Goal: Task Accomplishment & Management: Manage account settings

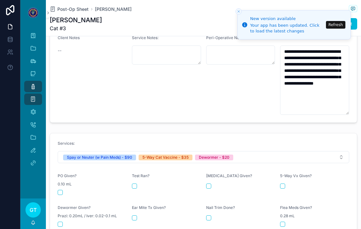
scroll to position [242, 0]
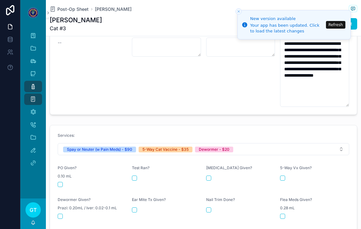
click at [62, 182] on button "scrollable content" at bounding box center [60, 184] width 5 height 5
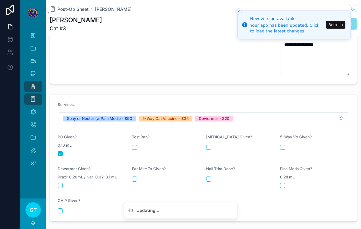
scroll to position [287, 0]
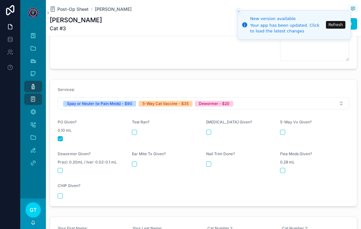
click at [284, 130] on button "scrollable content" at bounding box center [282, 132] width 5 height 5
click at [62, 168] on button "scrollable content" at bounding box center [60, 170] width 5 height 5
click at [39, 106] on link "Medical Comments" at bounding box center [33, 111] width 18 height 11
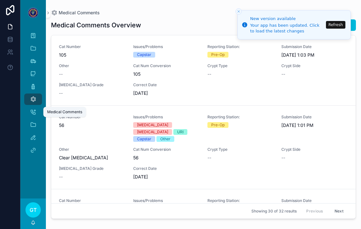
click at [238, 11] on icon "Close toast" at bounding box center [239, 12] width 4 height 4
click at [236, 13] on button "Close toast" at bounding box center [238, 11] width 6 height 6
click at [240, 11] on icon "Close toast" at bounding box center [239, 12] width 4 height 4
click at [228, 18] on div "Medical Comments Overview Add Medical Comment Cat Number 105 Issues/Problems Ca…" at bounding box center [203, 118] width 305 height 206
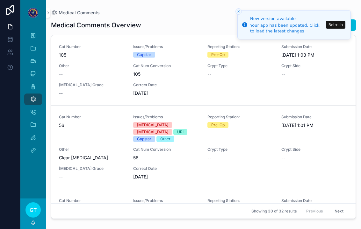
click at [335, 27] on button "Refresh" at bounding box center [335, 25] width 19 height 8
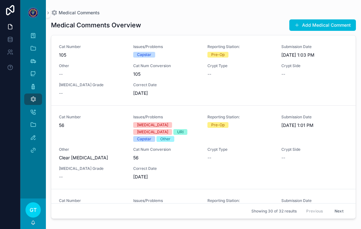
click at [305, 29] on button "Add Medical Comment" at bounding box center [322, 24] width 67 height 11
click at [307, 29] on button "Add Medical Comment" at bounding box center [322, 24] width 67 height 11
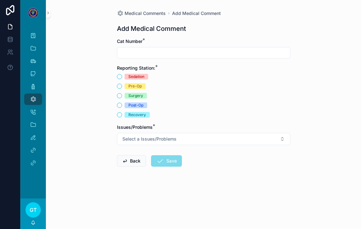
click at [153, 53] on input "scrollable content" at bounding box center [203, 52] width 173 height 9
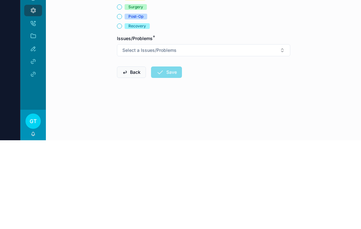
type input "*"
click at [115, 25] on div "Medical Comments Add Medical Comment Add Medical Comment Cat Number * * Reporti…" at bounding box center [203, 104] width 183 height 208
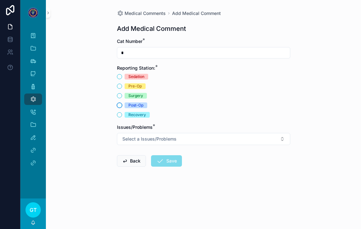
click at [119, 103] on button "Post-Op" at bounding box center [119, 105] width 5 height 5
click at [216, 134] on button "Select a Issues/Problems" at bounding box center [203, 139] width 173 height 12
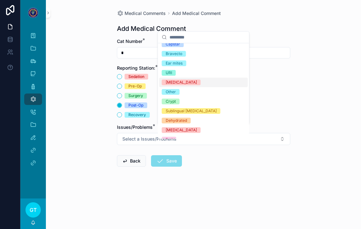
scroll to position [1, 0]
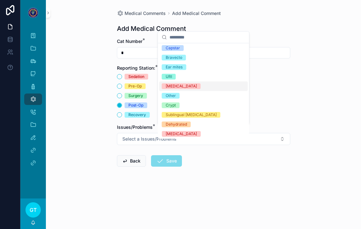
click at [190, 69] on div "Ear mites" at bounding box center [203, 67] width 89 height 10
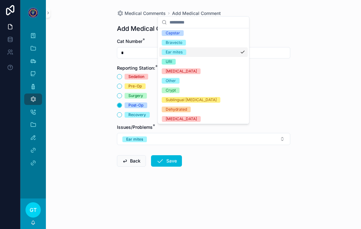
click at [167, 159] on button "Save" at bounding box center [166, 160] width 31 height 11
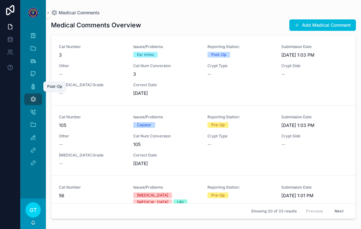
click at [37, 82] on div "Post-Op" at bounding box center [33, 87] width 10 height 10
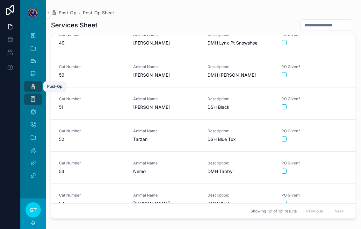
scroll to position [1551, 0]
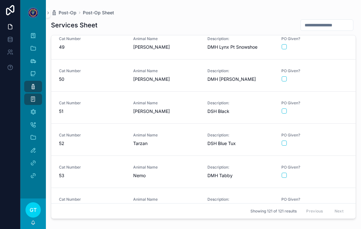
click at [176, 133] on div "Animal Name [PERSON_NAME]" at bounding box center [166, 140] width 67 height 14
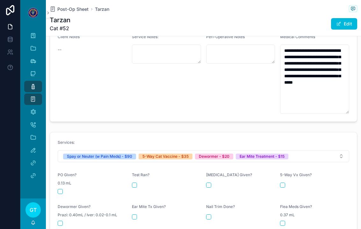
scroll to position [243, 0]
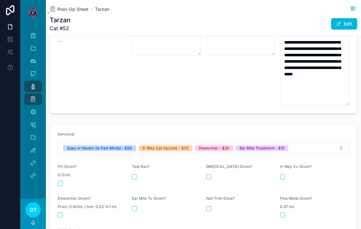
click at [62, 181] on button "scrollable content" at bounding box center [60, 183] width 5 height 5
click at [285, 174] on button "scrollable content" at bounding box center [282, 176] width 5 height 5
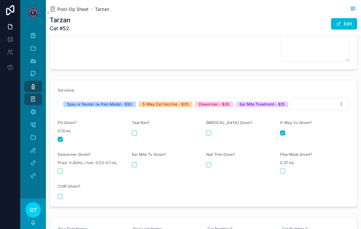
scroll to position [287, 0]
click at [60, 168] on button "scrollable content" at bounding box center [60, 170] width 5 height 5
click at [135, 162] on button "scrollable content" at bounding box center [134, 164] width 5 height 5
click at [62, 6] on span "Post-Op Sheet" at bounding box center [72, 9] width 31 height 6
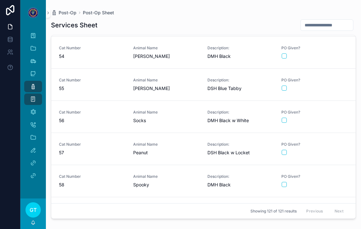
scroll to position [1704, 0]
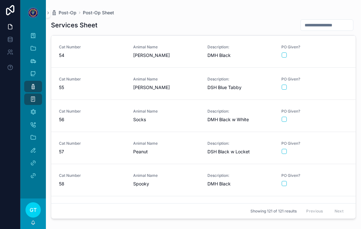
click at [171, 141] on span "Animal Name" at bounding box center [166, 143] width 67 height 5
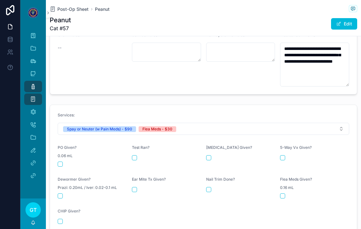
scroll to position [237, 0]
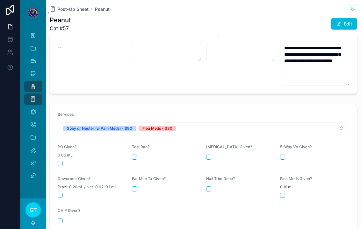
click at [56, 152] on form "Services: Spay or Neuter (w Pain Meds) - $90 Flea Meds - $30 PO Given? 0.06 mL …" at bounding box center [203, 167] width 307 height 127
click at [63, 153] on span "0.06 mL" at bounding box center [65, 155] width 15 height 5
click at [62, 153] on span "0.06 mL" at bounding box center [65, 155] width 15 height 5
click at [62, 161] on button "scrollable content" at bounding box center [60, 163] width 5 height 5
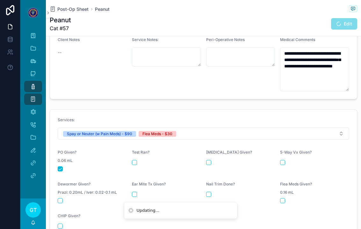
scroll to position [245, 0]
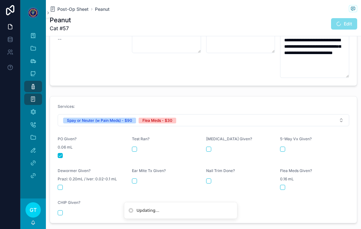
click at [281, 185] on button "scrollable content" at bounding box center [282, 187] width 5 height 5
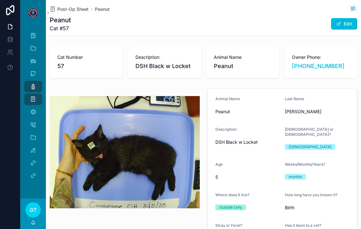
scroll to position [0, 0]
click at [70, 6] on span "Post-Op Sheet" at bounding box center [72, 9] width 31 height 6
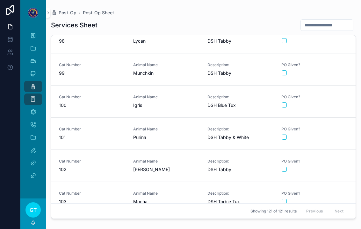
scroll to position [3132, 0]
click at [179, 135] on span "Purina" at bounding box center [166, 138] width 67 height 6
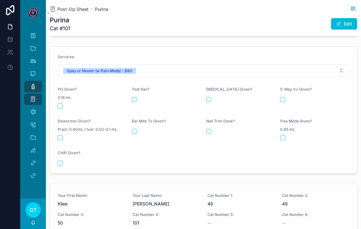
scroll to position [275, 0]
click at [61, 104] on button "scrollable content" at bounding box center [60, 106] width 5 height 5
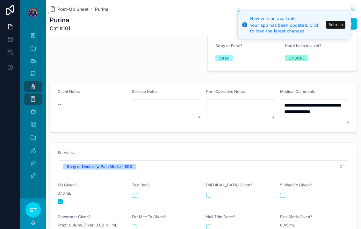
scroll to position [178, 0]
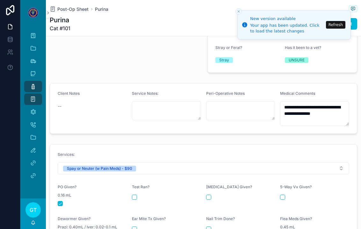
click at [73, 6] on span "Post-Op Sheet" at bounding box center [72, 9] width 31 height 6
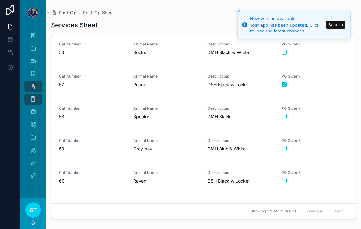
scroll to position [1770, 0]
click at [184, 146] on span "Grey boy" at bounding box center [166, 149] width 67 height 6
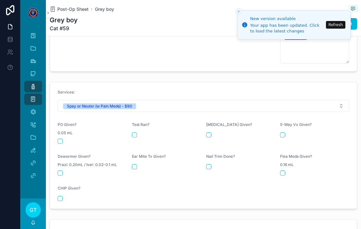
scroll to position [276, 0]
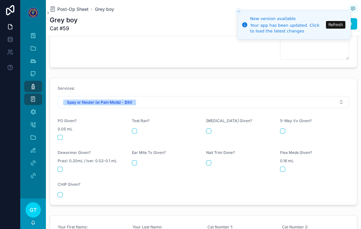
click at [61, 135] on button "scrollable content" at bounding box center [60, 137] width 5 height 5
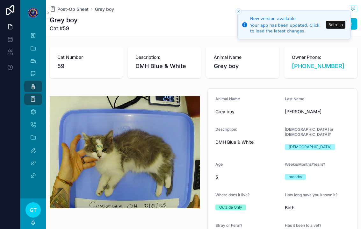
scroll to position [0, 0]
click at [74, 6] on span "Post-Op Sheet" at bounding box center [72, 9] width 31 height 6
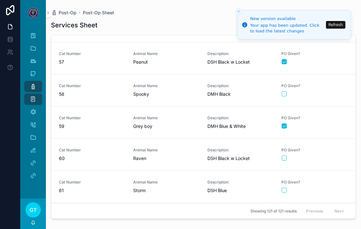
scroll to position [1793, 0]
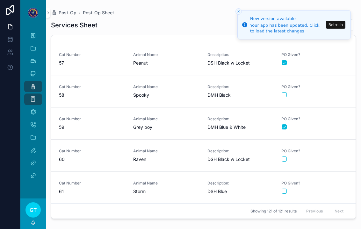
click at [213, 84] on div "Description: DMH Black" at bounding box center [240, 91] width 67 height 14
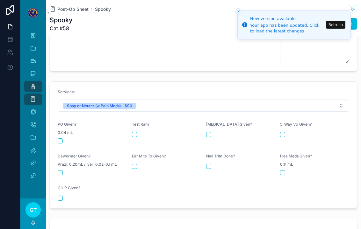
scroll to position [311, 0]
click at [62, 138] on button "scrollable content" at bounding box center [60, 140] width 5 height 5
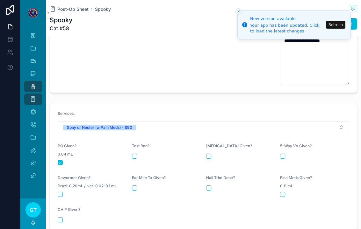
scroll to position [0, 0]
click at [64, 12] on span "Post-Op Sheet" at bounding box center [72, 9] width 31 height 6
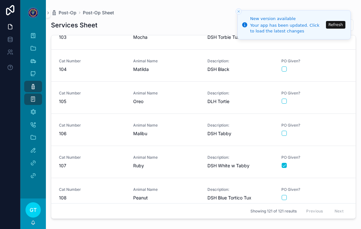
scroll to position [3297, 0]
click at [170, 100] on span "Oreo" at bounding box center [166, 102] width 67 height 6
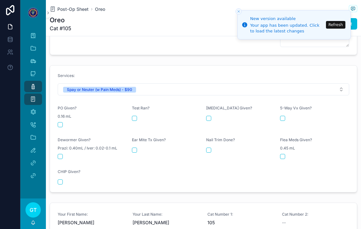
scroll to position [264, 0]
click at [58, 122] on button "scrollable content" at bounding box center [60, 124] width 5 height 5
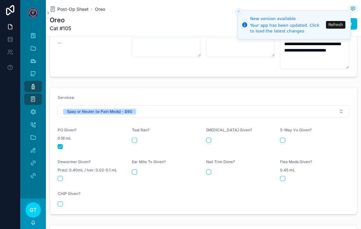
scroll to position [242, 0]
click at [70, 10] on span "Post-Op Sheet" at bounding box center [72, 9] width 31 height 6
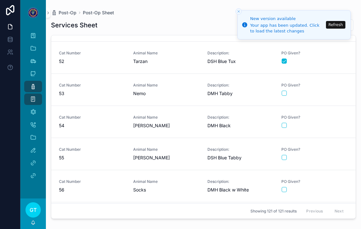
scroll to position [1651, 0]
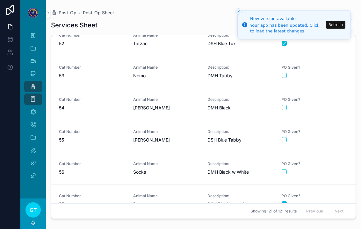
click at [185, 169] on span "Socks" at bounding box center [166, 172] width 67 height 6
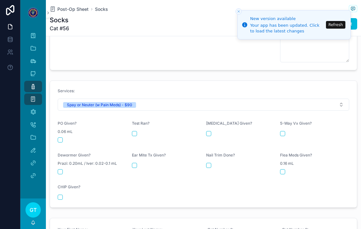
scroll to position [295, 0]
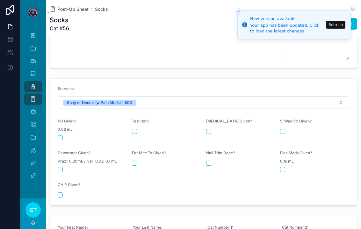
click at [62, 136] on button "scrollable content" at bounding box center [60, 137] width 5 height 5
click at [70, 8] on span "Post-Op Sheet" at bounding box center [72, 9] width 31 height 6
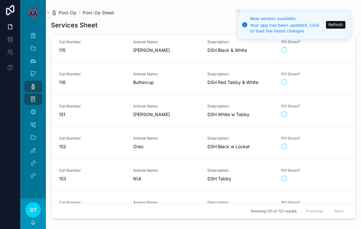
scroll to position [3670, 0]
click at [174, 122] on link "Cat Number 151 Animal Name [PERSON_NAME] asp Description: DSH White w Tabby PO …" at bounding box center [203, 112] width 304 height 32
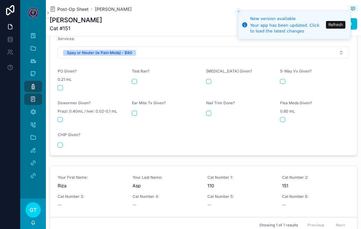
scroll to position [373, 0]
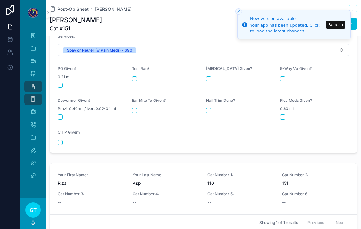
click at [61, 83] on button "scrollable content" at bounding box center [60, 85] width 5 height 5
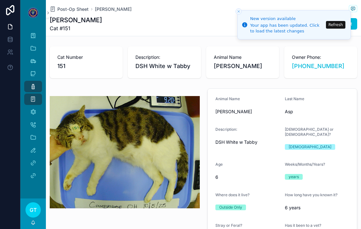
scroll to position [0, 0]
click at [71, 12] on span "Post-Op Sheet" at bounding box center [72, 9] width 31 height 6
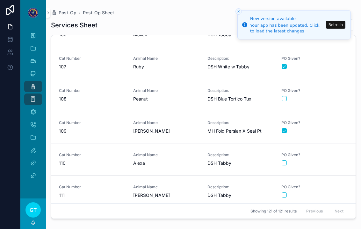
scroll to position [3391, 0]
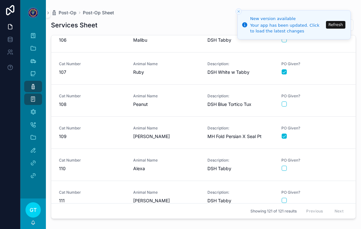
click at [181, 106] on span "Peanut" at bounding box center [166, 104] width 67 height 6
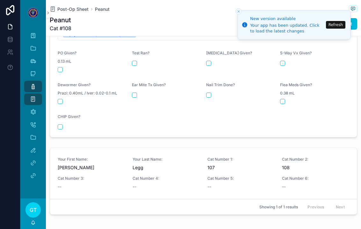
scroll to position [346, 0]
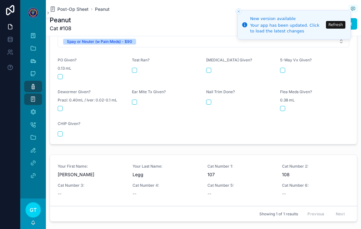
click at [60, 74] on button "scrollable content" at bounding box center [60, 76] width 5 height 5
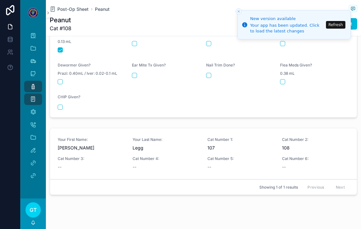
scroll to position [372, 0]
click at [74, 9] on span "Post-Op Sheet" at bounding box center [72, 9] width 31 height 6
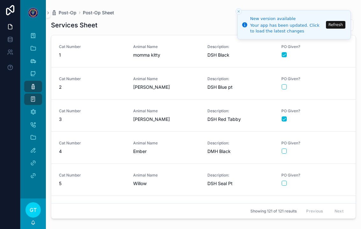
click at [236, 14] on button "Close toast" at bounding box center [238, 11] width 6 height 6
click at [338, 22] on button "Refresh" at bounding box center [335, 25] width 19 height 8
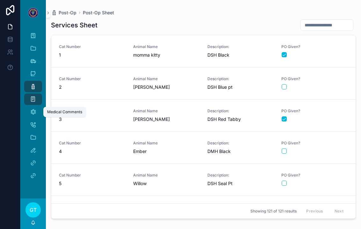
click at [35, 113] on icon "scrollable content" at bounding box center [33, 112] width 6 height 6
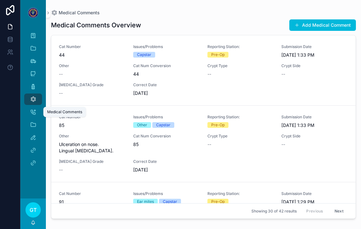
click at [293, 28] on button "Add Medical Comment" at bounding box center [322, 24] width 67 height 11
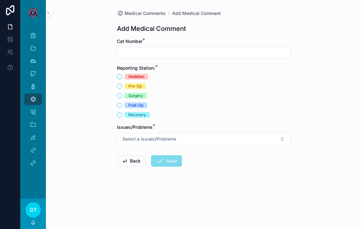
click at [156, 49] on input "scrollable content" at bounding box center [203, 52] width 173 height 9
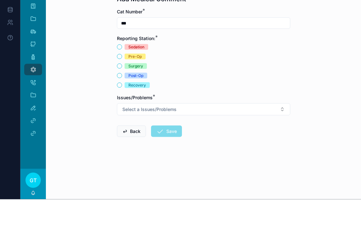
type input "***"
click at [121, 103] on button "Post-Op" at bounding box center [119, 105] width 5 height 5
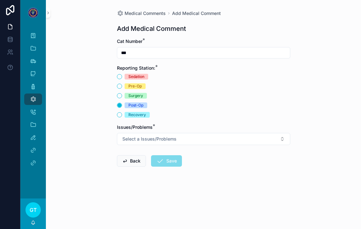
click at [126, 93] on span "Surgery" at bounding box center [135, 96] width 22 height 6
click at [122, 93] on button "Surgery" at bounding box center [119, 95] width 5 height 5
click at [184, 133] on button "Select a Issues/Problems" at bounding box center [203, 139] width 173 height 12
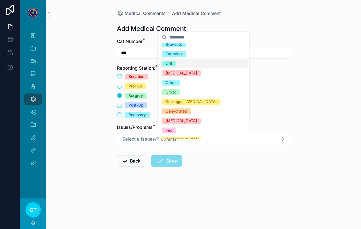
scroll to position [22, 0]
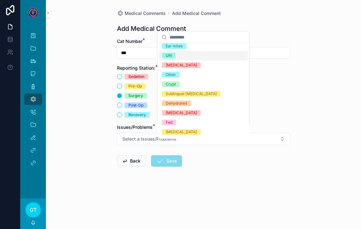
click at [179, 77] on span "Other" at bounding box center [171, 75] width 18 height 6
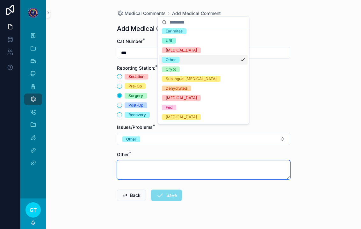
click at [153, 160] on textarea "scrollable content" at bounding box center [203, 169] width 173 height 19
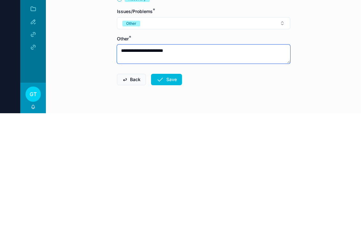
type textarea "**********"
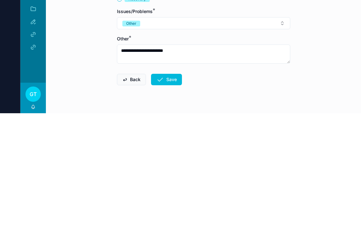
click at [175, 190] on button "Save" at bounding box center [166, 195] width 31 height 11
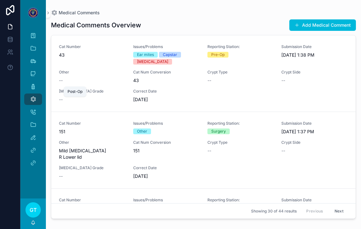
click at [41, 81] on link "Post-Op" at bounding box center [33, 86] width 18 height 11
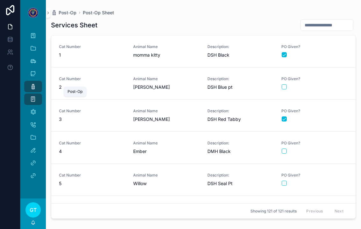
click at [30, 83] on icon "scrollable content" at bounding box center [33, 86] width 6 height 6
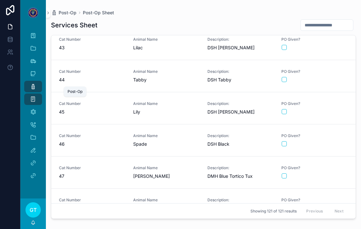
scroll to position [1358, 0]
click at [189, 109] on span "Lily" at bounding box center [166, 112] width 67 height 6
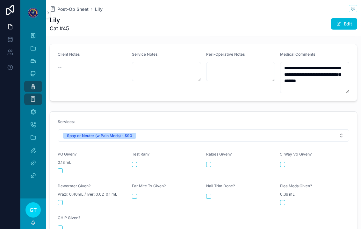
scroll to position [227, 0]
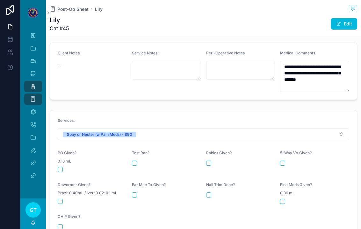
click at [66, 151] on div "PO Given? 0.13 mL" at bounding box center [92, 162] width 69 height 22
click at [61, 167] on button "scrollable content" at bounding box center [60, 169] width 5 height 5
click at [60, 6] on span "Post-Op Sheet" at bounding box center [72, 9] width 31 height 6
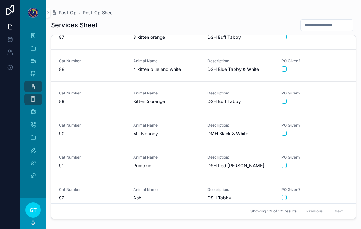
scroll to position [2783, 0]
click at [184, 123] on div "Animal Name Mr. Nobody" at bounding box center [166, 130] width 67 height 14
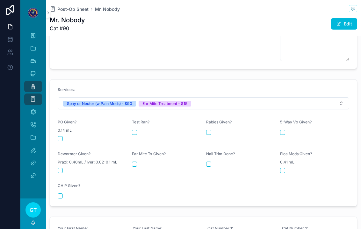
scroll to position [286, 0]
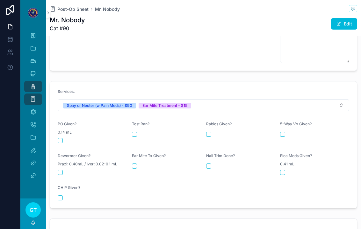
click at [62, 138] on button "scrollable content" at bounding box center [60, 140] width 5 height 5
click at [140, 153] on div "Ear Mite Tx Given?" at bounding box center [166, 164] width 69 height 22
click at [134, 164] on button "scrollable content" at bounding box center [134, 166] width 5 height 5
click at [61, 6] on span "Post-Op Sheet" at bounding box center [72, 9] width 31 height 6
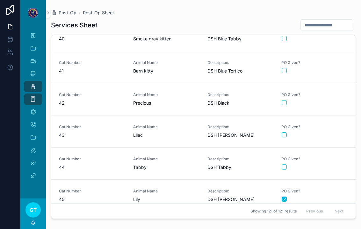
scroll to position [1276, 0]
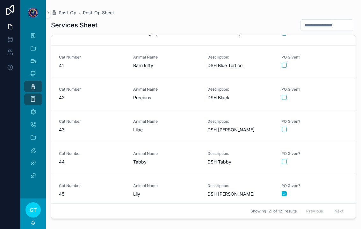
click at [170, 87] on span "Animal Name" at bounding box center [166, 89] width 67 height 5
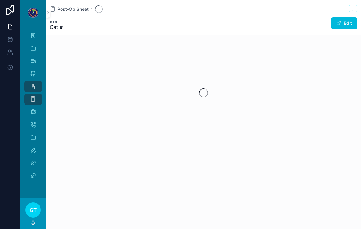
click at [170, 81] on div "scrollable content" at bounding box center [203, 93] width 315 height 101
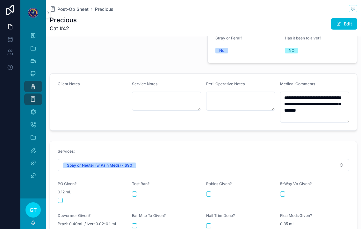
scroll to position [192, 0]
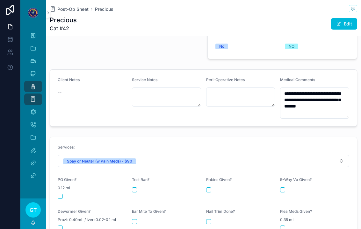
click at [58, 194] on button "scrollable content" at bounding box center [60, 196] width 5 height 5
click at [68, 6] on span "Post-Op Sheet" at bounding box center [72, 9] width 31 height 6
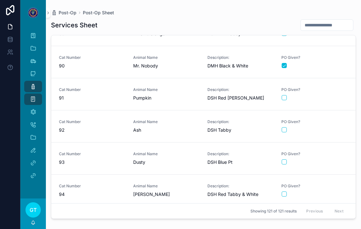
scroll to position [2844, 0]
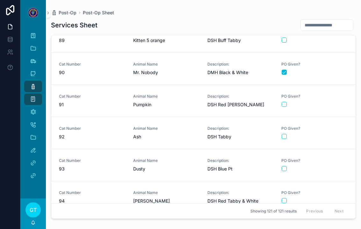
click at [177, 102] on span "Pumpkin" at bounding box center [166, 105] width 67 height 6
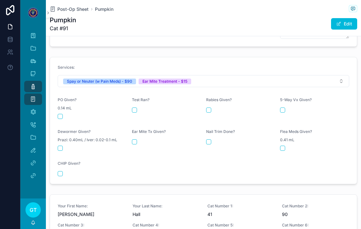
scroll to position [307, 0]
click at [62, 113] on button "scrollable content" at bounding box center [60, 115] width 5 height 5
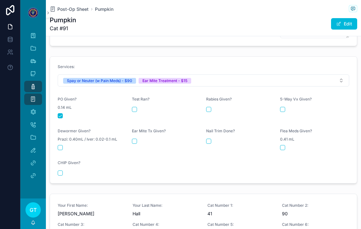
click at [137, 139] on button "scrollable content" at bounding box center [134, 141] width 5 height 5
click at [67, 16] on h1 "Pumpkin" at bounding box center [63, 20] width 26 height 9
click at [69, 6] on span "Post-Op Sheet" at bounding box center [72, 9] width 31 height 6
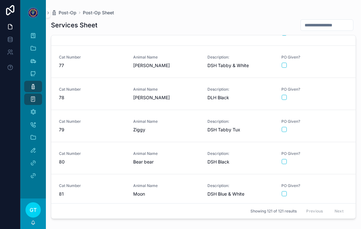
scroll to position [2639, 0]
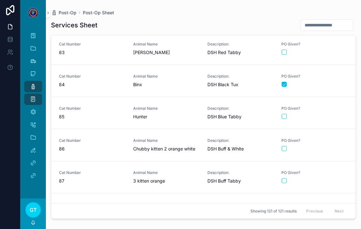
click at [176, 106] on span "Animal Name" at bounding box center [166, 108] width 67 height 5
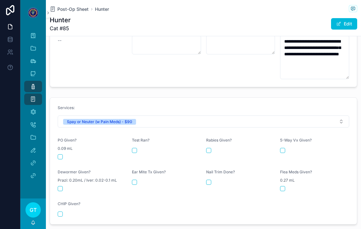
scroll to position [245, 0]
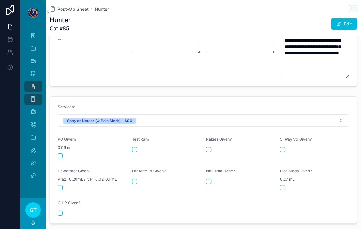
click at [61, 153] on button "scrollable content" at bounding box center [60, 155] width 5 height 5
click at [67, 6] on span "Post-Op Sheet" at bounding box center [72, 9] width 31 height 6
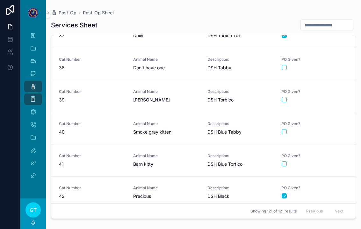
scroll to position [1179, 0]
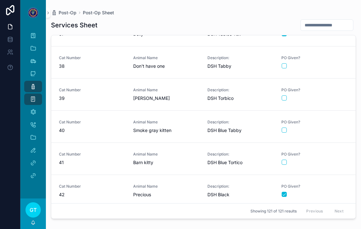
click at [292, 158] on link "Cat Number 41 Animal Name Barn kitty Description: DSH Blue Tortico PO Given?" at bounding box center [203, 159] width 304 height 32
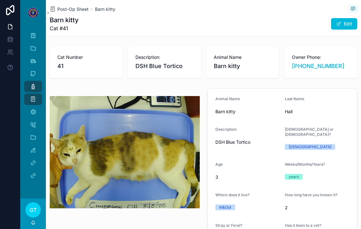
click at [68, 6] on span "Post-Op Sheet" at bounding box center [72, 9] width 31 height 6
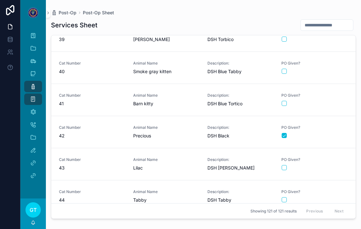
scroll to position [1235, 0]
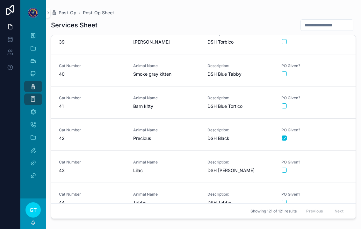
click at [283, 103] on button "scrollable content" at bounding box center [283, 105] width 5 height 5
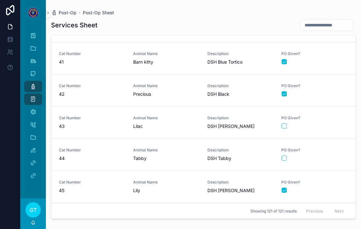
scroll to position [1280, 0]
click at [193, 147] on div "Animal Name Tabby" at bounding box center [166, 154] width 67 height 14
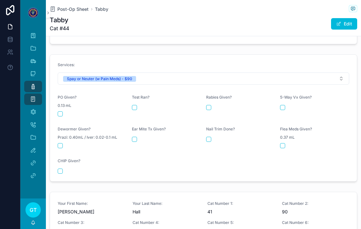
scroll to position [274, 0]
click at [60, 111] on button "scrollable content" at bounding box center [60, 113] width 5 height 5
click at [134, 137] on button "scrollable content" at bounding box center [134, 139] width 5 height 5
click at [70, 6] on span "Post-Op Sheet" at bounding box center [72, 9] width 31 height 6
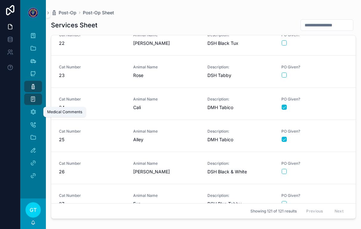
scroll to position [688, 0]
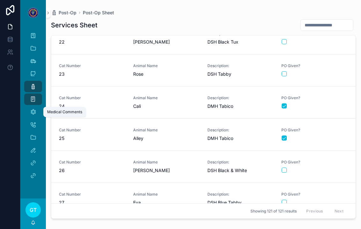
click at [36, 109] on icon "scrollable content" at bounding box center [33, 112] width 6 height 6
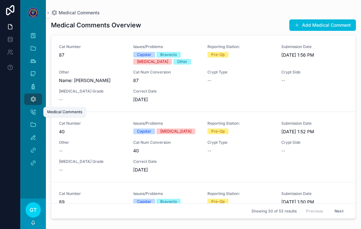
click at [303, 19] on button "Add Medical Comment" at bounding box center [322, 24] width 67 height 11
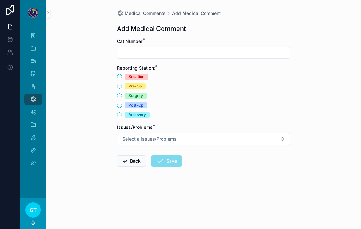
click at [150, 48] on input "scrollable content" at bounding box center [203, 52] width 173 height 9
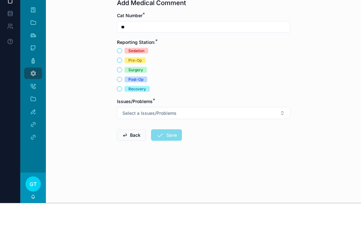
type input "**"
click at [119, 103] on button "Post-Op" at bounding box center [119, 105] width 5 height 5
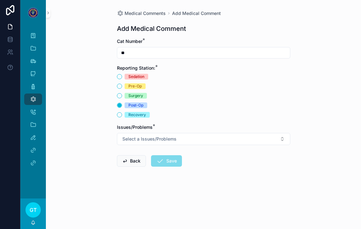
click at [151, 136] on span "Select a Issues/Problems" at bounding box center [149, 139] width 54 height 6
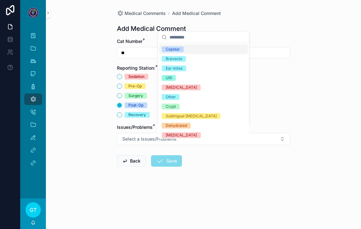
click at [186, 68] on span "Ear mites" at bounding box center [174, 69] width 25 height 6
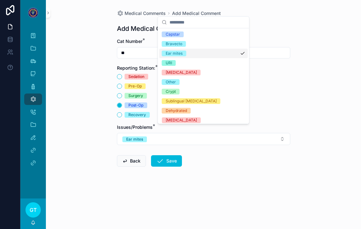
click at [172, 155] on button "Save" at bounding box center [166, 160] width 31 height 11
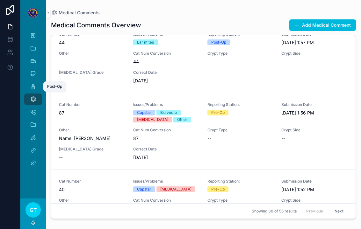
scroll to position [92, 0]
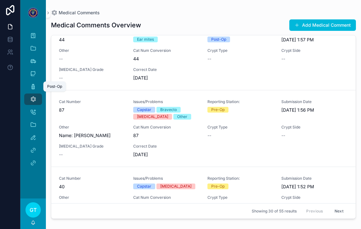
click at [34, 83] on icon "scrollable content" at bounding box center [33, 86] width 6 height 6
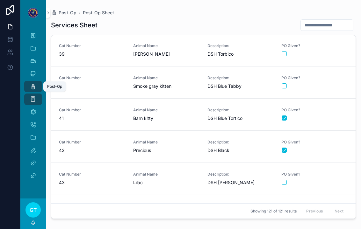
scroll to position [1225, 0]
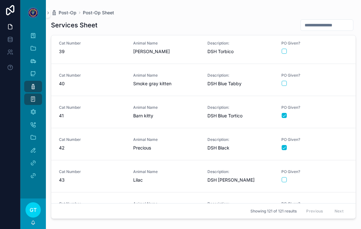
click at [110, 177] on span "43" at bounding box center [92, 180] width 67 height 6
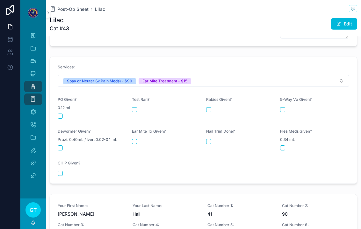
scroll to position [316, 0]
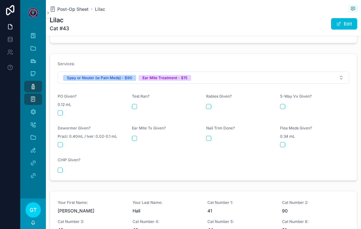
click at [58, 110] on button "scrollable content" at bounding box center [60, 112] width 5 height 5
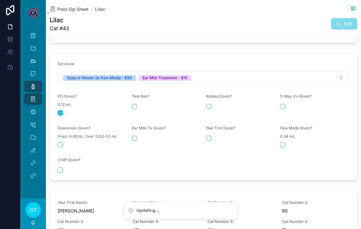
click at [133, 136] on button "scrollable content" at bounding box center [134, 138] width 5 height 5
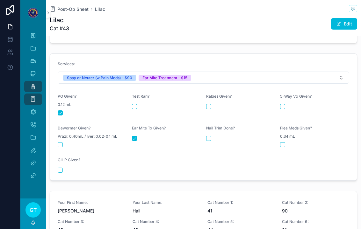
click at [75, 6] on span "Post-Op Sheet" at bounding box center [72, 9] width 31 height 6
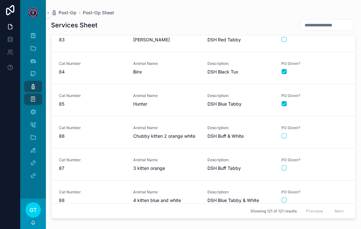
scroll to position [2653, 0]
click at [127, 125] on div "Cat Number 86 Animal Name Chubby kitten 2 orange white Description: DSH Buff & …" at bounding box center [203, 132] width 289 height 14
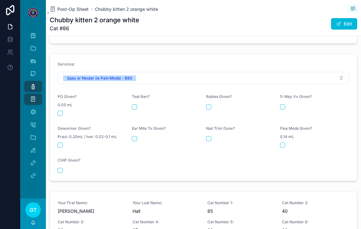
scroll to position [284, 0]
click at [58, 110] on button "scrollable content" at bounding box center [60, 112] width 5 height 5
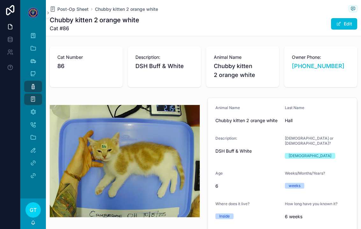
scroll to position [0, 0]
click at [67, 6] on span "Post-Op Sheet" at bounding box center [72, 9] width 31 height 6
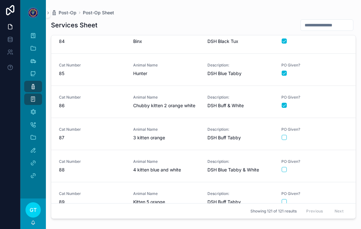
scroll to position [2682, 0]
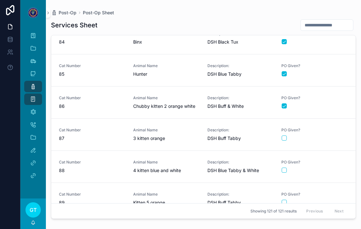
click at [158, 103] on link "Cat Number 86 Animal Name Chubby kitten 2 orange white Description: DSH Buff & …" at bounding box center [203, 103] width 304 height 32
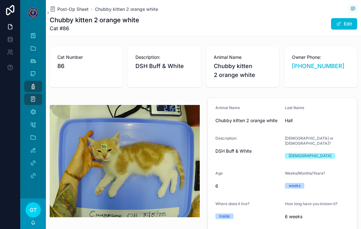
click at [71, 6] on span "Post-Op Sheet" at bounding box center [72, 9] width 31 height 6
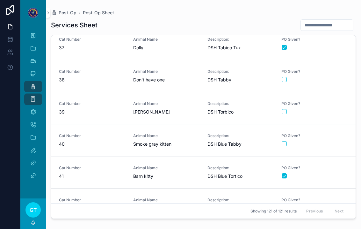
scroll to position [1165, 0]
click at [118, 174] on span "41" at bounding box center [92, 177] width 67 height 6
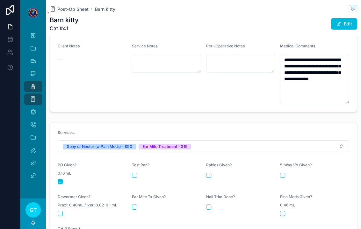
scroll to position [226, 0]
click at [136, 204] on button "scrollable content" at bounding box center [134, 206] width 5 height 5
click at [62, 6] on span "Post-Op Sheet" at bounding box center [72, 9] width 31 height 6
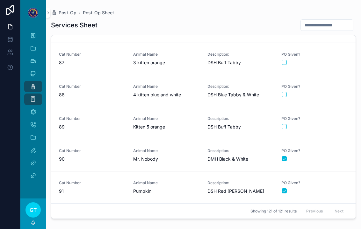
scroll to position [2763, 0]
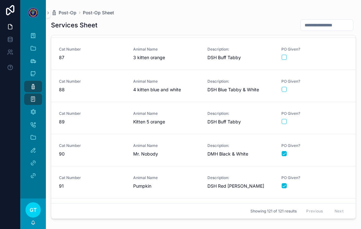
click at [115, 111] on div "Cat Number 89" at bounding box center [92, 118] width 67 height 14
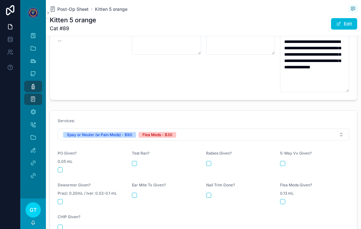
scroll to position [253, 0]
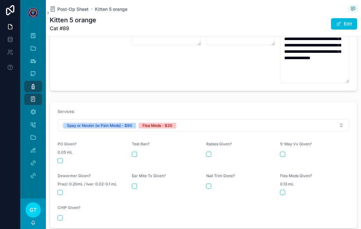
click at [59, 149] on div "0.05 mL" at bounding box center [92, 152] width 69 height 6
click at [60, 158] on button "scrollable content" at bounding box center [60, 160] width 5 height 5
click at [281, 190] on button "scrollable content" at bounding box center [282, 192] width 5 height 5
click at [66, 6] on span "Post-Op Sheet" at bounding box center [72, 9] width 31 height 6
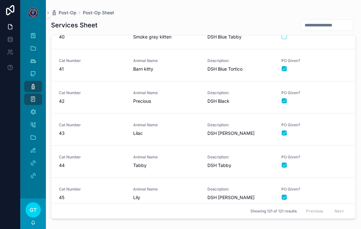
scroll to position [1209, 0]
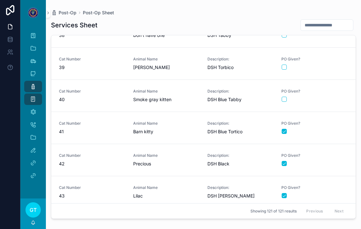
click at [121, 89] on span "Cat Number" at bounding box center [92, 91] width 67 height 5
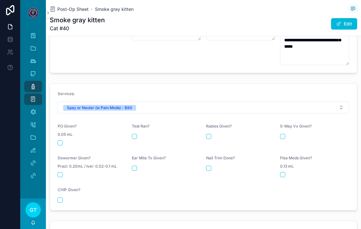
scroll to position [258, 0]
click at [59, 140] on button "scrollable content" at bounding box center [60, 142] width 5 height 5
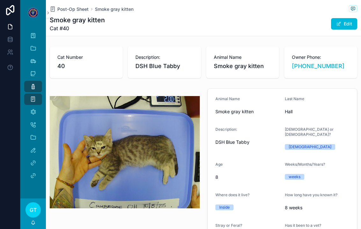
scroll to position [0, 0]
click at [74, 6] on span "Post-Op Sheet" at bounding box center [72, 9] width 31 height 6
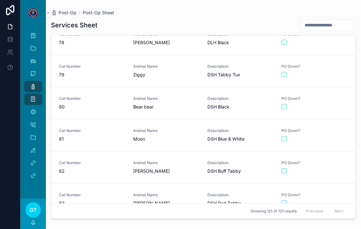
scroll to position [2705, 0]
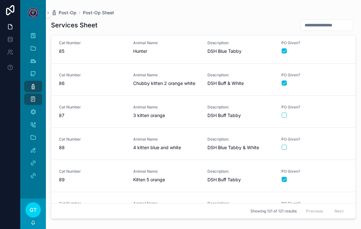
click at [182, 105] on span "Animal Name" at bounding box center [166, 107] width 67 height 5
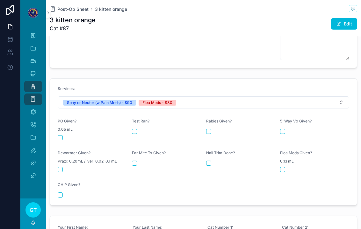
scroll to position [298, 0]
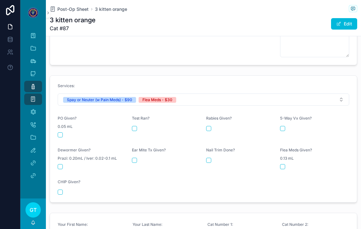
click at [61, 132] on button "scrollable content" at bounding box center [60, 134] width 5 height 5
click at [282, 164] on button "scrollable content" at bounding box center [282, 166] width 5 height 5
click at [70, 6] on span "Post-Op Sheet" at bounding box center [72, 9] width 31 height 6
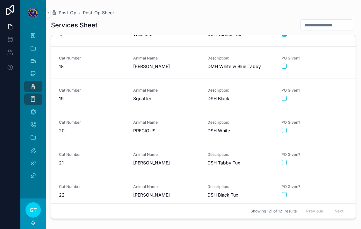
scroll to position [519, 0]
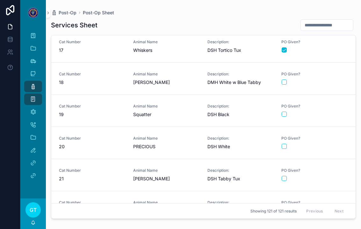
click at [120, 104] on div "Cat Number 19" at bounding box center [92, 111] width 67 height 14
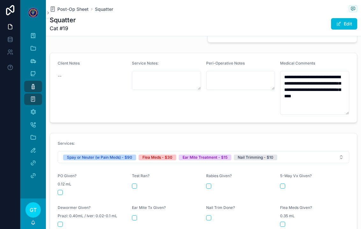
scroll to position [209, 0]
click at [63, 6] on span "Post-Op Sheet" at bounding box center [72, 9] width 31 height 6
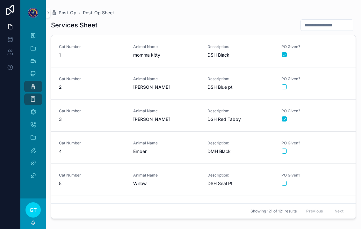
click at [124, 141] on span "Cat Number" at bounding box center [92, 143] width 67 height 5
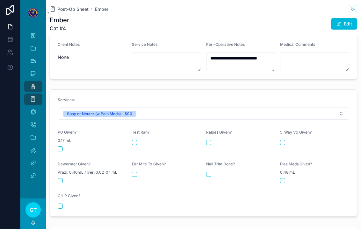
scroll to position [230, 0]
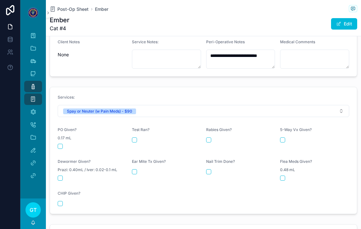
click at [57, 137] on form "Services: Spay or Neuter (w Pain Meds) - $90 PO Given? 0.17 mL Test Ran? Rabies…" at bounding box center [203, 150] width 307 height 127
click at [59, 144] on button "scrollable content" at bounding box center [60, 146] width 5 height 5
click at [65, 6] on span "Post-Op Sheet" at bounding box center [72, 9] width 31 height 6
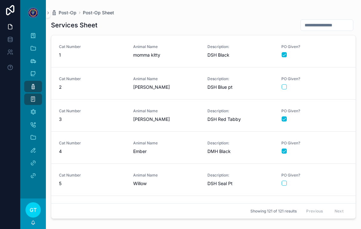
click at [97, 141] on span "Cat Number" at bounding box center [92, 143] width 67 height 5
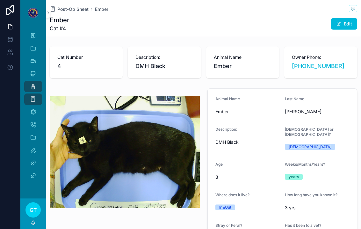
click at [61, 6] on span "Post-Op Sheet" at bounding box center [72, 9] width 31 height 6
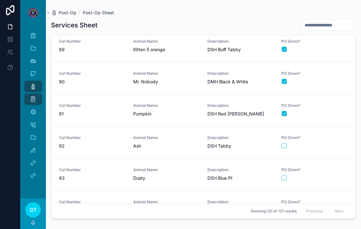
scroll to position [2726, 0]
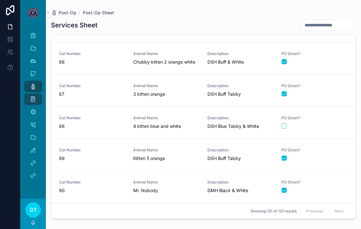
click at [187, 116] on div "Animal Name 4 kitten blue and white" at bounding box center [166, 123] width 67 height 14
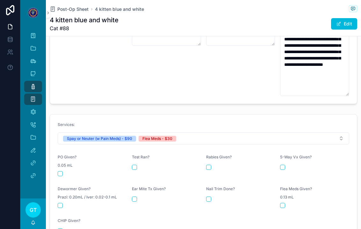
scroll to position [262, 0]
click at [61, 171] on button "scrollable content" at bounding box center [60, 173] width 5 height 5
click at [284, 195] on span "0.13 mL" at bounding box center [287, 197] width 14 height 5
click at [289, 188] on div "Flea Meds Given? 0.13 mL" at bounding box center [314, 197] width 69 height 22
click at [284, 203] on button "scrollable content" at bounding box center [282, 205] width 5 height 5
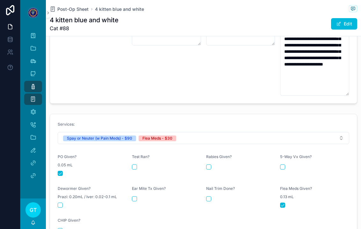
click at [69, 6] on span "Post-Op Sheet" at bounding box center [72, 9] width 31 height 6
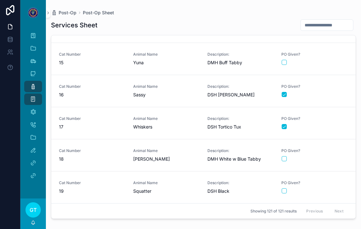
scroll to position [457, 0]
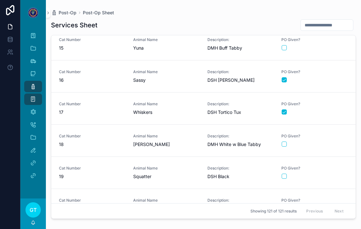
click at [169, 166] on span "Animal Name" at bounding box center [166, 168] width 67 height 5
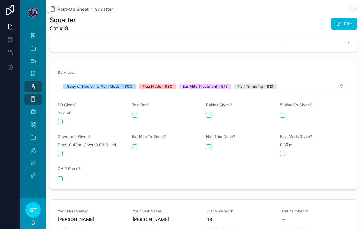
scroll to position [307, 0]
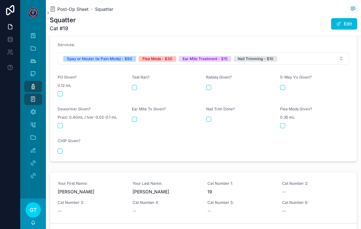
click at [60, 89] on form "Services: Spay or Neuter (w Pain Meds) - $90 Flea Meds - $30 Ear Mite Treatment…" at bounding box center [203, 98] width 307 height 127
click at [62, 91] on button "scrollable content" at bounding box center [60, 93] width 5 height 5
click at [132, 117] on button "scrollable content" at bounding box center [134, 119] width 5 height 5
click at [206, 117] on button "scrollable content" at bounding box center [208, 119] width 5 height 5
click at [285, 123] on button "scrollable content" at bounding box center [282, 125] width 5 height 5
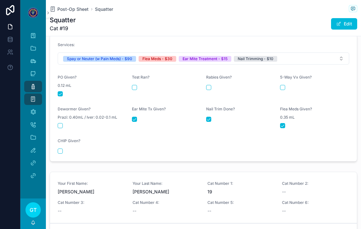
click at [62, 6] on span "Post-Op Sheet" at bounding box center [72, 9] width 31 height 6
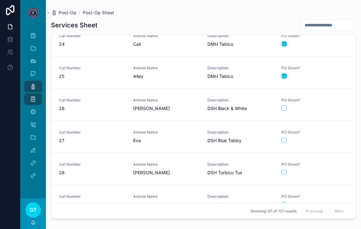
scroll to position [771, 0]
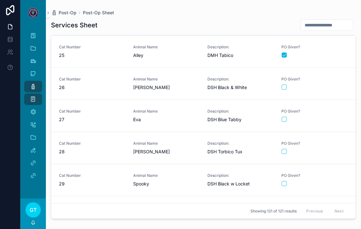
click at [302, 85] on div "scrollable content" at bounding box center [314, 87] width 66 height 5
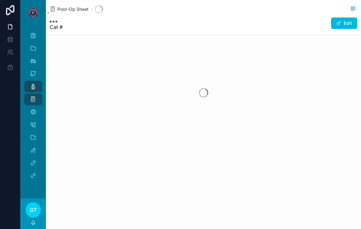
click at [123, 110] on div "scrollable content" at bounding box center [203, 93] width 315 height 101
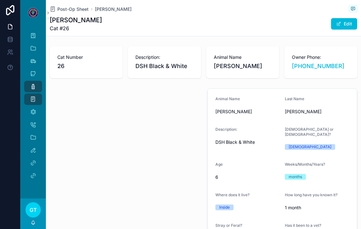
click at [72, 6] on span "Post-Op Sheet" at bounding box center [72, 9] width 31 height 6
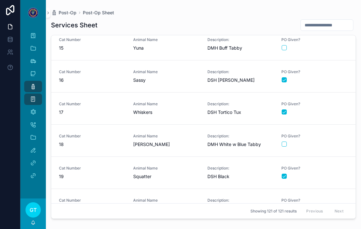
scroll to position [736, 0]
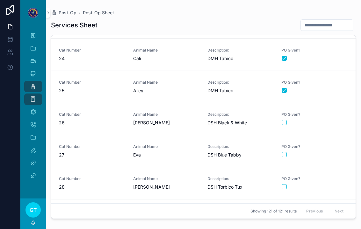
click at [142, 151] on link "Cat Number 27 Animal Name Eva Description: DSH Blue Tabby PO Given?" at bounding box center [203, 151] width 304 height 32
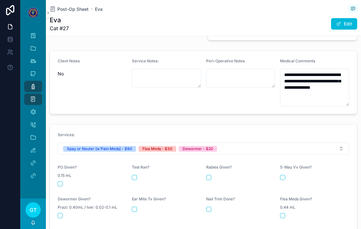
scroll to position [211, 0]
click at [58, 181] on button "scrollable content" at bounding box center [60, 183] width 5 height 5
click at [63, 204] on div "Prazi: 0.40mL / Iver: 0.02-0.1 mL" at bounding box center [92, 207] width 69 height 6
click at [61, 213] on button "scrollable content" at bounding box center [60, 215] width 5 height 5
click at [288, 213] on div "scrollable content" at bounding box center [314, 215] width 69 height 5
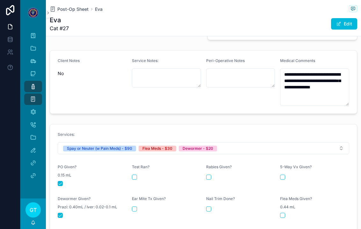
click at [283, 210] on form "Services: Spay or Neuter (w Pain Meds) - $90 Flea Meds - $30 Dewormer - $20 PO …" at bounding box center [203, 187] width 307 height 127
click at [282, 210] on form "Services: Spay or Neuter (w Pain Meds) - $90 Flea Meds - $30 Dewormer - $20 PO …" at bounding box center [203, 187] width 307 height 127
click at [287, 199] on div "Flea Meds Given? 0.44 mL" at bounding box center [314, 207] width 69 height 22
click at [280, 213] on button "scrollable content" at bounding box center [282, 215] width 5 height 5
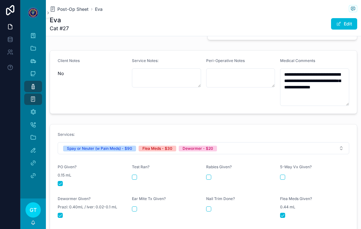
click at [66, 6] on span "Post-Op Sheet" at bounding box center [72, 9] width 31 height 6
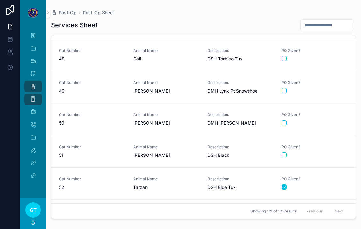
scroll to position [1506, 0]
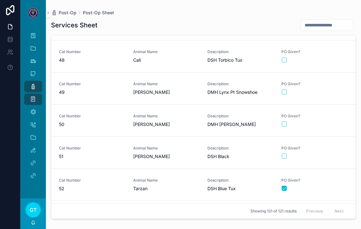
click at [182, 114] on div "Animal Name Louis" at bounding box center [166, 121] width 67 height 14
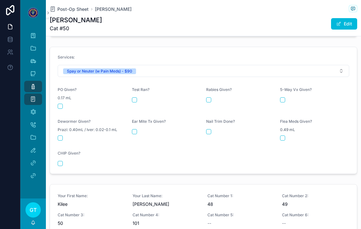
scroll to position [282, 0]
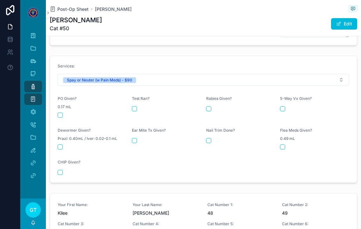
click at [65, 96] on div "PO Given? 0.17 mL" at bounding box center [92, 107] width 69 height 22
click at [62, 113] on button "scrollable content" at bounding box center [60, 115] width 5 height 5
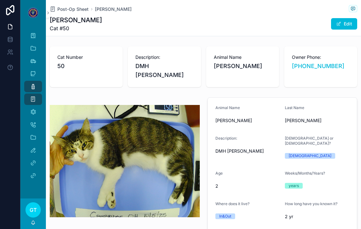
scroll to position [0, 0]
click at [75, 6] on span "Post-Op Sheet" at bounding box center [72, 9] width 31 height 6
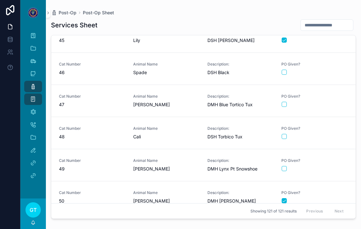
scroll to position [1468, 0]
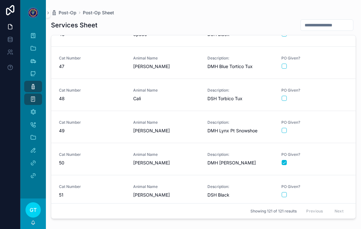
click at [135, 152] on div "Animal Name Louis" at bounding box center [166, 159] width 67 height 14
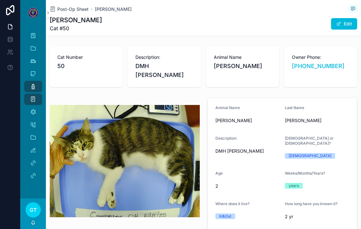
click at [73, 6] on span "Post-Op Sheet" at bounding box center [72, 9] width 31 height 6
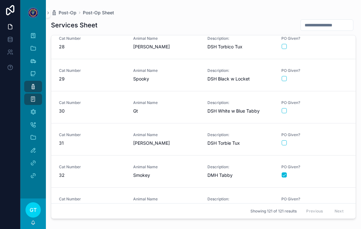
scroll to position [877, 0]
click at [117, 132] on span "Cat Number" at bounding box center [92, 134] width 67 height 5
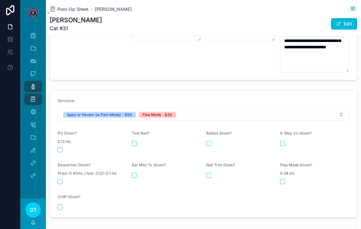
scroll to position [259, 0]
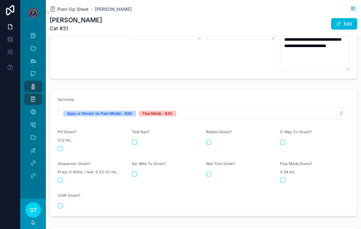
click at [60, 132] on div "PO Given? 0.12 mL" at bounding box center [92, 141] width 69 height 22
click at [58, 146] on button "scrollable content" at bounding box center [60, 148] width 5 height 5
click at [285, 178] on button "scrollable content" at bounding box center [282, 180] width 5 height 5
click at [65, 7] on span "Post-Op Sheet" at bounding box center [72, 9] width 31 height 6
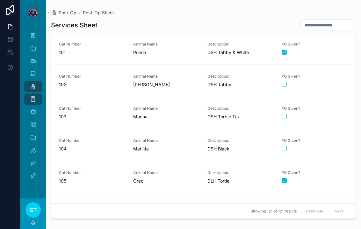
scroll to position [3218, 0]
click at [131, 85] on div "Cat Number 102 Animal Name Susan Description: DSH Tabby PO Given?" at bounding box center [203, 81] width 289 height 14
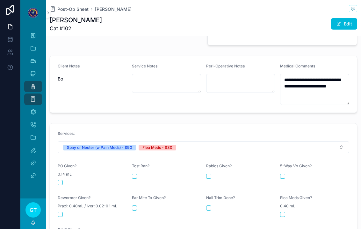
scroll to position [206, 0]
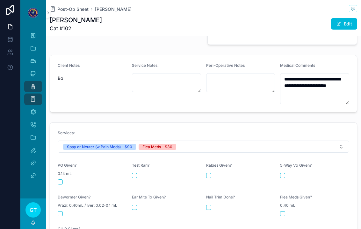
click at [59, 180] on button "scrollable content" at bounding box center [60, 182] width 5 height 5
click at [284, 211] on button "scrollable content" at bounding box center [282, 213] width 5 height 5
click at [70, 11] on span "Post-Op Sheet" at bounding box center [72, 9] width 31 height 6
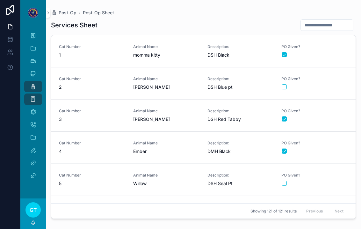
scroll to position [135, 0]
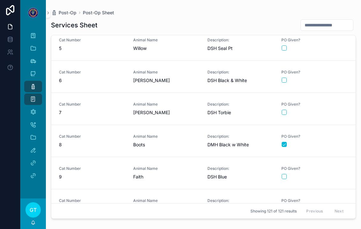
click at [149, 76] on div "Animal Name Milo" at bounding box center [166, 77] width 67 height 14
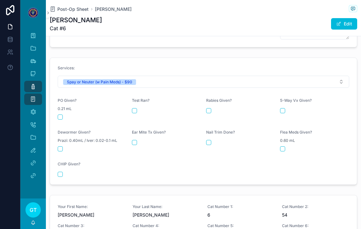
scroll to position [303, 0]
click at [281, 146] on button "scrollable content" at bounding box center [282, 148] width 5 height 5
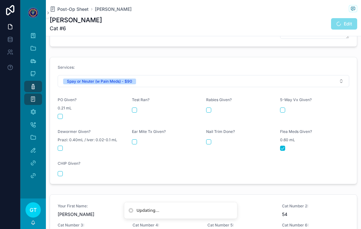
click at [70, 12] on span "Post-Op Sheet" at bounding box center [72, 9] width 31 height 6
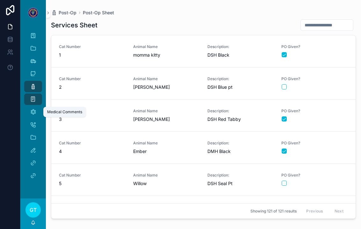
click at [39, 113] on link "Medical Comments" at bounding box center [33, 111] width 18 height 11
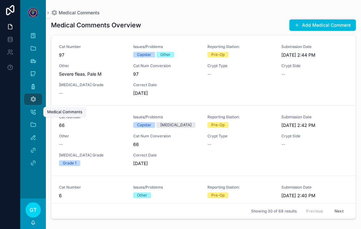
click at [296, 25] on span "scrollable content" at bounding box center [296, 25] width 5 height 5
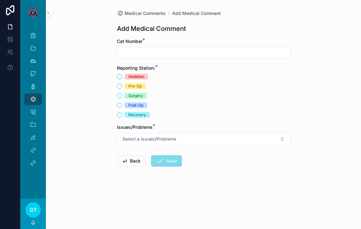
click at [184, 49] on input "scrollable content" at bounding box center [203, 52] width 173 height 9
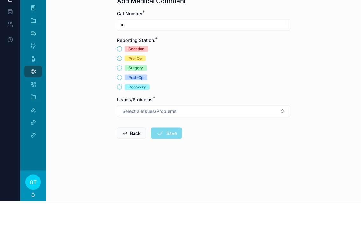
type input "*"
click at [126, 103] on span "Post-Op" at bounding box center [135, 106] width 23 height 6
click at [122, 103] on button "Post-Op" at bounding box center [119, 105] width 5 height 5
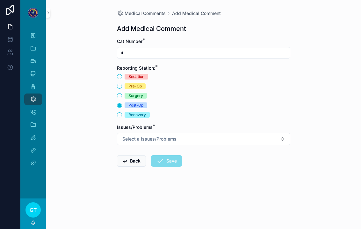
click at [212, 135] on button "Select a Issues/Problems" at bounding box center [203, 139] width 173 height 12
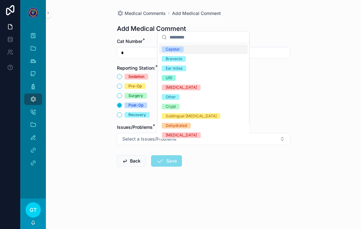
click at [182, 60] on span "Bravecto" at bounding box center [174, 59] width 24 height 6
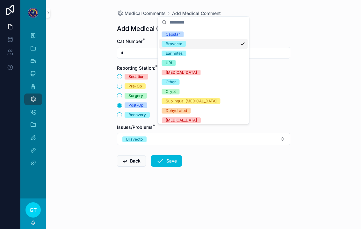
click at [167, 155] on button "Save" at bounding box center [166, 160] width 31 height 11
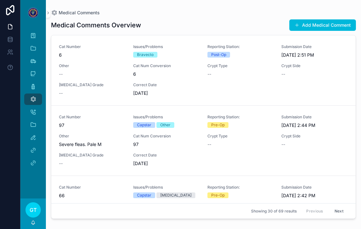
click at [357, 5] on div "Medical Comments Medical Comments Overview Add Medical Comment Cat Number 6 Iss…" at bounding box center [203, 111] width 315 height 222
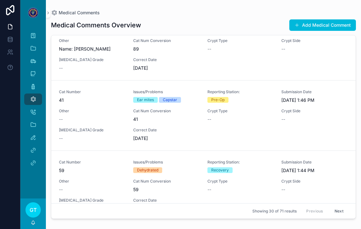
scroll to position [1531, 0]
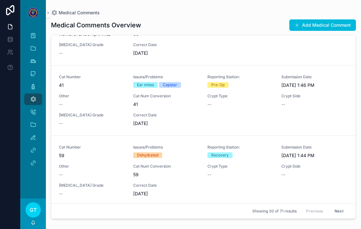
click at [253, 164] on span "Crypt Type" at bounding box center [240, 166] width 67 height 5
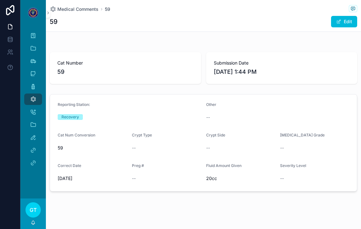
click at [67, 6] on span "Medical Comments" at bounding box center [77, 9] width 41 height 6
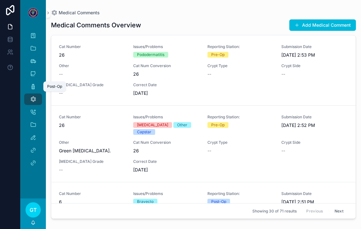
click at [37, 82] on div "Post-Op" at bounding box center [33, 87] width 10 height 10
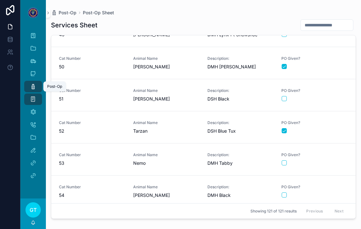
scroll to position [1564, 0]
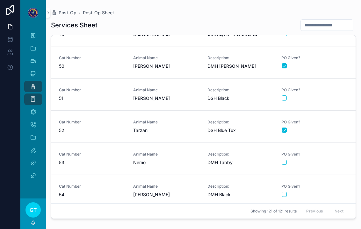
click at [199, 95] on span "[PERSON_NAME]" at bounding box center [166, 98] width 67 height 6
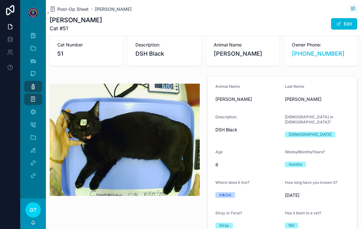
scroll to position [9, 0]
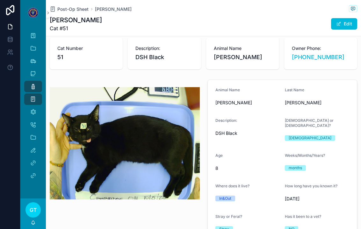
click at [245, 130] on span "DSH Black" at bounding box center [247, 133] width 64 height 6
click at [249, 130] on span "DSH Black" at bounding box center [247, 133] width 64 height 6
click at [342, 18] on button "Edit" at bounding box center [344, 23] width 26 height 11
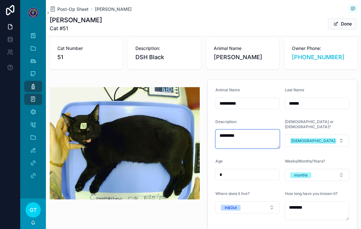
click at [252, 130] on textarea "*********" at bounding box center [247, 139] width 64 height 19
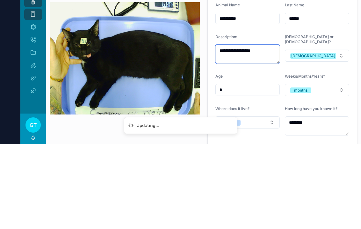
type textarea "**********"
click at [328, 80] on form "**********" at bounding box center [282, 170] width 149 height 181
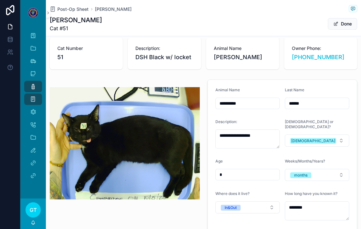
click at [345, 18] on button "Done" at bounding box center [342, 23] width 29 height 11
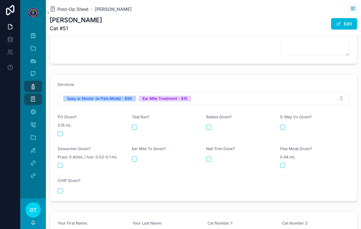
scroll to position [313, 0]
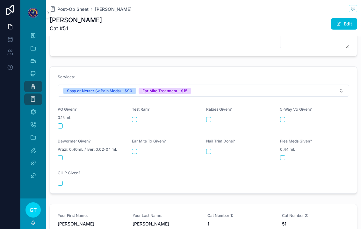
click at [56, 117] on form "Services: Spay or Neuter (w Pain Meds) - $90 Ear Mite Treatment - $15 PO Given?…" at bounding box center [203, 130] width 307 height 127
click at [58, 124] on button "scrollable content" at bounding box center [60, 126] width 5 height 5
click at [140, 139] on div "Ear Mite Tx Given?" at bounding box center [166, 150] width 69 height 22
click at [132, 149] on button "scrollable content" at bounding box center [134, 151] width 5 height 5
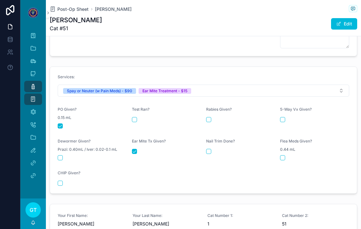
click at [64, 10] on span "Post-Op Sheet" at bounding box center [72, 9] width 31 height 6
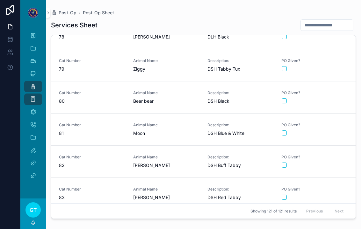
scroll to position [2493, 0]
click at [188, 135] on span "Moon" at bounding box center [166, 134] width 67 height 6
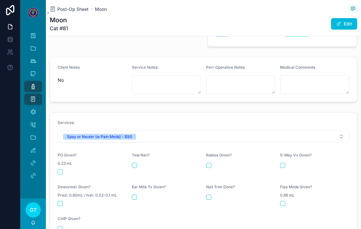
scroll to position [204, 0]
click at [57, 159] on form "Services: Spay or Neuter (w Pain Meds) - $90 PO Given? 0.23 mL Test Ran? Rabies…" at bounding box center [203, 175] width 307 height 127
click at [60, 163] on div "PO Given? 0.23 mL" at bounding box center [92, 163] width 69 height 22
click at [58, 169] on button "scrollable content" at bounding box center [60, 171] width 5 height 5
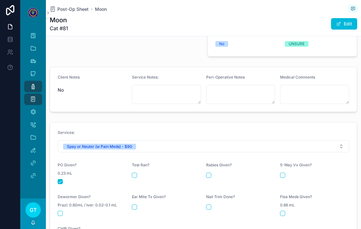
scroll to position [194, 0]
click at [64, 10] on span "Post-Op Sheet" at bounding box center [72, 9] width 31 height 6
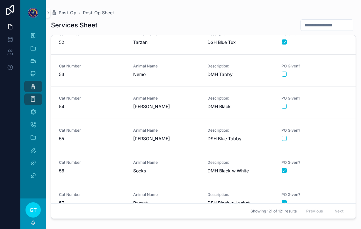
scroll to position [1651, 0]
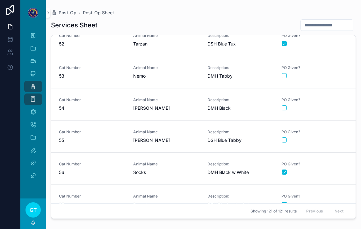
click at [110, 70] on span "Cat Number" at bounding box center [92, 67] width 67 height 5
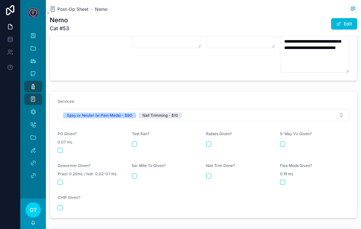
scroll to position [250, 0]
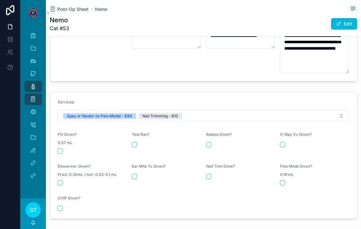
click at [62, 149] on button "scrollable content" at bounding box center [60, 151] width 5 height 5
click at [205, 174] on form "Services: Spay or Neuter (w Pain Meds) - $90 Nail Trimming - $10 PO Given? 0.07…" at bounding box center [203, 155] width 307 height 127
click at [212, 180] on div "Nail Trim Done?" at bounding box center [240, 175] width 69 height 22
click at [210, 174] on button "scrollable content" at bounding box center [208, 176] width 5 height 5
click at [77, 9] on span "Post-Op Sheet" at bounding box center [72, 9] width 31 height 6
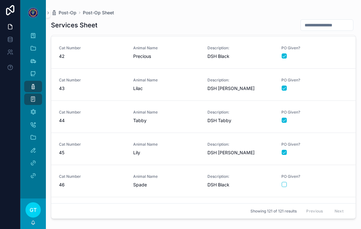
scroll to position [1318, 0]
click at [195, 88] on span "Lilac" at bounding box center [166, 88] width 67 height 6
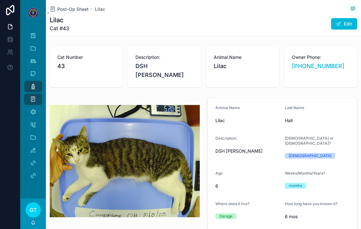
click at [85, 11] on span "Post-Op Sheet" at bounding box center [72, 9] width 31 height 6
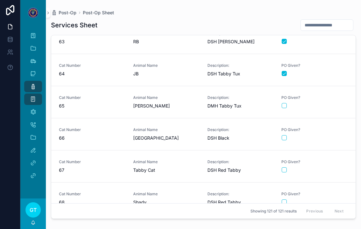
scroll to position [2008, 0]
click at [193, 130] on span "Animal Name" at bounding box center [166, 129] width 67 height 5
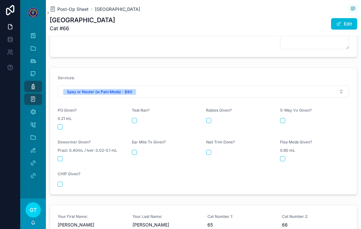
scroll to position [278, 0]
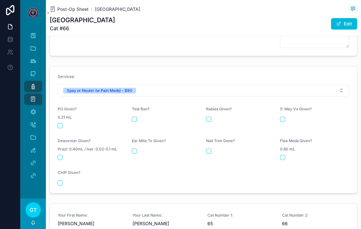
click at [62, 123] on button "scrollable content" at bounding box center [60, 125] width 5 height 5
click at [70, 8] on span "Post-Op Sheet" at bounding box center [72, 9] width 31 height 6
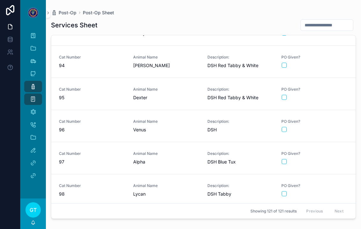
scroll to position [2980, 0]
click at [193, 167] on link "Cat Number 97 Animal Name Alpha Description: DSH Blue Tux PO Given?" at bounding box center [203, 158] width 304 height 32
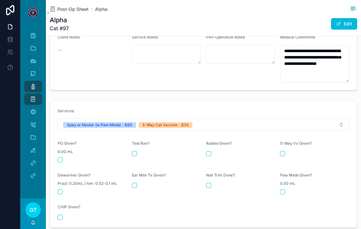
scroll to position [283, 0]
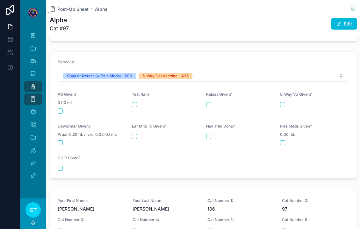
click at [60, 109] on button "scrollable content" at bounding box center [60, 111] width 5 height 5
click at [282, 102] on button "scrollable content" at bounding box center [282, 104] width 5 height 5
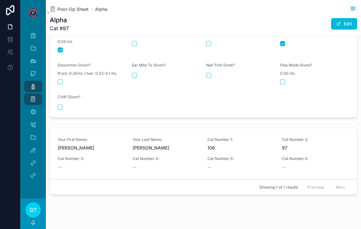
scroll to position [344, 0]
click at [75, 6] on span "Post-Op Sheet" at bounding box center [72, 9] width 31 height 6
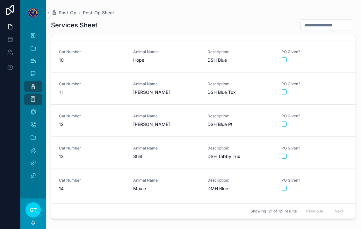
scroll to position [297, 0]
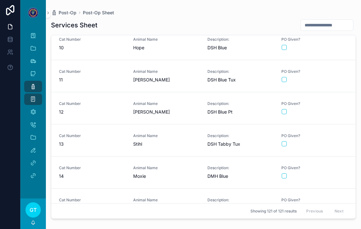
click at [97, 143] on span "13" at bounding box center [92, 144] width 67 height 6
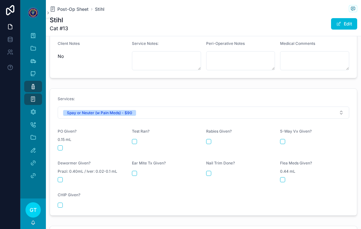
scroll to position [231, 0]
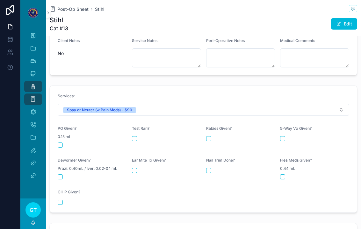
click at [60, 143] on button "scrollable content" at bounding box center [60, 145] width 5 height 5
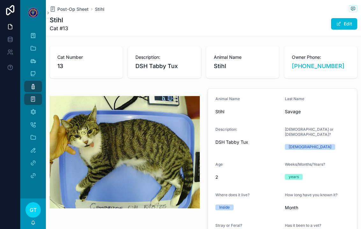
scroll to position [0, 0]
click at [71, 11] on span "Post-Op Sheet" at bounding box center [72, 9] width 31 height 6
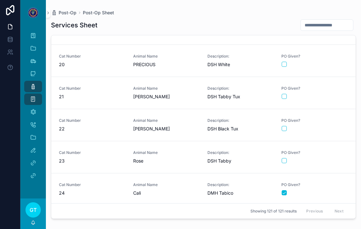
scroll to position [769, 0]
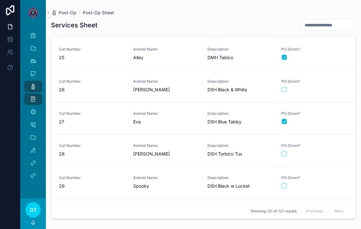
click at [122, 88] on span "26" at bounding box center [92, 90] width 67 height 6
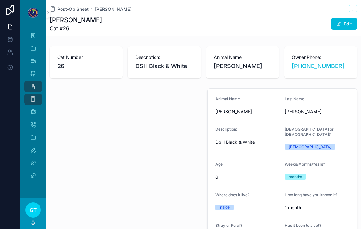
type textarea "**********"
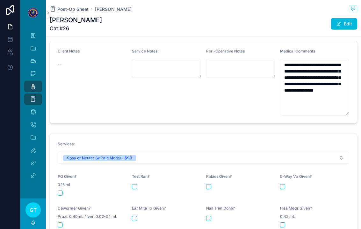
scroll to position [229, 0]
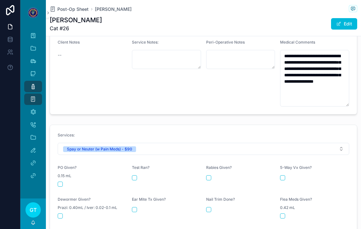
click at [66, 182] on div "scrollable content" at bounding box center [92, 184] width 69 height 5
click at [67, 182] on div "scrollable content" at bounding box center [92, 184] width 69 height 5
click at [60, 182] on button "scrollable content" at bounding box center [60, 184] width 5 height 5
click at [67, 9] on span "Post-Op Sheet" at bounding box center [72, 9] width 31 height 6
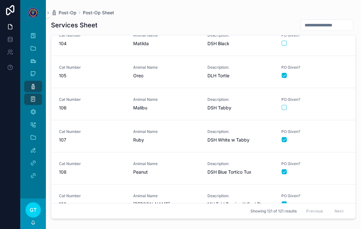
scroll to position [3323, 0]
click at [284, 109] on button "scrollable content" at bounding box center [283, 108] width 5 height 5
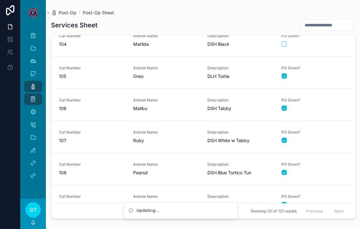
click at [100, 103] on div "Cat Number 106" at bounding box center [92, 105] width 67 height 14
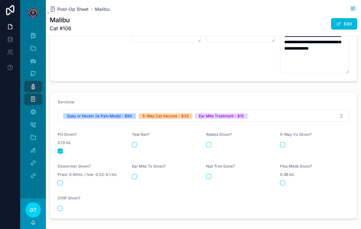
scroll to position [259, 0]
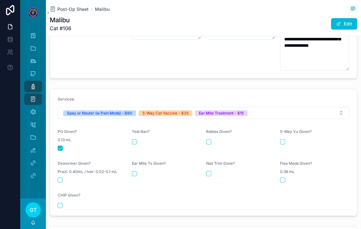
click at [124, 162] on div "Dewormer Given?" at bounding box center [92, 165] width 69 height 8
click at [134, 175] on div "Ear Mite Tx Given?" at bounding box center [166, 172] width 69 height 22
click at [137, 171] on button "scrollable content" at bounding box center [134, 173] width 5 height 5
click at [282, 139] on button "scrollable content" at bounding box center [282, 141] width 5 height 5
click at [74, 11] on span "Post-Op Sheet" at bounding box center [72, 9] width 31 height 6
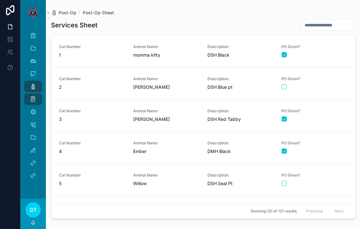
click at [174, 75] on link "Cat Number 2 Animal Name Eleanor Description: DSH Blue pt PO Given?" at bounding box center [203, 83] width 304 height 32
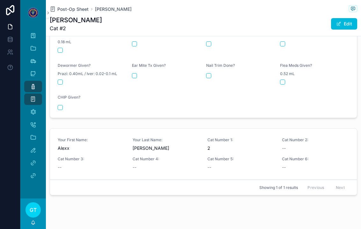
scroll to position [382, 0]
click at [74, 10] on span "Post-Op Sheet" at bounding box center [72, 9] width 31 height 6
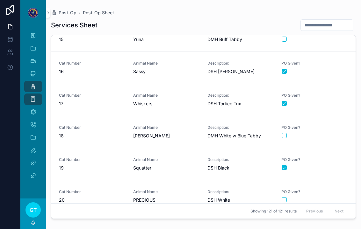
scroll to position [468, 0]
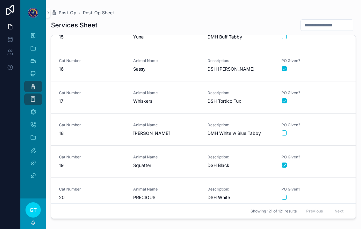
click at [152, 133] on span "[PERSON_NAME]" at bounding box center [166, 133] width 67 height 6
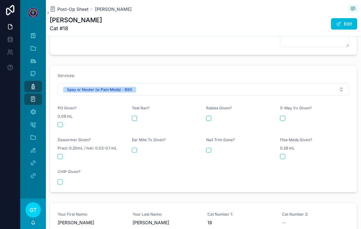
scroll to position [323, 0]
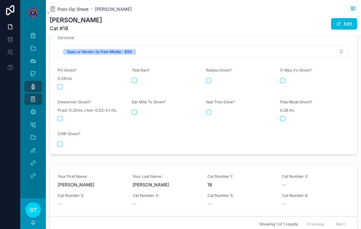
click at [54, 88] on form "Services: Spay or Neuter (w Pain Meds) - $90 PO Given? 0.09 mL Test Ran? Rabies…" at bounding box center [203, 91] width 307 height 127
click at [62, 84] on button "scrollable content" at bounding box center [60, 86] width 5 height 5
click at [60, 12] on span "Post-Op Sheet" at bounding box center [72, 9] width 31 height 6
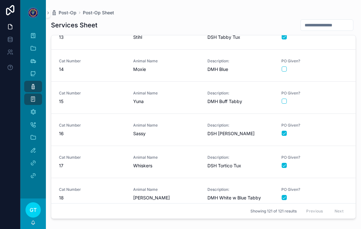
scroll to position [405, 0]
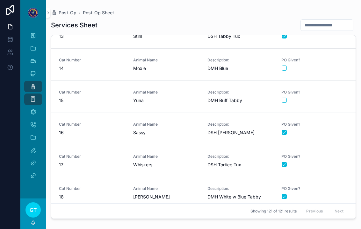
click at [155, 97] on div "Animal Name Yuna" at bounding box center [166, 97] width 67 height 14
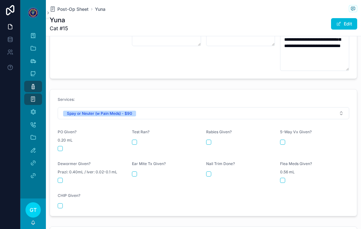
scroll to position [255, 0]
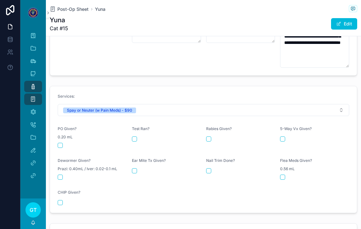
click at [62, 143] on button "scrollable content" at bounding box center [60, 145] width 5 height 5
click at [67, 8] on span "Post-Op Sheet" at bounding box center [72, 9] width 31 height 6
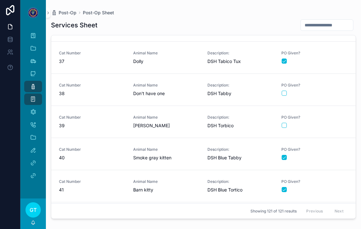
scroll to position [1123, 0]
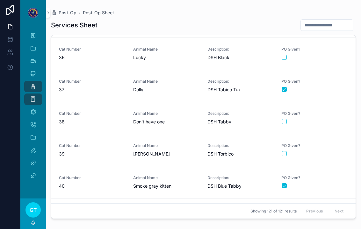
click at [185, 148] on div "Animal Name Hazel" at bounding box center [166, 150] width 67 height 14
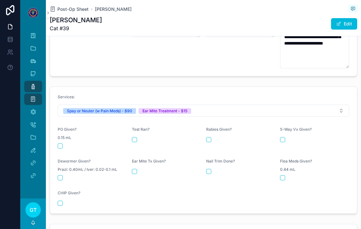
scroll to position [295, 0]
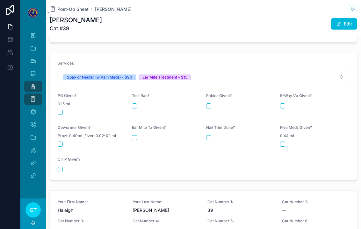
click at [58, 103] on div "PO Given? 0.15 mL" at bounding box center [92, 104] width 69 height 22
click at [60, 112] on form "Services: Spay or Neuter (w Pain Meds) - $90 Ear Mite Treatment - $15 PO Given?…" at bounding box center [203, 116] width 307 height 127
click at [67, 110] on div "scrollable content" at bounding box center [92, 112] width 69 height 5
click at [61, 110] on button "scrollable content" at bounding box center [60, 112] width 5 height 5
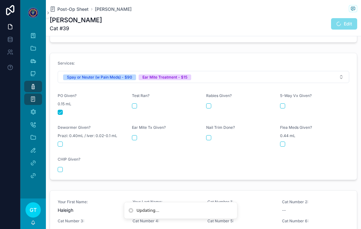
click at [135, 136] on button "scrollable content" at bounding box center [134, 137] width 5 height 5
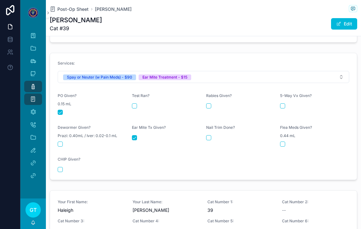
click at [65, 12] on span "Post-Op Sheet" at bounding box center [72, 9] width 31 height 6
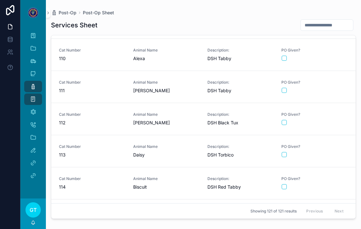
scroll to position [3505, 0]
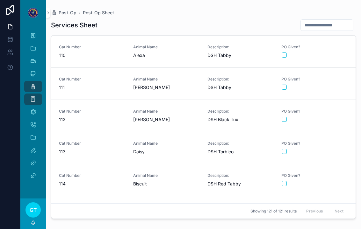
click at [236, 141] on span "Description:" at bounding box center [240, 143] width 67 height 5
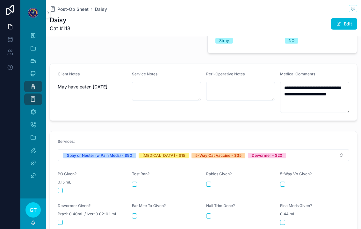
scroll to position [205, 0]
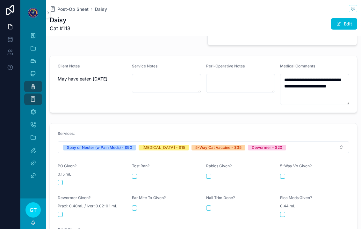
click at [67, 172] on span "0.15 mL" at bounding box center [65, 174] width 14 height 5
click at [61, 184] on form "Services: Spay or Neuter (w Pain Meds) - $90 Rabies Vaccine - $15 5-Way Cat Vac…" at bounding box center [203, 187] width 307 height 127
click at [62, 180] on button "scrollable content" at bounding box center [60, 182] width 5 height 5
click at [213, 164] on label "[MEDICAL_DATA] Given?" at bounding box center [218, 166] width 25 height 5
click at [206, 174] on button "scrollable content" at bounding box center [208, 176] width 5 height 5
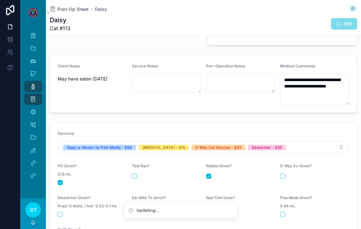
click at [285, 174] on button "scrollable content" at bounding box center [282, 176] width 5 height 5
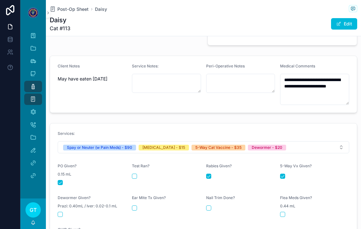
click at [64, 207] on div "Dewormer Given? Prazi: 0.40mL / Iver: 0.02-0.1 mL" at bounding box center [92, 206] width 69 height 22
click at [62, 212] on button "scrollable content" at bounding box center [60, 214] width 5 height 5
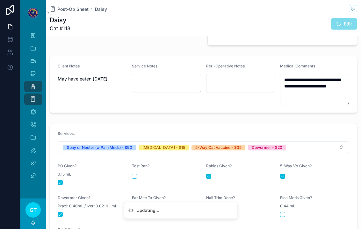
click at [67, 17] on h1 "Daisy" at bounding box center [60, 20] width 21 height 9
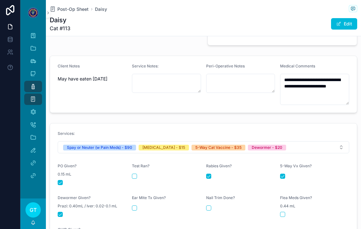
click at [66, 9] on span "Post-Op Sheet" at bounding box center [72, 9] width 31 height 6
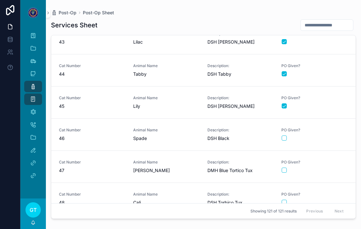
scroll to position [1362, 0]
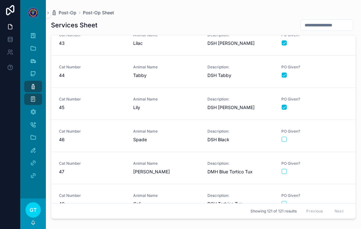
click at [122, 167] on div "Cat Number 47" at bounding box center [92, 168] width 67 height 14
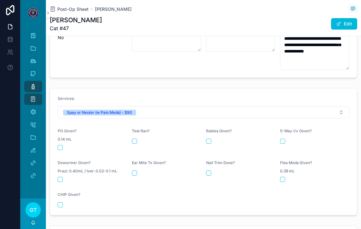
scroll to position [262, 0]
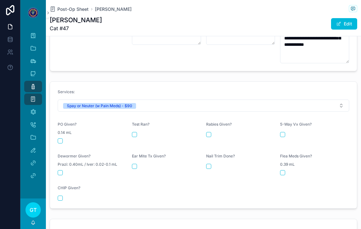
click at [60, 138] on button "scrollable content" at bounding box center [60, 140] width 5 height 5
click at [76, 6] on span "Post-Op Sheet" at bounding box center [72, 9] width 31 height 6
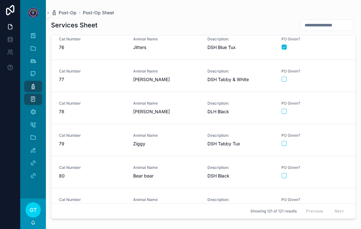
scroll to position [2403, 0]
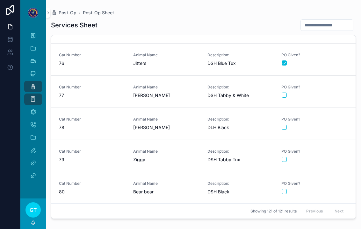
click at [169, 127] on span "[PERSON_NAME]" at bounding box center [166, 127] width 67 height 6
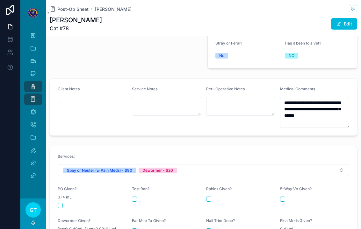
scroll to position [186, 0]
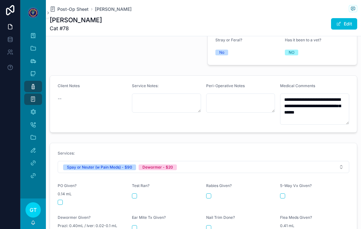
click at [63, 194] on div "PO Given? 0.14 mL" at bounding box center [92, 194] width 69 height 22
click at [59, 200] on button "scrollable content" at bounding box center [60, 202] width 5 height 5
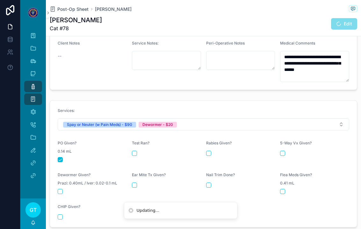
scroll to position [229, 0]
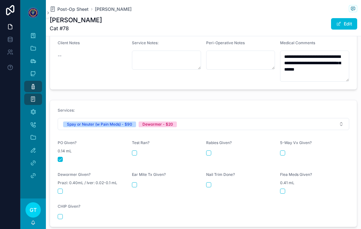
click at [67, 183] on div "Dewormer Given? Prazi: 0.40mL / Iver: 0.02-0.1 mL" at bounding box center [92, 183] width 69 height 22
click at [64, 183] on div "Dewormer Given? Prazi: 0.40mL / Iver: 0.02-0.1 mL" at bounding box center [92, 183] width 69 height 22
click at [61, 189] on button "scrollable content" at bounding box center [60, 191] width 5 height 5
click at [64, 6] on span "Post-Op Sheet" at bounding box center [72, 9] width 31 height 6
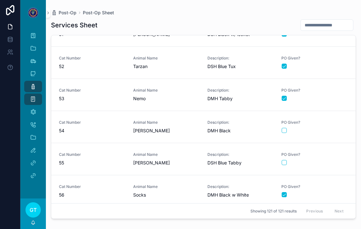
scroll to position [1628, 0]
click at [174, 131] on span "[PERSON_NAME]" at bounding box center [166, 131] width 67 height 6
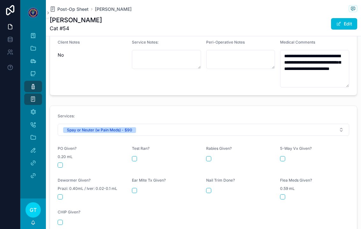
scroll to position [241, 0]
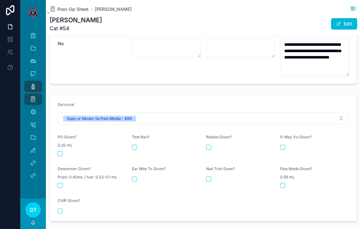
click at [67, 146] on div "PO Given? 0.20 mL" at bounding box center [92, 146] width 69 height 22
click at [62, 151] on button "scrollable content" at bounding box center [60, 153] width 5 height 5
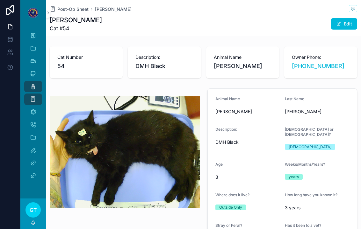
scroll to position [0, 0]
click at [74, 10] on span "Post-Op Sheet" at bounding box center [72, 9] width 31 height 6
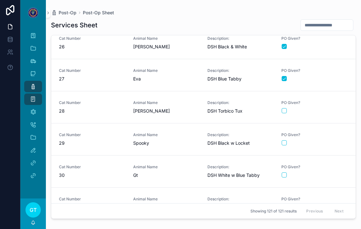
scroll to position [809, 0]
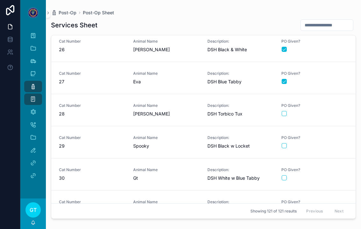
click at [184, 116] on span "[PERSON_NAME]" at bounding box center [166, 114] width 67 height 6
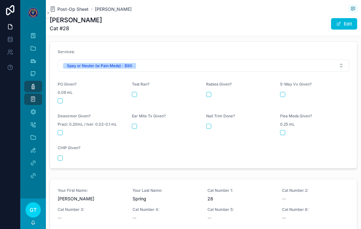
scroll to position [286, 0]
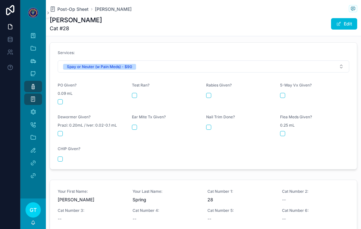
click at [59, 99] on button "scrollable content" at bounding box center [60, 101] width 5 height 5
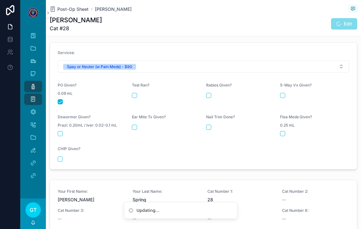
click at [73, 11] on span "Post-Op Sheet" at bounding box center [72, 9] width 31 height 6
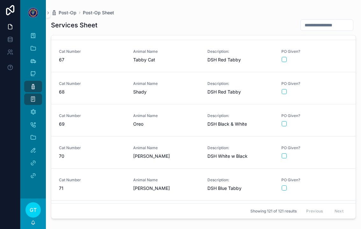
scroll to position [2118, 0]
click at [153, 178] on span "Animal Name" at bounding box center [166, 179] width 67 height 5
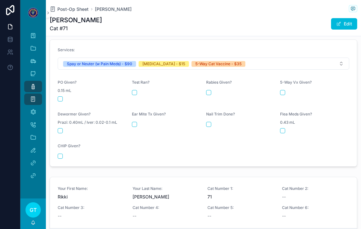
scroll to position [289, 0]
click at [59, 97] on button "scrollable content" at bounding box center [60, 99] width 5 height 5
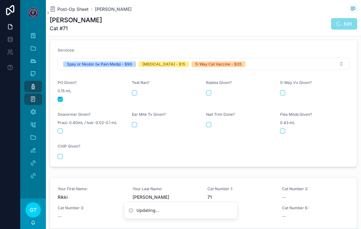
click at [209, 91] on button "scrollable content" at bounding box center [208, 92] width 5 height 5
click at [284, 90] on button "scrollable content" at bounding box center [282, 92] width 5 height 5
click at [79, 9] on span "Post-Op Sheet" at bounding box center [72, 9] width 31 height 6
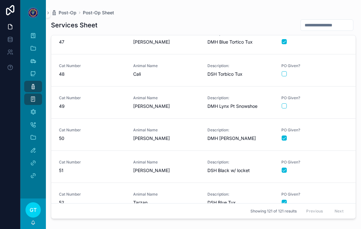
scroll to position [1492, 0]
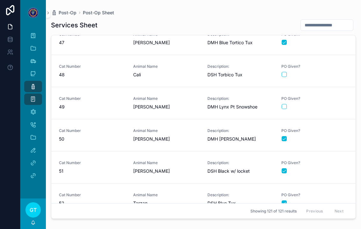
click at [143, 73] on span "Cali" at bounding box center [166, 75] width 67 height 6
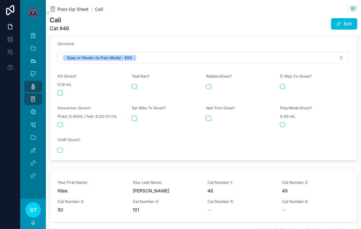
scroll to position [310, 0]
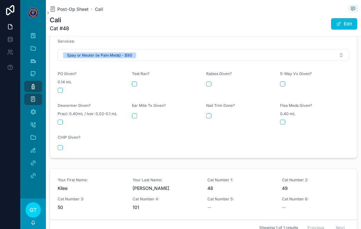
click at [58, 88] on button "scrollable content" at bounding box center [60, 90] width 5 height 5
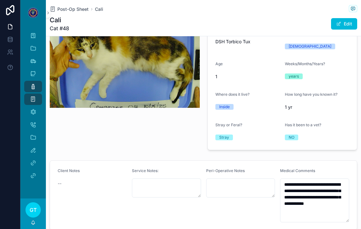
scroll to position [103, 0]
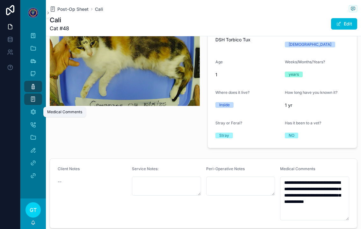
click at [35, 115] on span "scrollable content" at bounding box center [33, 112] width 6 height 6
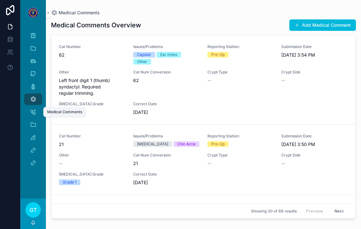
click at [300, 27] on button "Add Medical Comment" at bounding box center [322, 24] width 67 height 11
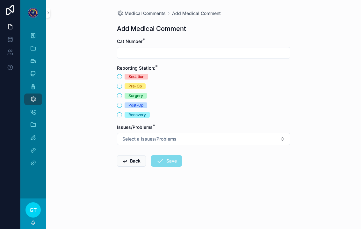
click at [136, 55] on input "scrollable content" at bounding box center [203, 52] width 173 height 9
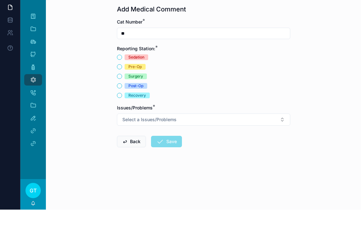
type input "**"
click at [120, 103] on button "Post-Op" at bounding box center [119, 105] width 5 height 5
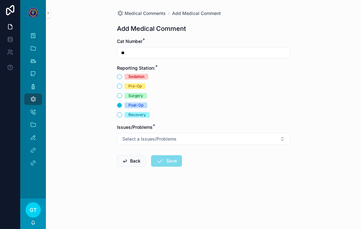
click at [283, 133] on button "Select a Issues/Problems" at bounding box center [203, 139] width 173 height 12
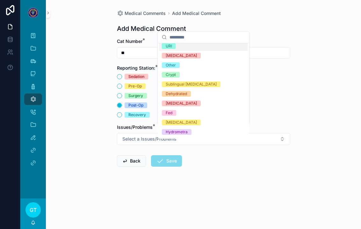
scroll to position [30, 0]
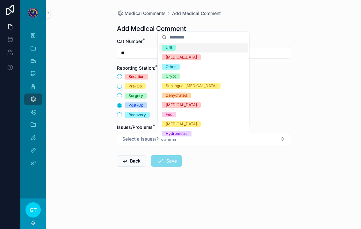
click at [177, 67] on span "Other" at bounding box center [171, 67] width 18 height 6
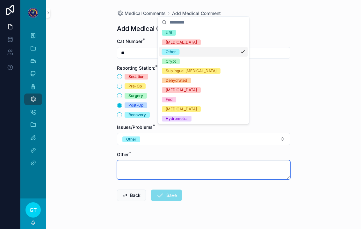
click at [148, 167] on textarea "scrollable content" at bounding box center [203, 169] width 173 height 19
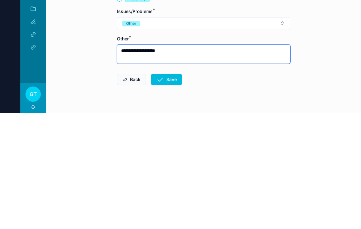
type textarea "**********"
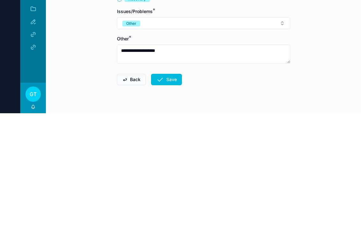
click at [167, 190] on button "Save" at bounding box center [166, 195] width 31 height 11
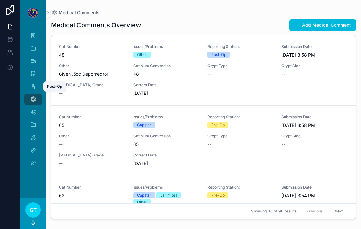
click at [36, 83] on icon "scrollable content" at bounding box center [33, 86] width 6 height 6
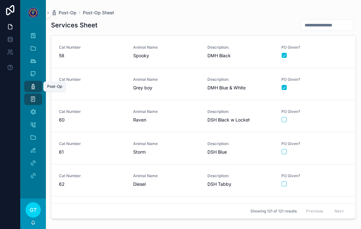
scroll to position [1836, 0]
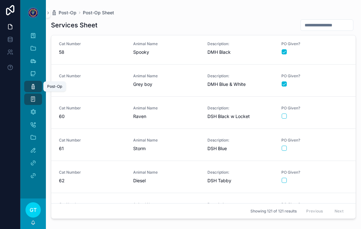
click at [203, 141] on div "Cat Number 61 Animal Name Storm Description: DSH Blue PO Given?" at bounding box center [203, 145] width 289 height 14
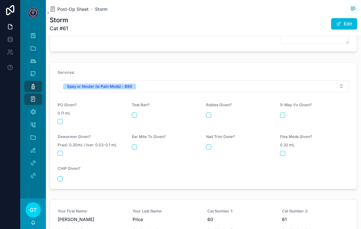
scroll to position [289, 0]
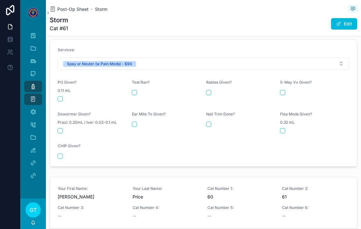
click at [61, 96] on button "scrollable content" at bounding box center [60, 98] width 5 height 5
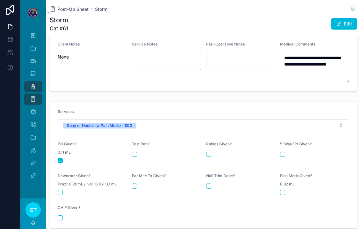
scroll to position [227, 0]
click at [72, 6] on span "Post-Op Sheet" at bounding box center [72, 9] width 31 height 6
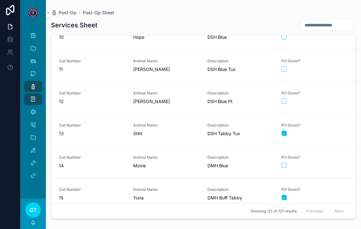
scroll to position [306, 0]
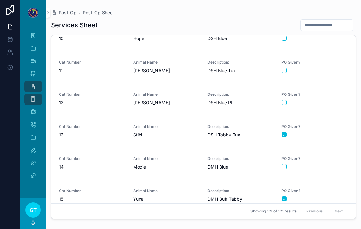
click at [165, 100] on span "[PERSON_NAME]" at bounding box center [166, 103] width 67 height 6
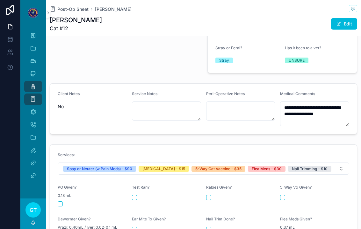
scroll to position [180, 0]
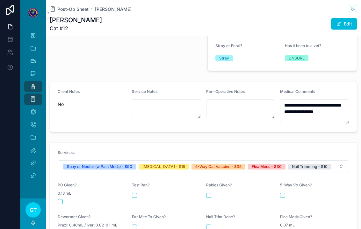
click at [59, 190] on div "0.13 mL" at bounding box center [92, 193] width 69 height 6
click at [61, 199] on button "scrollable content" at bounding box center [60, 201] width 5 height 5
click at [208, 183] on div "[MEDICAL_DATA] Given?" at bounding box center [240, 187] width 69 height 8
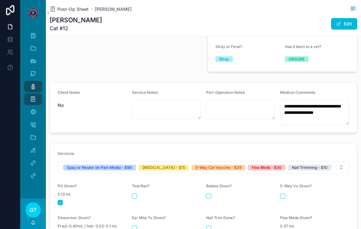
click at [211, 194] on button "scrollable content" at bounding box center [208, 196] width 5 height 5
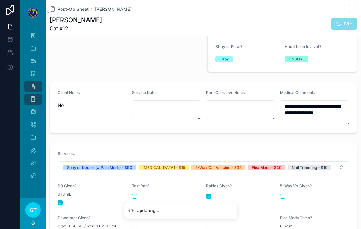
click at [283, 194] on button "scrollable content" at bounding box center [282, 196] width 5 height 5
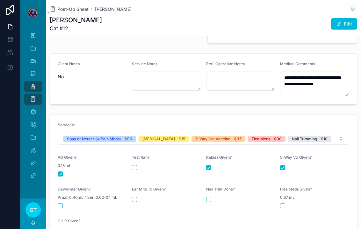
scroll to position [210, 0]
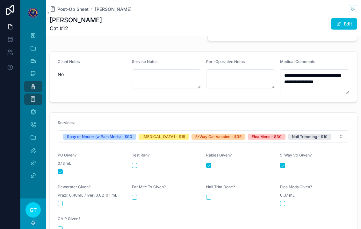
click at [210, 194] on div "Nail Trim Done?" at bounding box center [240, 196] width 69 height 22
click at [209, 185] on div "Nail Trim Done?" at bounding box center [240, 189] width 69 height 8
click at [206, 195] on button "scrollable content" at bounding box center [208, 197] width 5 height 5
click at [282, 187] on div "Flea Meds Given? 0.37 mL" at bounding box center [314, 196] width 69 height 22
click at [284, 201] on button "scrollable content" at bounding box center [282, 203] width 5 height 5
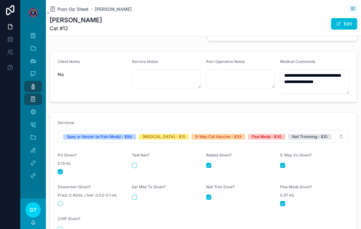
click at [72, 6] on span "Post-Op Sheet" at bounding box center [72, 9] width 31 height 6
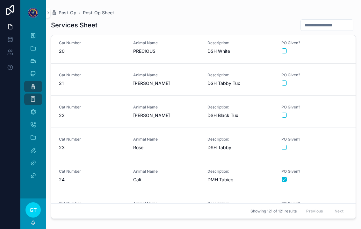
scroll to position [614, 0]
click at [144, 73] on div "Animal Name Dorothy" at bounding box center [166, 80] width 67 height 14
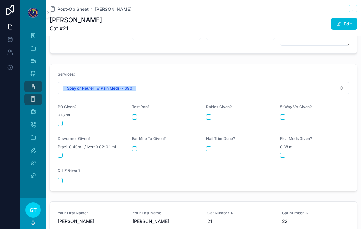
scroll to position [260, 0]
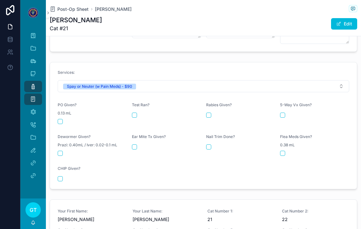
click at [67, 119] on div "scrollable content" at bounding box center [92, 121] width 69 height 5
click at [64, 105] on div "PO Given? 0.13 mL" at bounding box center [92, 114] width 69 height 22
click at [59, 112] on form "Services: Spay or Neuter (w Pain Meds) - $90 PO Given? 0.13 mL Test Ran? Rabies…" at bounding box center [203, 125] width 307 height 127
click at [59, 119] on button "scrollable content" at bounding box center [60, 121] width 5 height 5
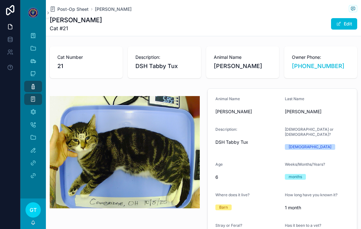
scroll to position [0, 0]
click at [71, 6] on span "Post-Op Sheet" at bounding box center [72, 9] width 31 height 6
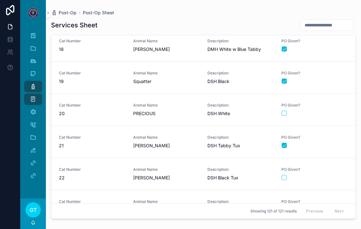
scroll to position [553, 0]
click at [167, 135] on div "Animal Name Dorothy" at bounding box center [166, 142] width 67 height 14
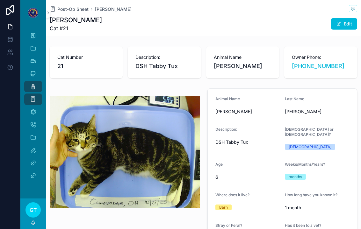
click at [66, 6] on span "Post-Op Sheet" at bounding box center [72, 9] width 31 height 6
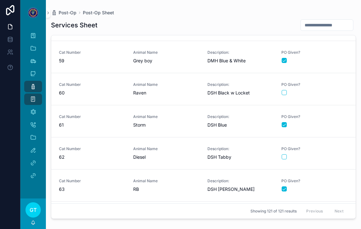
scroll to position [1860, 0]
click at [161, 146] on div "Animal Name Diesel" at bounding box center [166, 153] width 67 height 14
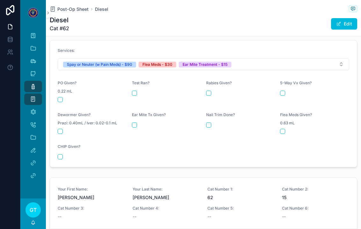
scroll to position [327, 0]
click at [64, 6] on span "Post-Op Sheet" at bounding box center [72, 9] width 31 height 6
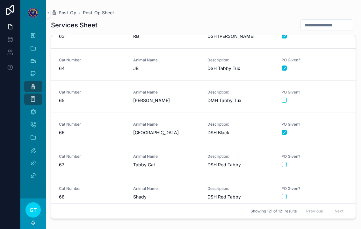
scroll to position [2012, 0]
click at [152, 98] on span "[PERSON_NAME]" at bounding box center [166, 101] width 67 height 6
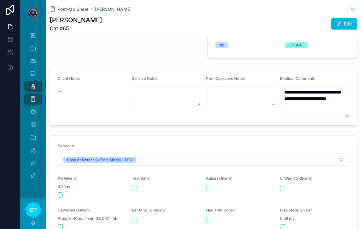
scroll to position [210, 0]
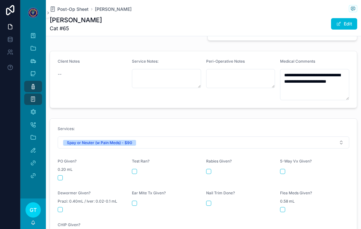
click at [62, 175] on button "scrollable content" at bounding box center [60, 177] width 5 height 5
click at [67, 6] on span "Post-Op Sheet" at bounding box center [72, 9] width 31 height 6
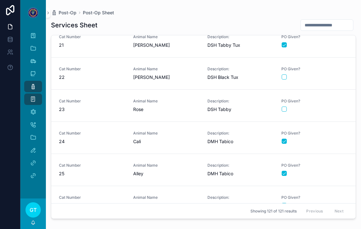
scroll to position [640, 0]
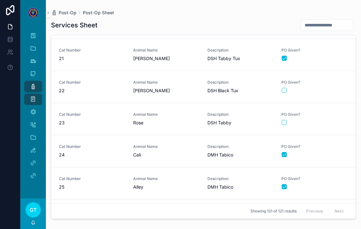
click at [285, 120] on button "scrollable content" at bounding box center [283, 122] width 5 height 5
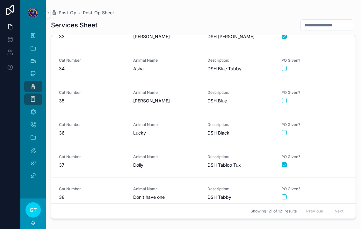
scroll to position [1048, 0]
click at [166, 130] on span "Lucky" at bounding box center [166, 133] width 67 height 6
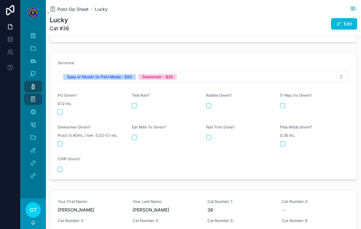
scroll to position [264, 0]
click at [58, 96] on div "PO Given? 0.12 mL" at bounding box center [92, 104] width 69 height 22
click at [60, 110] on button "scrollable content" at bounding box center [60, 112] width 5 height 5
click at [60, 142] on button "scrollable content" at bounding box center [60, 144] width 5 height 5
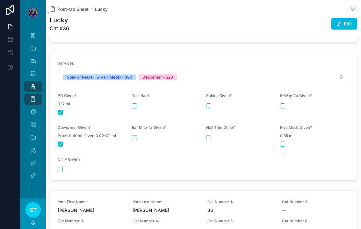
click at [65, 3] on div "Post-Op Sheet Lucky Lucky Cat #36 Edit" at bounding box center [203, 18] width 307 height 36
click at [65, 9] on span "Post-Op Sheet" at bounding box center [72, 9] width 31 height 6
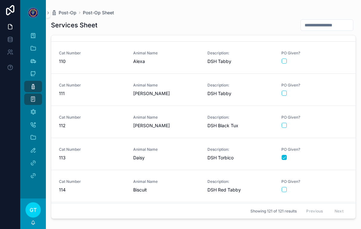
scroll to position [3549, 0]
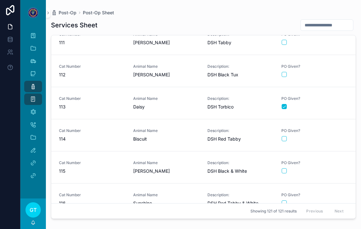
click at [188, 131] on span "Animal Name" at bounding box center [166, 130] width 67 height 5
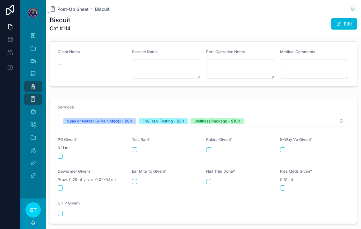
scroll to position [219, 0]
click at [133, 148] on button "scrollable content" at bounding box center [134, 150] width 5 height 5
click at [61, 154] on button "scrollable content" at bounding box center [60, 156] width 5 height 5
click at [209, 148] on button "scrollable content" at bounding box center [208, 150] width 5 height 5
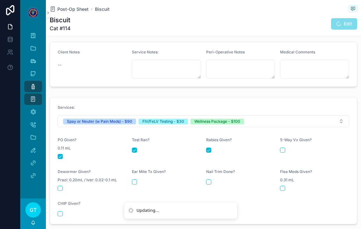
click at [283, 148] on button "scrollable content" at bounding box center [282, 150] width 5 height 5
click at [134, 180] on button "scrollable content" at bounding box center [134, 182] width 5 height 5
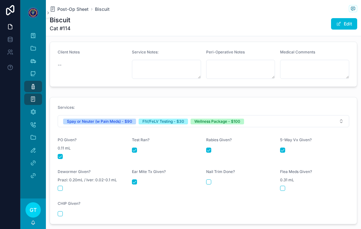
click at [210, 173] on div "Nail Trim Done?" at bounding box center [240, 180] width 69 height 22
click at [207, 180] on button "scrollable content" at bounding box center [208, 182] width 5 height 5
click at [59, 179] on div "Prazi: 0.20mL / Iver: 0.02-0.1 mL" at bounding box center [92, 180] width 69 height 6
click at [60, 186] on button "scrollable content" at bounding box center [60, 188] width 5 height 5
click at [285, 179] on div "Flea Meds Given? 0.31 mL" at bounding box center [314, 180] width 69 height 22
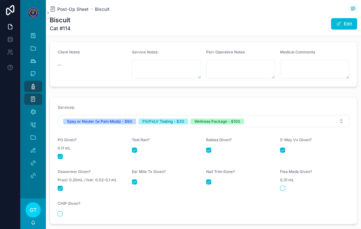
click at [281, 186] on button "scrollable content" at bounding box center [282, 188] width 5 height 5
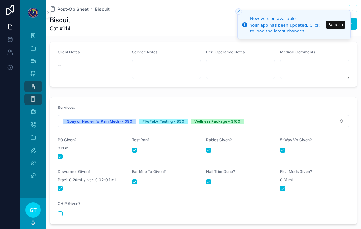
click at [64, 12] on span "Post-Op Sheet" at bounding box center [72, 9] width 31 height 6
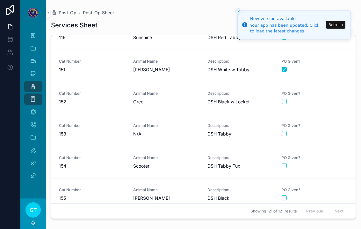
scroll to position [3715, 0]
click at [111, 197] on span "155" at bounding box center [92, 198] width 67 height 6
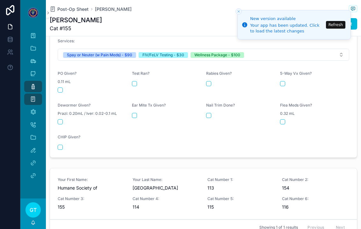
scroll to position [287, 0]
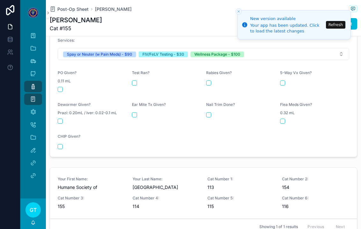
click at [68, 87] on div "scrollable content" at bounding box center [92, 89] width 69 height 5
click at [61, 81] on div "PO Given? 0.11 mL" at bounding box center [92, 81] width 69 height 22
click at [62, 87] on button "scrollable content" at bounding box center [60, 89] width 5 height 5
click at [138, 75] on div "Test Ran?" at bounding box center [166, 81] width 69 height 22
click at [136, 81] on button "scrollable content" at bounding box center [134, 83] width 5 height 5
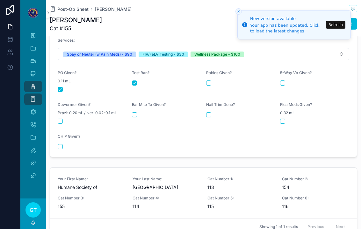
click at [211, 75] on div "[MEDICAL_DATA] Given?" at bounding box center [240, 81] width 69 height 22
click at [211, 81] on button "scrollable content" at bounding box center [208, 83] width 5 height 5
click at [289, 73] on div "5-Way Vx Given?" at bounding box center [314, 74] width 69 height 8
click at [284, 81] on button "scrollable content" at bounding box center [282, 83] width 5 height 5
click at [132, 112] on button "scrollable content" at bounding box center [134, 114] width 5 height 5
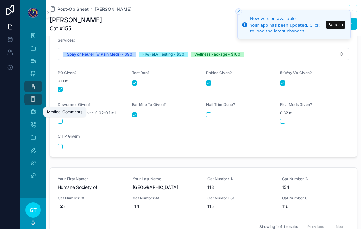
click at [37, 112] on div "Medical Comments" at bounding box center [33, 112] width 10 height 10
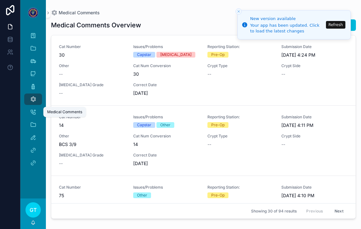
click at [333, 26] on button "Refresh" at bounding box center [335, 25] width 19 height 8
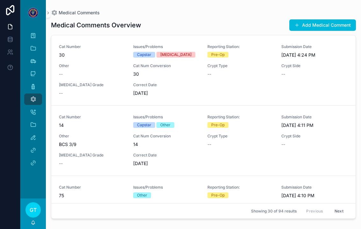
click at [311, 28] on button "Add Medical Comment" at bounding box center [322, 24] width 67 height 11
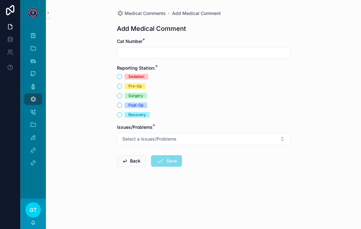
click at [150, 51] on input "scrollable content" at bounding box center [203, 52] width 173 height 9
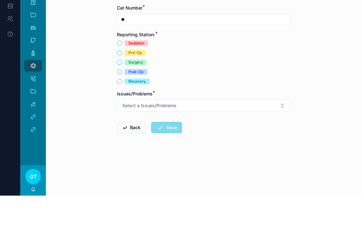
type input "**"
click at [120, 93] on button "Surgery" at bounding box center [119, 95] width 5 height 5
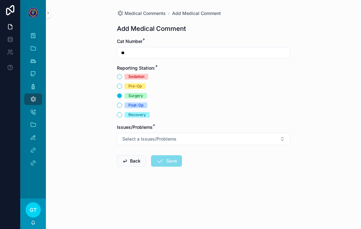
click at [216, 135] on button "Select a Issues/Problems" at bounding box center [203, 139] width 173 height 12
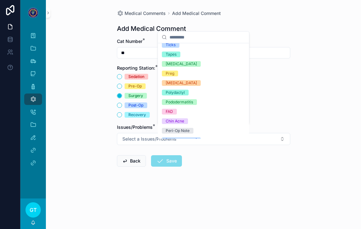
scroll to position [150, 0]
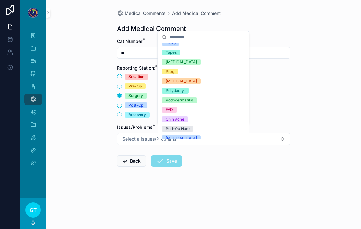
click at [182, 81] on div "[MEDICAL_DATA]" at bounding box center [181, 81] width 31 height 6
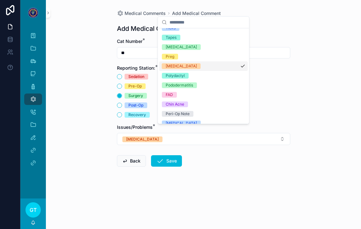
click at [301, 88] on div "Medical Comments Add Medical Comment Add Medical Comment Cat Number * ** Report…" at bounding box center [203, 114] width 315 height 229
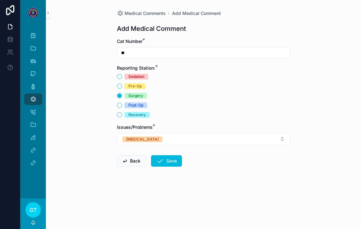
click at [275, 133] on button "[MEDICAL_DATA]" at bounding box center [203, 139] width 173 height 12
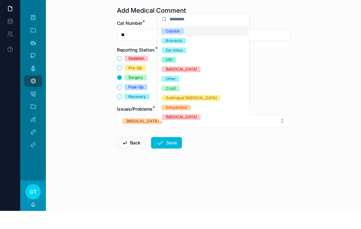
click at [169, 94] on div "Other" at bounding box center [171, 97] width 10 height 6
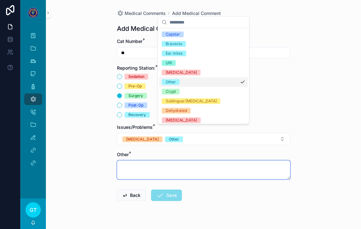
click at [139, 160] on textarea "scrollable content" at bounding box center [203, 169] width 173 height 19
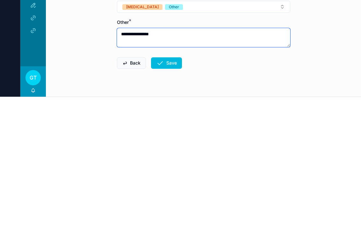
scroll to position [8, 0]
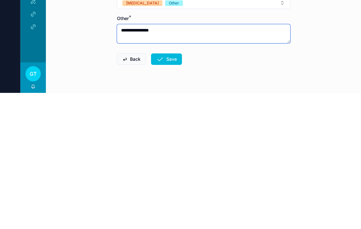
type textarea "**********"
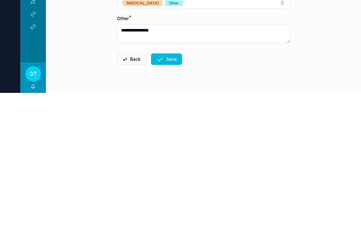
click at [164, 190] on button "Save" at bounding box center [166, 195] width 31 height 11
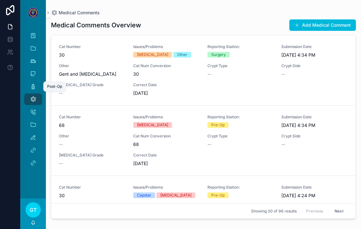
click at [37, 82] on div "Post-Op" at bounding box center [33, 87] width 10 height 10
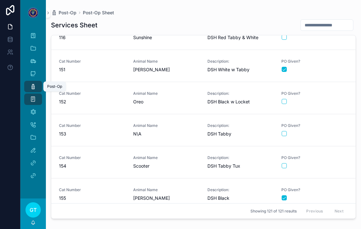
scroll to position [3715, 0]
click at [199, 195] on span "[PERSON_NAME]" at bounding box center [166, 198] width 67 height 6
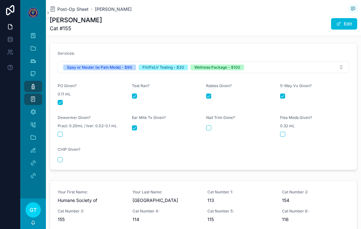
scroll to position [273, 0]
click at [63, 132] on form "Services: Spay or Neuter (w Pain Meds) - $90 FIV/FeLV Testing - $30 Wellness Pa…" at bounding box center [203, 107] width 307 height 127
click at [59, 132] on button "scrollable content" at bounding box center [60, 134] width 5 height 5
click at [210, 126] on button "scrollable content" at bounding box center [208, 128] width 5 height 5
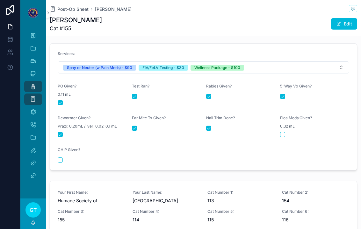
click at [283, 132] on button "scrollable content" at bounding box center [282, 134] width 5 height 5
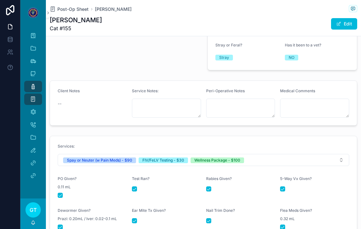
scroll to position [182, 0]
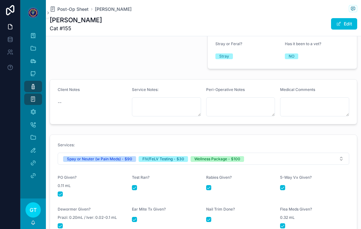
click at [75, 6] on span "Post-Op Sheet" at bounding box center [72, 9] width 31 height 6
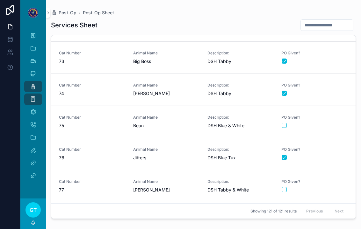
scroll to position [2309, 0]
click at [172, 114] on div "Animal Name Bean" at bounding box center [166, 121] width 67 height 14
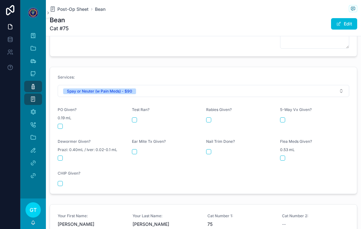
scroll to position [266, 0]
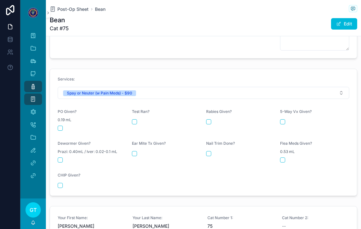
click at [60, 126] on button "scrollable content" at bounding box center [60, 128] width 5 height 5
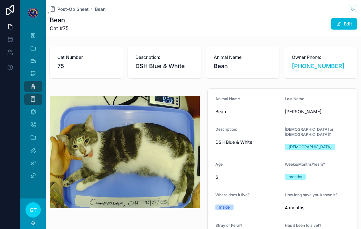
scroll to position [0, 0]
click at [74, 6] on span "Post-Op Sheet" at bounding box center [72, 9] width 31 height 6
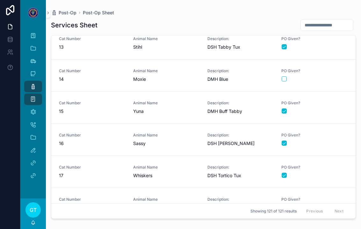
scroll to position [379, 0]
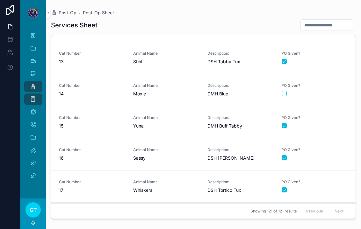
click at [110, 91] on span "14" at bounding box center [92, 94] width 67 height 6
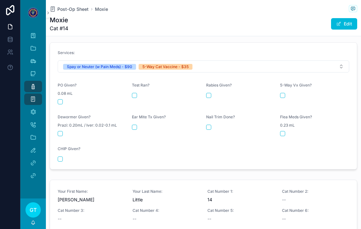
scroll to position [286, 0]
click at [55, 91] on form "Services: Spay or Neuter (w Pain Meds) - $90 5-Way Cat Vaccine - $35 PO Given? …" at bounding box center [203, 106] width 307 height 127
click at [59, 97] on form "Services: Spay or Neuter (w Pain Meds) - $90 5-Way Cat Vaccine - $35 PO Given? …" at bounding box center [203, 106] width 307 height 127
click at [60, 100] on button "scrollable content" at bounding box center [60, 102] width 5 height 5
click at [285, 93] on button "scrollable content" at bounding box center [282, 95] width 5 height 5
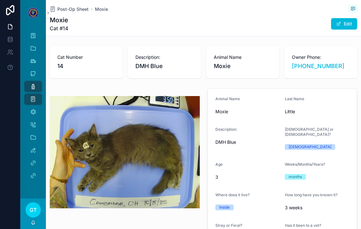
scroll to position [0, 0]
click at [71, 12] on span "Post-Op Sheet" at bounding box center [72, 9] width 31 height 6
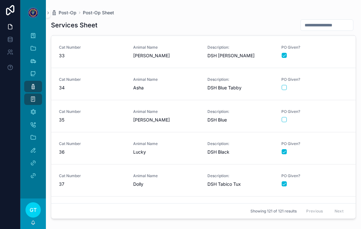
scroll to position [1028, 0]
click at [116, 124] on link "Cat Number 35 Animal Name Charlie Description: DSH Blue PO Given?" at bounding box center [203, 117] width 304 height 32
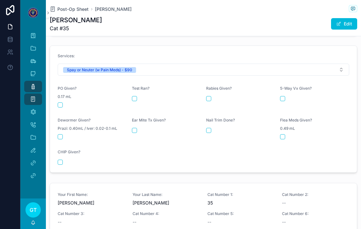
scroll to position [270, 0]
click at [66, 103] on div "scrollable content" at bounding box center [92, 105] width 69 height 5
click at [55, 95] on form "Services: Spay or Neuter (w Pain Meds) - $90 PO Given? 0.17 mL Test Ran? Rabies…" at bounding box center [203, 109] width 307 height 127
click at [62, 103] on button "scrollable content" at bounding box center [60, 105] width 5 height 5
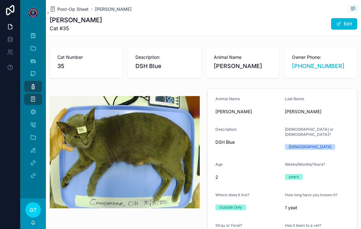
scroll to position [0, 0]
click at [68, 4] on div "Post-Op Sheet Charlie Charlie Cat #35 Edit" at bounding box center [203, 18] width 307 height 36
click at [71, 7] on span "Post-Op Sheet" at bounding box center [72, 9] width 31 height 6
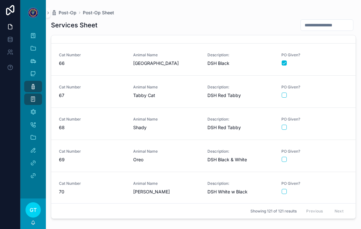
scroll to position [2083, 0]
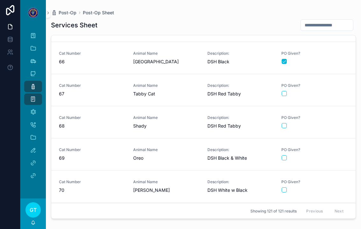
click at [191, 90] on div "Animal Name Tabby Cat" at bounding box center [166, 90] width 67 height 14
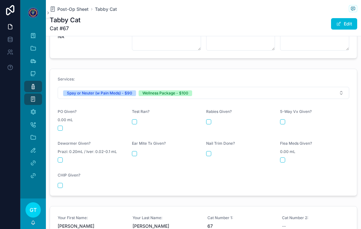
scroll to position [258, 0]
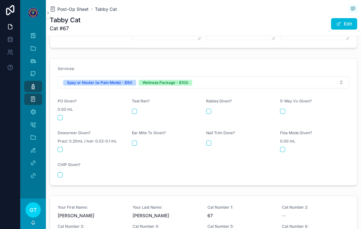
click at [61, 115] on button "scrollable content" at bounding box center [60, 117] width 5 height 5
click at [208, 109] on button "scrollable content" at bounding box center [208, 111] width 5 height 5
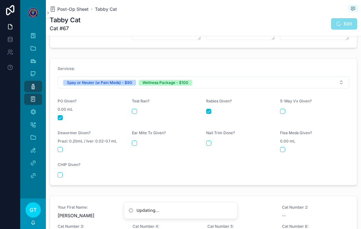
click at [285, 109] on button "scrollable content" at bounding box center [282, 111] width 5 height 5
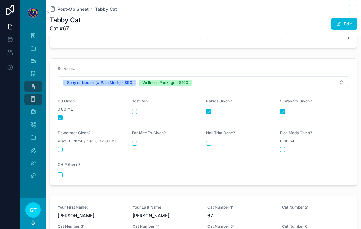
click at [63, 147] on div "scrollable content" at bounding box center [92, 149] width 69 height 5
click at [58, 147] on button "scrollable content" at bounding box center [60, 149] width 5 height 5
click at [143, 144] on div "Ear Mite Tx Given?" at bounding box center [166, 142] width 69 height 22
click at [135, 150] on form "Services: Spay or Neuter (w Pain Meds) - $90 Wellness Package - $100 PO Given? …" at bounding box center [203, 122] width 307 height 127
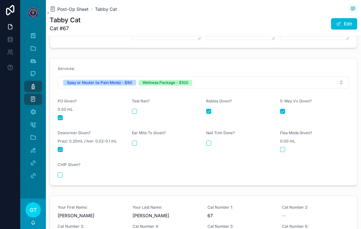
click at [133, 141] on button "scrollable content" at bounding box center [134, 143] width 5 height 5
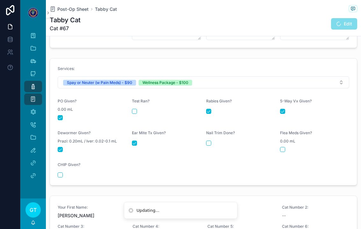
click at [207, 141] on div "Nail Trim Done?" at bounding box center [240, 142] width 69 height 22
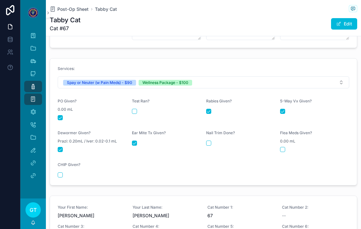
click at [209, 141] on button "scrollable content" at bounding box center [208, 143] width 5 height 5
click at [281, 152] on form "Services: Spay or Neuter (w Pain Meds) - $90 Wellness Package - $100 PO Given? …" at bounding box center [203, 122] width 307 height 127
click at [277, 152] on form "Services: Spay or Neuter (w Pain Meds) - $90 Wellness Package - $100 PO Given? …" at bounding box center [203, 122] width 307 height 127
click at [288, 139] on span "0.00 mL" at bounding box center [287, 141] width 15 height 5
click at [285, 152] on form "Services: Spay or Neuter (w Pain Meds) - $90 Wellness Package - $100 PO Given? …" at bounding box center [203, 122] width 307 height 127
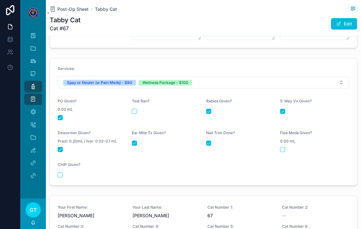
click at [283, 147] on button "scrollable content" at bounding box center [282, 149] width 5 height 5
click at [66, 11] on span "Post-Op Sheet" at bounding box center [72, 9] width 31 height 6
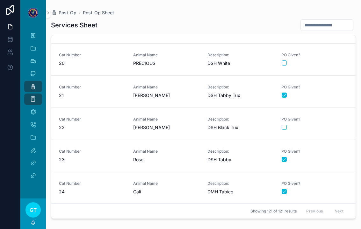
scroll to position [619, 0]
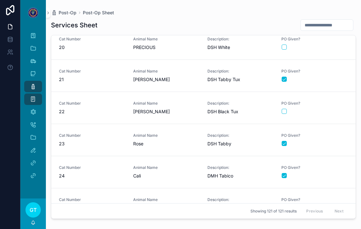
click at [176, 138] on span "Animal Name" at bounding box center [166, 135] width 67 height 5
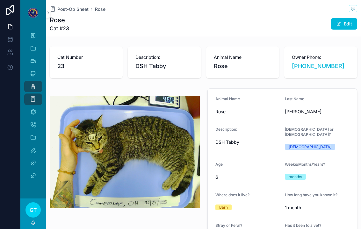
click at [69, 10] on span "Post-Op Sheet" at bounding box center [72, 9] width 31 height 6
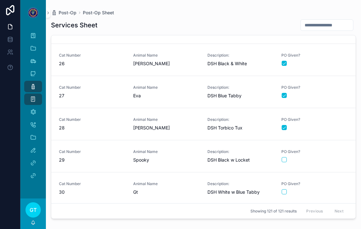
scroll to position [822, 0]
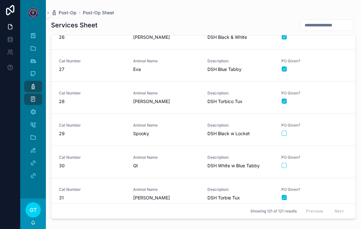
click at [175, 164] on span "Gt" at bounding box center [166, 166] width 67 height 6
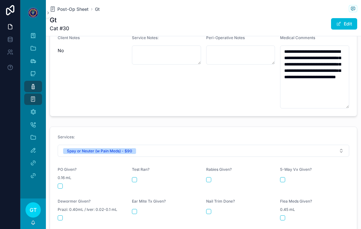
scroll to position [252, 0]
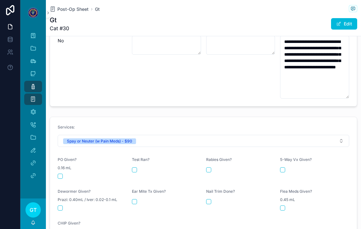
click at [67, 174] on div "scrollable content" at bounding box center [92, 176] width 69 height 5
click at [60, 174] on button "scrollable content" at bounding box center [60, 176] width 5 height 5
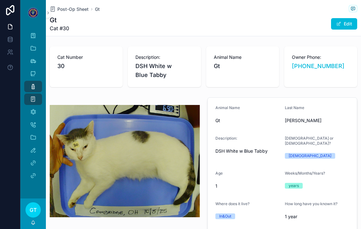
scroll to position [0, 0]
click at [71, 10] on span "Post-Op Sheet" at bounding box center [72, 9] width 31 height 6
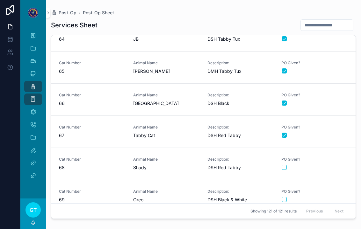
scroll to position [2042, 0]
click at [183, 168] on span "Shady" at bounding box center [166, 167] width 67 height 6
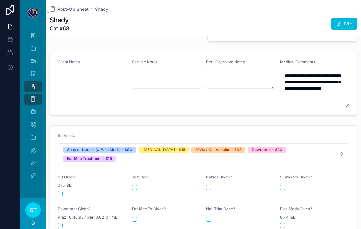
scroll to position [212, 0]
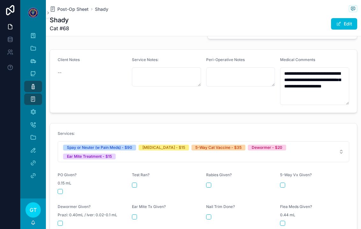
click at [56, 176] on form "Services: Spay or Neuter (w Pain Meds) - $90 Rabies Vaccine - $15 5-Way Cat Vac…" at bounding box center [203, 192] width 307 height 136
click at [62, 189] on button "scrollable content" at bounding box center [60, 191] width 5 height 5
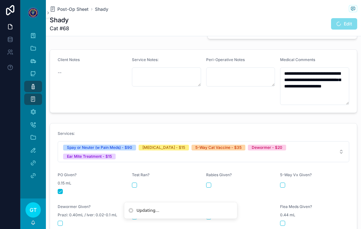
click at [208, 183] on button "scrollable content" at bounding box center [208, 185] width 5 height 5
click at [284, 173] on div "5-Way Vx Given?" at bounding box center [314, 184] width 69 height 22
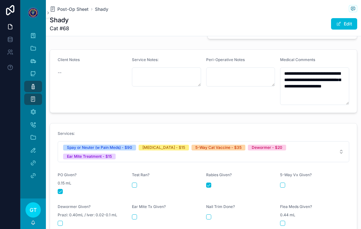
click at [284, 183] on button "scrollable content" at bounding box center [282, 185] width 5 height 5
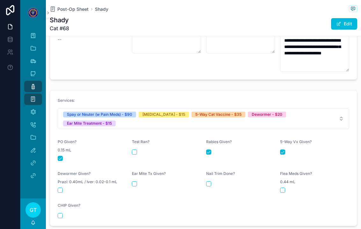
scroll to position [250, 0]
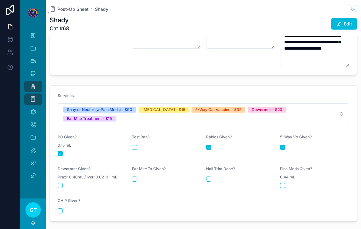
click at [57, 177] on form "Services: Spay or Neuter (w Pain Meds) - $90 Rabies Vaccine - $15 5-Way Cat Vac…" at bounding box center [203, 154] width 307 height 136
click at [59, 183] on button "scrollable content" at bounding box center [60, 185] width 5 height 5
click at [136, 177] on button "scrollable content" at bounding box center [134, 179] width 5 height 5
click at [78, 11] on span "Post-Op Sheet" at bounding box center [72, 9] width 31 height 6
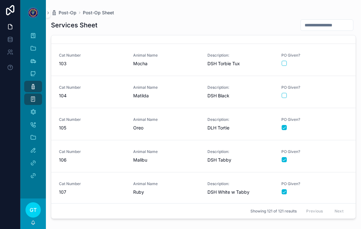
scroll to position [3272, 0]
click at [179, 91] on div "Animal Name Matilda" at bounding box center [166, 91] width 67 height 14
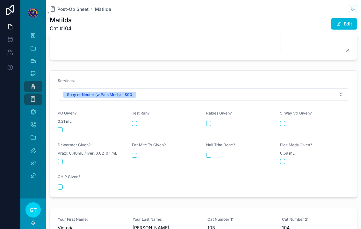
scroll to position [273, 0]
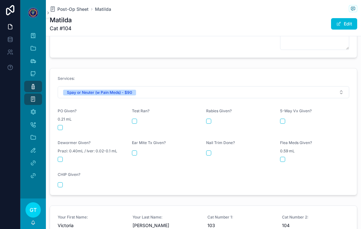
click at [64, 118] on div "PO Given? 0.21 mL" at bounding box center [92, 120] width 69 height 22
click at [61, 125] on button "scrollable content" at bounding box center [60, 127] width 5 height 5
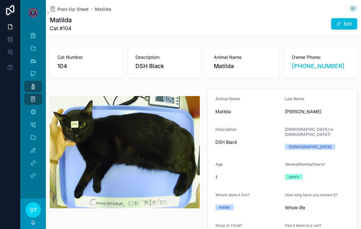
scroll to position [0, 0]
click at [63, 6] on span "Post-Op Sheet" at bounding box center [72, 9] width 31 height 6
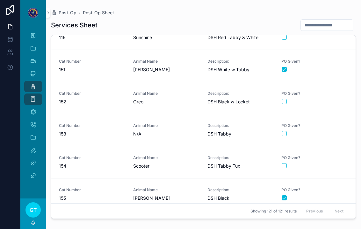
scroll to position [3715, 0]
click at [171, 164] on span "Scooter" at bounding box center [166, 166] width 67 height 6
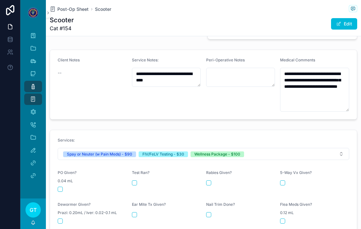
scroll to position [212, 0]
click at [61, 191] on form "Services: Spay or Neuter (w Pain Meds) - $90 FIV/FeLV Testing - $30 Wellness Pa…" at bounding box center [203, 193] width 307 height 127
click at [60, 187] on button "scrollable content" at bounding box center [60, 189] width 5 height 5
click at [134, 174] on div "Test Ran?" at bounding box center [166, 181] width 69 height 22
click at [136, 180] on button "scrollable content" at bounding box center [134, 182] width 5 height 5
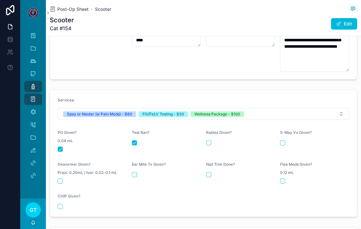
scroll to position [253, 0]
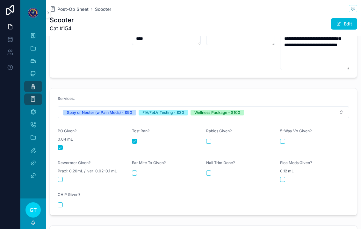
click at [280, 139] on form "Services: Spay or Neuter (w Pain Meds) - $90 FIV/FeLV Testing - $30 Wellness Pa…" at bounding box center [203, 152] width 307 height 127
click at [283, 133] on div "5-Way Vx Given?" at bounding box center [314, 140] width 69 height 22
click at [283, 139] on button "scrollable content" at bounding box center [282, 141] width 5 height 5
click at [58, 169] on span "Prazi: 0.20mL / Iver: 0.02-0.1 mL" at bounding box center [87, 171] width 59 height 5
click at [63, 177] on div "scrollable content" at bounding box center [92, 179] width 69 height 5
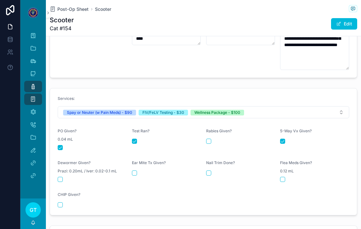
click at [65, 177] on div "scrollable content" at bounding box center [92, 179] width 69 height 5
click at [60, 177] on button "scrollable content" at bounding box center [60, 179] width 5 height 5
click at [135, 171] on button "scrollable content" at bounding box center [134, 173] width 5 height 5
click at [213, 160] on span "Nail Trim Done?" at bounding box center [220, 162] width 29 height 5
click at [208, 162] on div "Nail Trim Done?" at bounding box center [240, 164] width 69 height 8
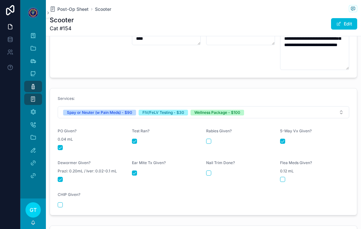
click at [210, 171] on button "scrollable content" at bounding box center [208, 173] width 5 height 5
click at [282, 177] on button "scrollable content" at bounding box center [282, 179] width 5 height 5
click at [71, 12] on span "Post-Op Sheet" at bounding box center [72, 9] width 31 height 6
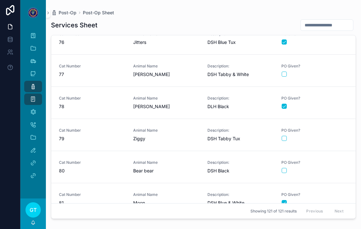
scroll to position [2424, 0]
click at [169, 135] on div "Animal Name Ziggy" at bounding box center [166, 135] width 67 height 14
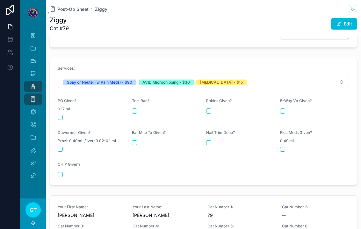
scroll to position [270, 0]
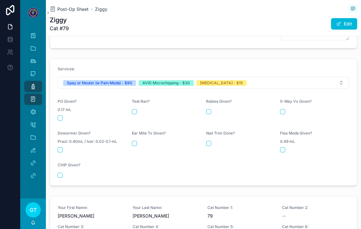
click at [59, 116] on button "scrollable content" at bounding box center [60, 118] width 5 height 5
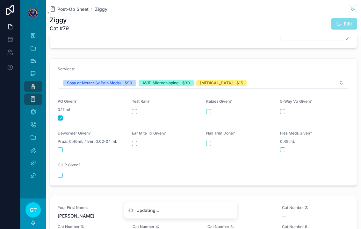
click at [212, 99] on label "[MEDICAL_DATA] Given?" at bounding box center [218, 101] width 25 height 5
click at [212, 109] on div "scrollable content" at bounding box center [240, 111] width 69 height 5
click at [206, 109] on button "scrollable content" at bounding box center [208, 111] width 5 height 5
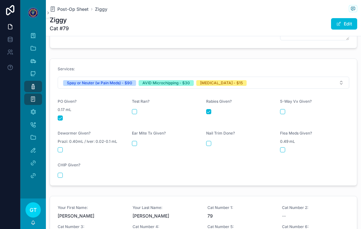
click at [59, 173] on button "scrollable content" at bounding box center [60, 175] width 5 height 5
click at [80, 11] on span "Post-Op Sheet" at bounding box center [72, 9] width 31 height 6
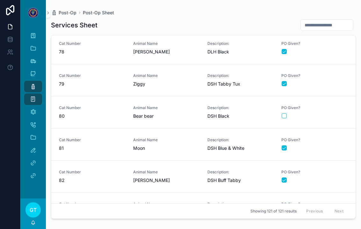
scroll to position [2480, 0]
click at [178, 76] on span "Animal Name" at bounding box center [166, 75] width 67 height 5
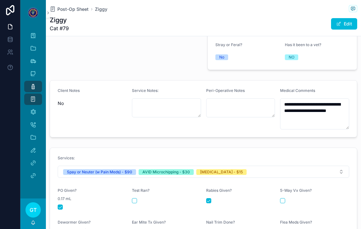
scroll to position [181, 0]
click at [63, 9] on span "Post-Op Sheet" at bounding box center [72, 9] width 31 height 6
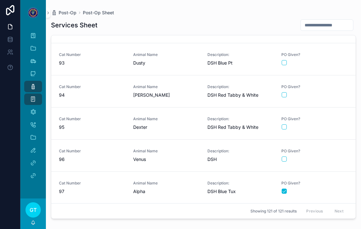
scroll to position [2941, 0]
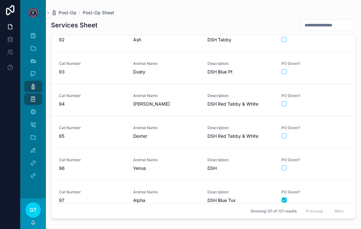
click at [171, 104] on span "[PERSON_NAME]" at bounding box center [166, 104] width 67 height 6
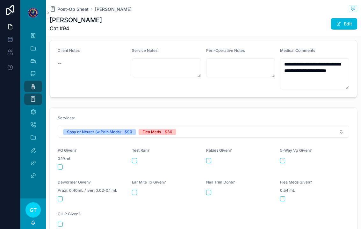
scroll to position [229, 0]
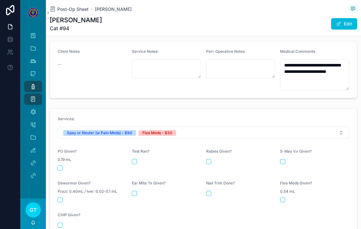
click at [65, 158] on div "0.19 mL" at bounding box center [92, 160] width 69 height 6
click at [67, 166] on div "scrollable content" at bounding box center [92, 168] width 69 height 5
click at [62, 166] on button "scrollable content" at bounding box center [60, 168] width 5 height 5
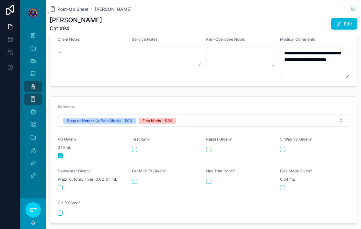
scroll to position [244, 0]
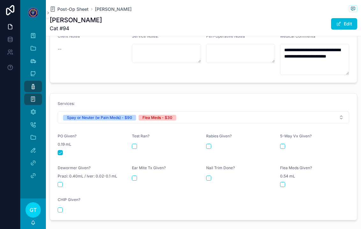
click at [283, 182] on button "scrollable content" at bounding box center [282, 184] width 5 height 5
click at [66, 10] on span "Post-Op Sheet" at bounding box center [72, 9] width 31 height 6
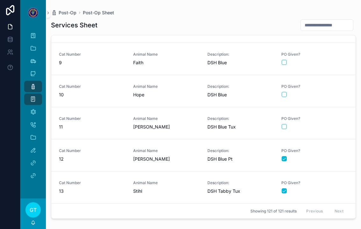
scroll to position [219, 0]
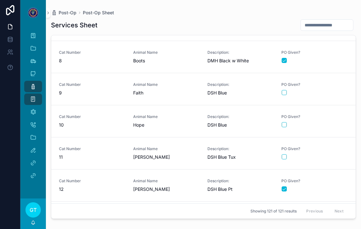
click at [109, 92] on span "9" at bounding box center [92, 93] width 67 height 6
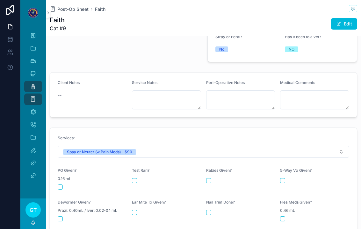
scroll to position [189, 0]
click at [55, 180] on form "Services: Spay or Neuter (w Pain Meds) - $90 PO Given? 0.16 mL Test Ran? Rabies…" at bounding box center [203, 190] width 307 height 127
click at [59, 184] on button "scrollable content" at bounding box center [60, 186] width 5 height 5
click at [67, 11] on span "Post-Op Sheet" at bounding box center [72, 9] width 31 height 6
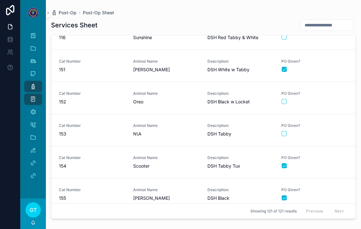
scroll to position [3715, 0]
click at [174, 98] on div "Animal Name Oreo" at bounding box center [166, 98] width 67 height 14
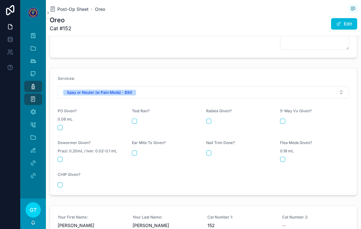
scroll to position [272, 0]
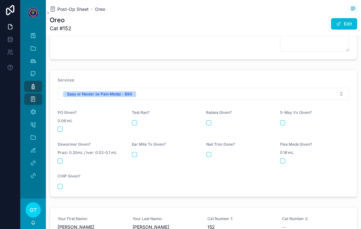
click at [55, 124] on form "Services: Spay or Neuter (w Pain Meds) - $90 PO Given? 0.06 mL Test Ran? Rabies…" at bounding box center [203, 133] width 307 height 127
click at [65, 127] on div "scrollable content" at bounding box center [92, 129] width 69 height 5
click at [59, 127] on button "scrollable content" at bounding box center [60, 129] width 5 height 5
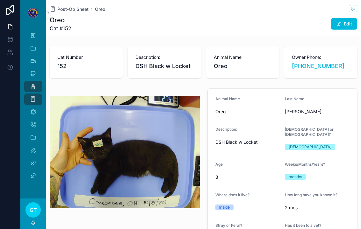
scroll to position [0, 0]
click at [80, 10] on span "Post-Op Sheet" at bounding box center [72, 9] width 31 height 6
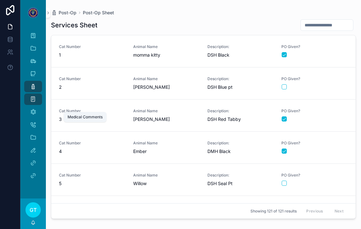
click at [31, 108] on div "Medical Comments" at bounding box center [33, 112] width 10 height 10
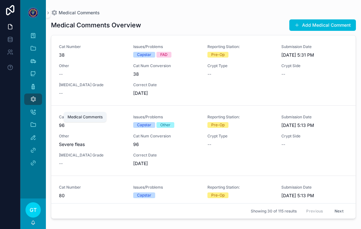
click at [293, 26] on button "Add Medical Comment" at bounding box center [322, 24] width 67 height 11
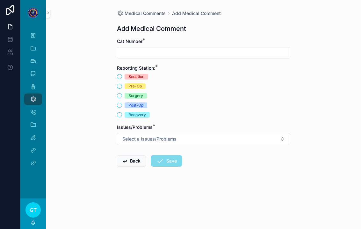
click at [136, 54] on input "scrollable content" at bounding box center [203, 52] width 173 height 9
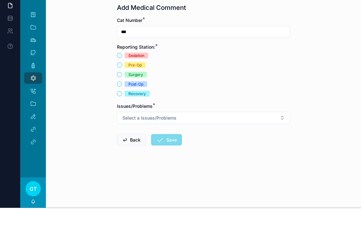
type input "***"
click at [120, 103] on button "Post-Op" at bounding box center [119, 105] width 5 height 5
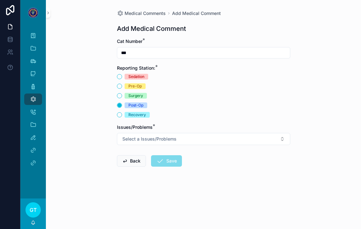
click at [155, 136] on span "Select a Issues/Problems" at bounding box center [149, 139] width 54 height 6
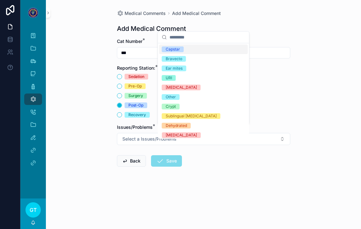
click at [181, 74] on div "URI" at bounding box center [203, 78] width 89 height 10
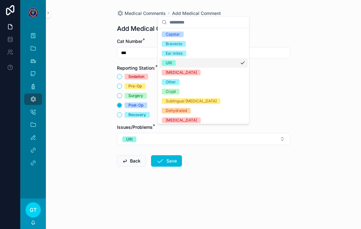
click at [224, 64] on div "URI" at bounding box center [203, 63] width 89 height 10
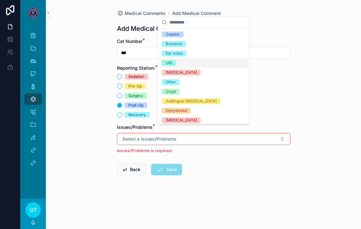
click at [179, 64] on div "URI" at bounding box center [203, 63] width 89 height 10
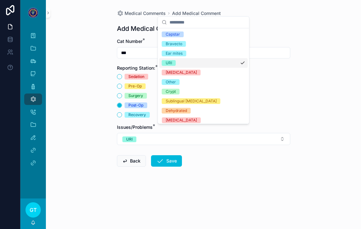
click at [188, 52] on div "Ear mites" at bounding box center [203, 54] width 89 height 10
click at [167, 155] on button "Save" at bounding box center [166, 160] width 31 height 11
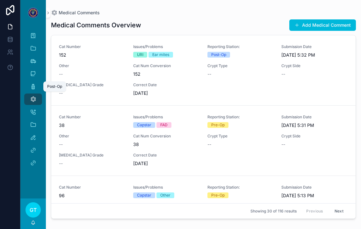
click at [34, 83] on icon "scrollable content" at bounding box center [33, 86] width 6 height 6
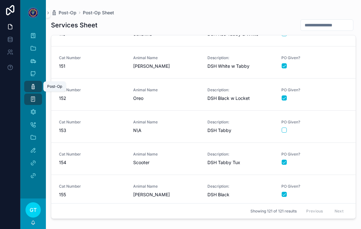
scroll to position [3715, 0]
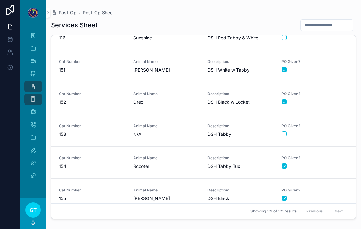
click at [181, 99] on span "Oreo" at bounding box center [166, 102] width 67 height 6
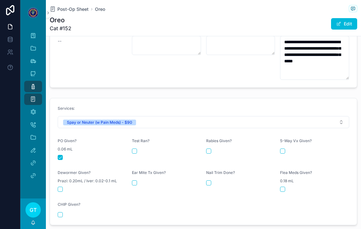
scroll to position [286, 0]
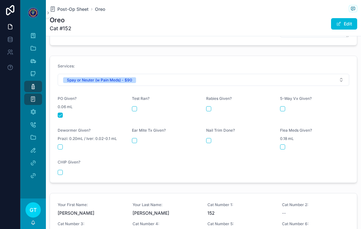
click at [134, 138] on button "scrollable content" at bounding box center [134, 140] width 5 height 5
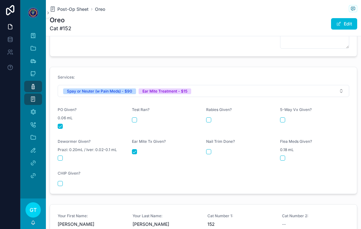
scroll to position [275, 0]
click at [66, 6] on span "Post-Op Sheet" at bounding box center [72, 9] width 31 height 6
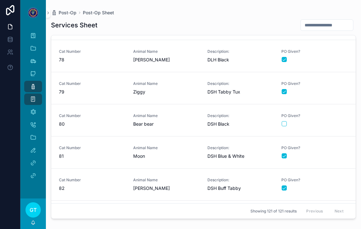
scroll to position [2471, 0]
click at [179, 113] on span "Animal Name" at bounding box center [166, 115] width 67 height 5
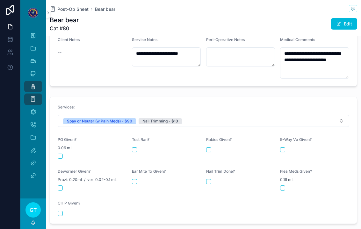
scroll to position [231, 0]
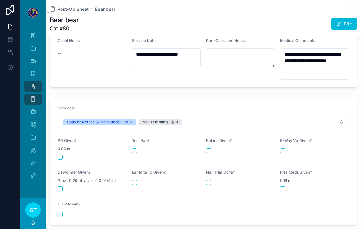
click at [58, 155] on button "scrollable content" at bounding box center [60, 157] width 5 height 5
click at [203, 169] on form "Services: Spay or Neuter (w Pain Meds) - $90 Nail Trimming - $10 PO Given? 0.06…" at bounding box center [203, 161] width 307 height 127
click at [208, 180] on button "scrollable content" at bounding box center [208, 182] width 5 height 5
click at [62, 6] on span "Post-Op Sheet" at bounding box center [72, 9] width 31 height 6
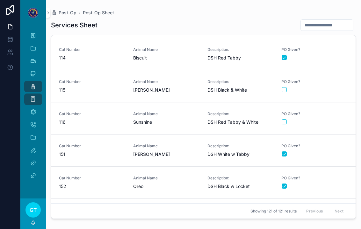
scroll to position [3631, 0]
click at [197, 118] on span "Sunshine" at bounding box center [166, 121] width 67 height 6
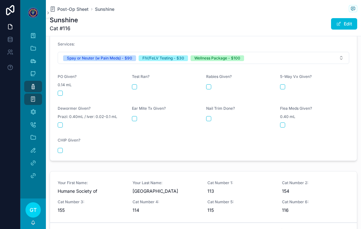
scroll to position [303, 0]
click at [132, 85] on button "scrollable content" at bounding box center [134, 87] width 5 height 5
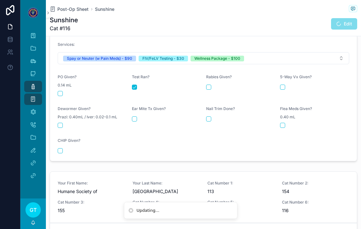
click at [207, 85] on button "scrollable content" at bounding box center [208, 87] width 5 height 5
click at [290, 85] on div "scrollable content" at bounding box center [314, 87] width 69 height 5
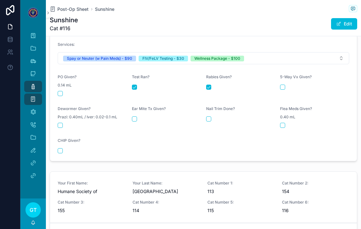
click at [283, 74] on div "5-Way Vx Given?" at bounding box center [314, 78] width 69 height 8
click at [280, 85] on button "scrollable content" at bounding box center [282, 87] width 5 height 5
click at [60, 123] on button "scrollable content" at bounding box center [60, 125] width 5 height 5
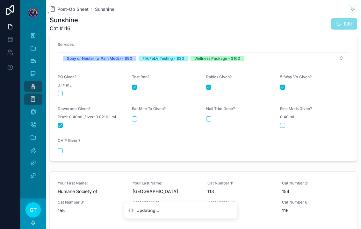
click at [133, 117] on button "scrollable content" at bounding box center [134, 119] width 5 height 5
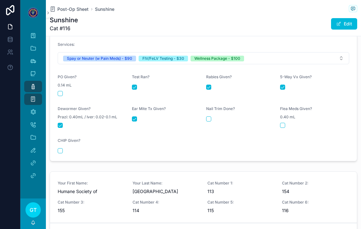
click at [205, 111] on form "Services: Spay or Neuter (w Pain Meds) - $90 FIV/FeLV Testing - $30 Wellness Pa…" at bounding box center [203, 97] width 307 height 127
click at [204, 106] on form "Services: Spay or Neuter (w Pain Meds) - $90 FIV/FeLV Testing - $30 Wellness Pa…" at bounding box center [203, 97] width 307 height 127
click at [209, 114] on div "Nail Trim Done?" at bounding box center [240, 117] width 69 height 22
click at [210, 117] on button "scrollable content" at bounding box center [208, 119] width 5 height 5
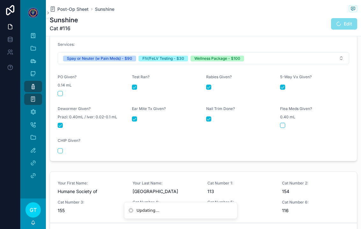
click at [284, 121] on form "Services: Spay or Neuter (w Pain Meds) - $90 FIV/FeLV Testing - $30 Wellness Pa…" at bounding box center [203, 97] width 307 height 127
click at [280, 117] on form "Services: Spay or Neuter (w Pain Meds) - $90 FIV/FeLV Testing - $30 Wellness Pa…" at bounding box center [203, 97] width 307 height 127
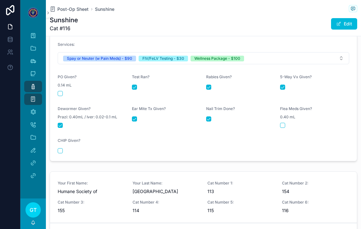
click at [276, 112] on form "Services: Spay or Neuter (w Pain Meds) - $90 FIV/FeLV Testing - $30 Wellness Pa…" at bounding box center [203, 97] width 307 height 127
click at [281, 123] on button "scrollable content" at bounding box center [282, 125] width 5 height 5
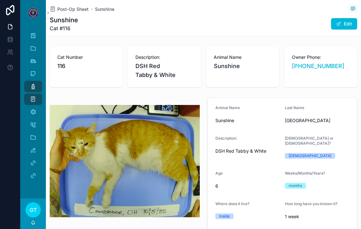
scroll to position [0, 0]
click at [62, 6] on span "Post-Op Sheet" at bounding box center [72, 9] width 31 height 6
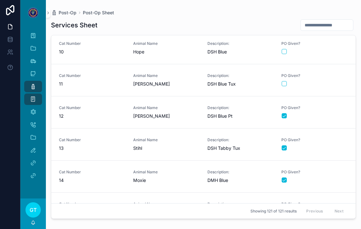
scroll to position [288, 0]
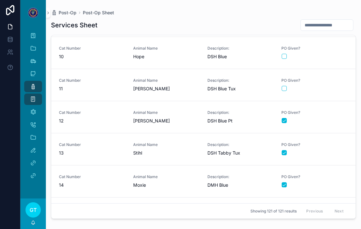
click at [129, 84] on link "Cat Number 11 Animal Name Phoebe Description: DSH Blue Tux PO Given?" at bounding box center [203, 85] width 304 height 32
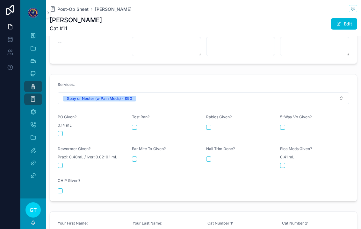
scroll to position [246, 0]
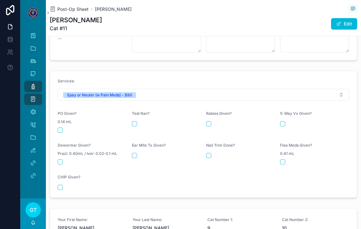
click at [59, 128] on button "scrollable content" at bounding box center [60, 130] width 5 height 5
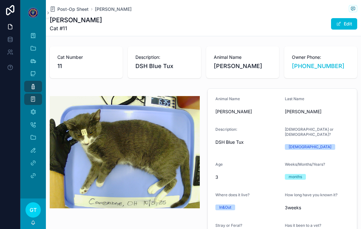
scroll to position [0, 0]
click at [66, 6] on span "Post-Op Sheet" at bounding box center [72, 9] width 31 height 6
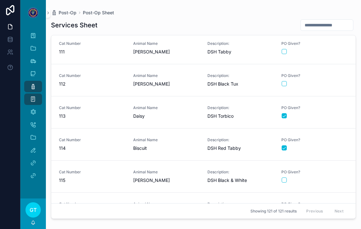
scroll to position [3570, 0]
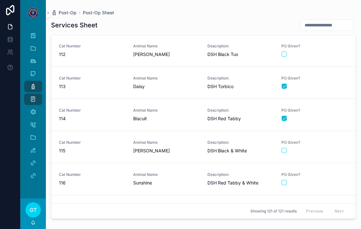
click at [281, 148] on button "scrollable content" at bounding box center [283, 150] width 5 height 5
click at [93, 148] on span "115" at bounding box center [92, 151] width 67 height 6
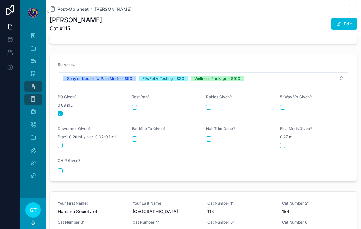
scroll to position [262, 0]
click at [136, 105] on button "scrollable content" at bounding box center [134, 107] width 5 height 5
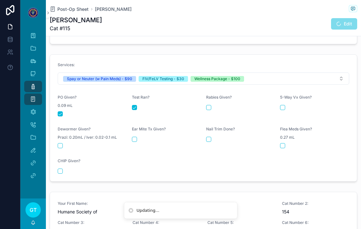
click at [207, 105] on button "scrollable content" at bounding box center [208, 107] width 5 height 5
click at [293, 95] on div "5-Way Vx Given?" at bounding box center [314, 106] width 69 height 22
click at [280, 105] on button "scrollable content" at bounding box center [282, 107] width 5 height 5
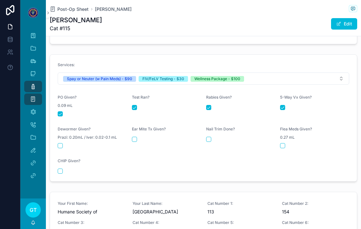
click at [67, 143] on div "scrollable content" at bounding box center [92, 145] width 69 height 5
click at [61, 143] on button "scrollable content" at bounding box center [60, 145] width 5 height 5
click at [130, 132] on form "Services: Spay or Neuter (w Pain Meds) - $90 FIV/FeLV Testing - $30 Wellness Pa…" at bounding box center [203, 118] width 307 height 127
click at [127, 126] on form "Services: Spay or Neuter (w Pain Meds) - $90 FIV/FeLV Testing - $30 Wellness Pa…" at bounding box center [203, 118] width 307 height 127
click at [132, 133] on div "Ear Mite Tx Given?" at bounding box center [166, 138] width 69 height 22
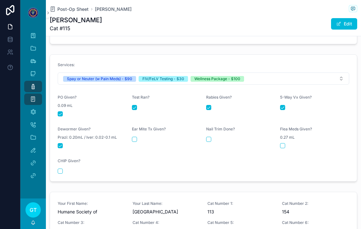
click at [132, 133] on div "Ear Mite Tx Given?" at bounding box center [166, 138] width 69 height 22
click at [133, 135] on div "Ear Mite Tx Given?" at bounding box center [166, 138] width 69 height 22
click at [133, 134] on div "Ear Mite Tx Given?" at bounding box center [166, 138] width 69 height 22
click at [136, 137] on button "scrollable content" at bounding box center [134, 139] width 5 height 5
click at [227, 158] on form "Services: Spay or Neuter (w Pain Meds) - $90 FIV/FeLV Testing - $30 Wellness Pa…" at bounding box center [203, 118] width 307 height 127
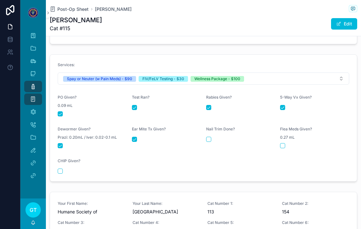
click at [208, 137] on button "scrollable content" at bounding box center [208, 139] width 5 height 5
click at [293, 143] on div "scrollable content" at bounding box center [314, 145] width 69 height 5
click at [282, 141] on form "Services: Spay or Neuter (w Pain Meds) - $90 FIV/FeLV Testing - $30 Wellness Pa…" at bounding box center [203, 118] width 307 height 127
click at [281, 138] on form "Services: Spay or Neuter (w Pain Meds) - $90 FIV/FeLV Testing - $30 Wellness Pa…" at bounding box center [203, 118] width 307 height 127
click at [284, 143] on button "scrollable content" at bounding box center [282, 145] width 5 height 5
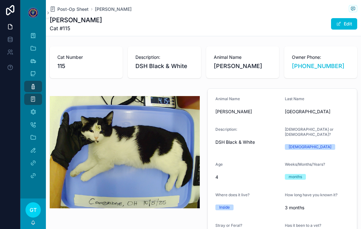
scroll to position [0, 0]
click at [68, 6] on span "Post-Op Sheet" at bounding box center [72, 9] width 31 height 6
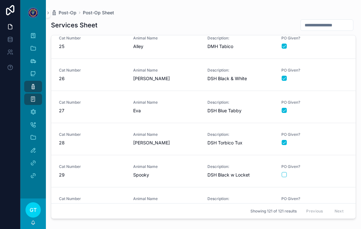
scroll to position [780, 0]
click at [159, 172] on span "Spooky" at bounding box center [166, 175] width 67 height 6
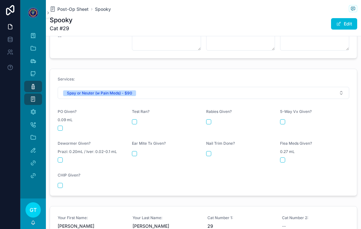
scroll to position [249, 0]
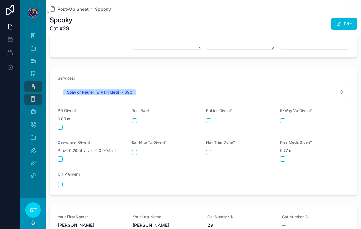
click at [57, 110] on form "Services: Spay or Neuter (w Pain Meds) - $90 PO Given? 0.09 mL Test Ran? Rabies…" at bounding box center [203, 131] width 307 height 127
click at [59, 111] on div "PO Given? 0.09 mL" at bounding box center [92, 119] width 69 height 22
click at [58, 125] on button "scrollable content" at bounding box center [60, 127] width 5 height 5
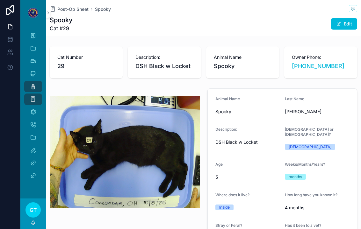
scroll to position [0, 0]
click at [65, 11] on span "Post-Op Sheet" at bounding box center [72, 9] width 31 height 6
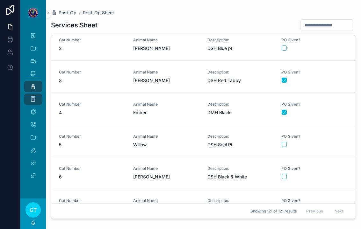
scroll to position [38, 0]
click at [135, 143] on span "Willow" at bounding box center [166, 145] width 67 height 6
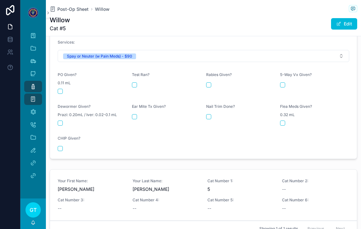
click at [61, 89] on button "scrollable content" at bounding box center [60, 91] width 5 height 5
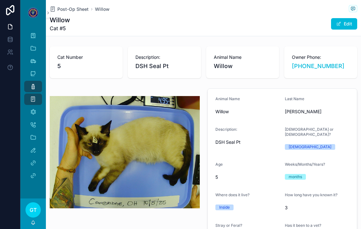
click at [73, 6] on span "Post-Op Sheet" at bounding box center [72, 9] width 31 height 6
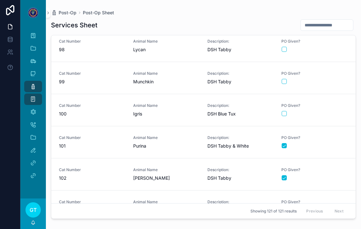
scroll to position [3123, 0]
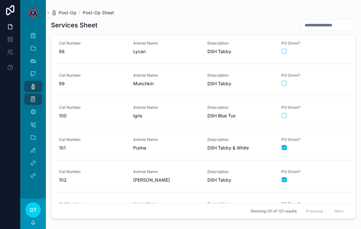
click at [160, 114] on span "Igris" at bounding box center [166, 116] width 67 height 6
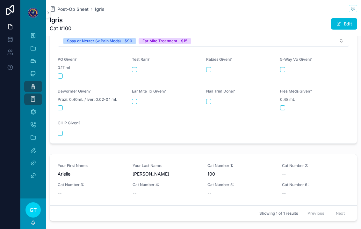
scroll to position [331, 0]
click at [64, 73] on div "scrollable content" at bounding box center [92, 75] width 69 height 5
click at [62, 73] on button "scrollable content" at bounding box center [60, 75] width 5 height 5
click at [135, 99] on button "scrollable content" at bounding box center [134, 101] width 5 height 5
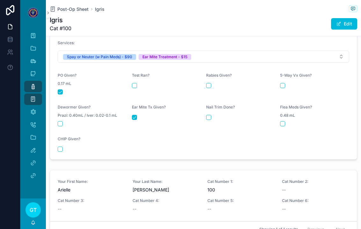
scroll to position [314, 0]
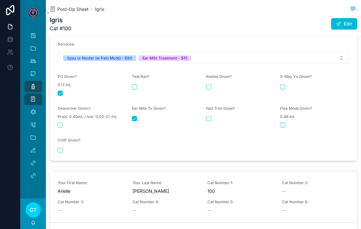
click at [70, 12] on span "Post-Op Sheet" at bounding box center [72, 9] width 31 height 6
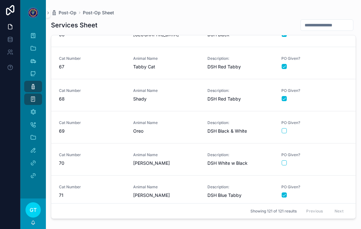
scroll to position [2110, 0]
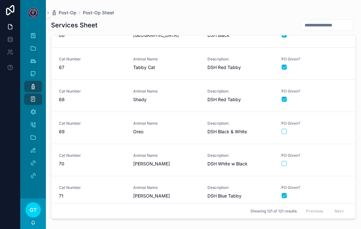
click at [169, 122] on span "Animal Name" at bounding box center [166, 123] width 67 height 5
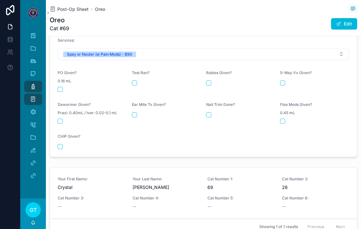
scroll to position [315, 0]
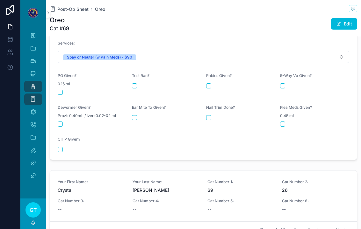
click at [62, 90] on button "scrollable content" at bounding box center [60, 92] width 5 height 5
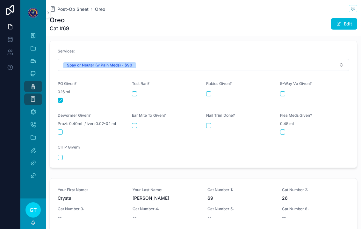
scroll to position [296, 0]
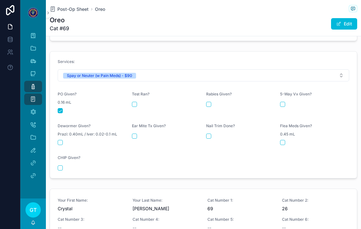
click at [61, 11] on span "Post-Op Sheet" at bounding box center [72, 9] width 31 height 6
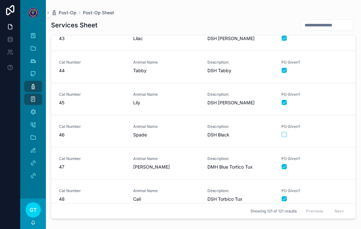
scroll to position [1368, 0]
click at [290, 127] on span "PO Given?" at bounding box center [314, 126] width 67 height 5
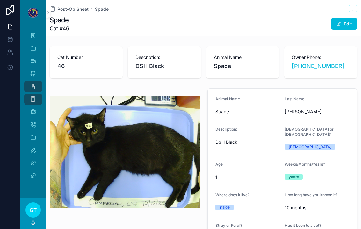
click at [77, 8] on span "Post-Op Sheet" at bounding box center [72, 9] width 31 height 6
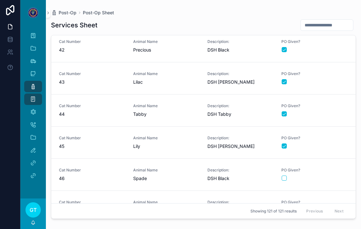
scroll to position [1324, 0]
click at [286, 175] on form "scrollable content" at bounding box center [314, 178] width 67 height 6
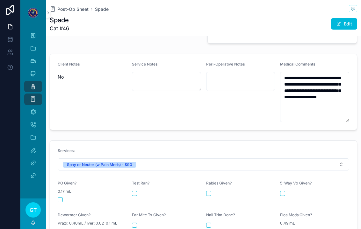
scroll to position [206, 0]
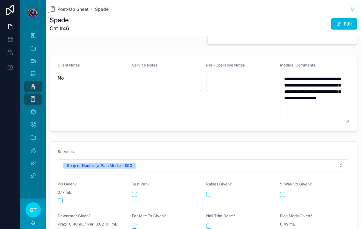
click at [61, 198] on button "scrollable content" at bounding box center [60, 200] width 5 height 5
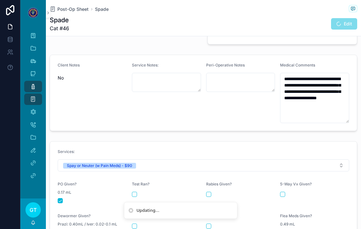
click at [66, 6] on span "Post-Op Sheet" at bounding box center [72, 9] width 31 height 6
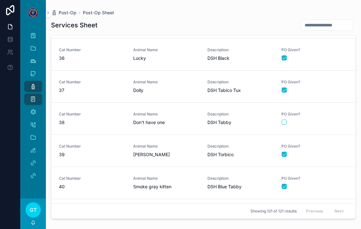
scroll to position [1122, 0]
click at [162, 125] on span "Don't have one" at bounding box center [166, 123] width 67 height 6
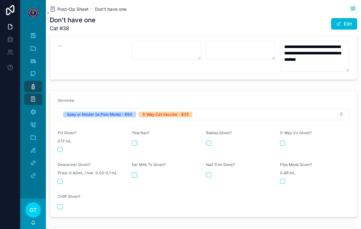
scroll to position [239, 0]
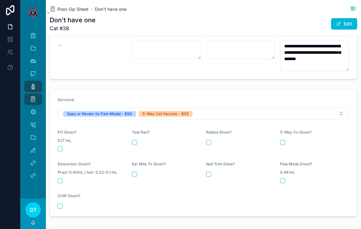
click at [62, 146] on button "scrollable content" at bounding box center [60, 148] width 5 height 5
click at [288, 140] on div "scrollable content" at bounding box center [314, 142] width 69 height 5
click at [281, 140] on button "scrollable content" at bounding box center [282, 142] width 5 height 5
click at [69, 12] on span "Post-Op Sheet" at bounding box center [72, 9] width 31 height 6
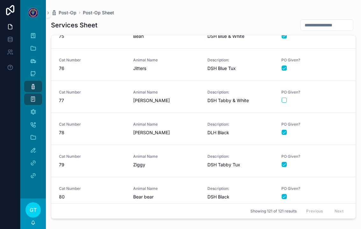
scroll to position [2384, 0]
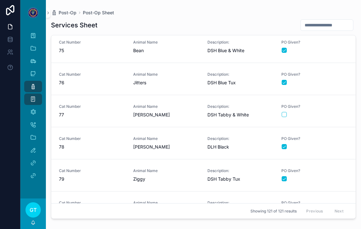
click at [159, 116] on span "[PERSON_NAME]" at bounding box center [166, 115] width 67 height 6
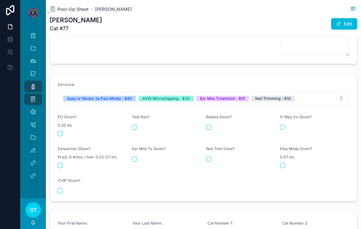
scroll to position [267, 0]
click at [58, 131] on button "scrollable content" at bounding box center [60, 133] width 5 height 5
click at [62, 189] on button "scrollable content" at bounding box center [60, 191] width 5 height 5
click at [137, 157] on button "scrollable content" at bounding box center [134, 159] width 5 height 5
click at [204, 154] on form "Services: Spay or Neuter (w Pain Meds) - $90 AVID Microchipping - $30 Ear Mite …" at bounding box center [203, 138] width 307 height 127
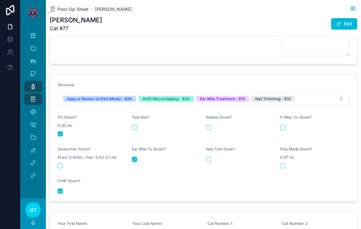
click at [204, 157] on form "Services: Spay or Neuter (w Pain Meds) - $90 AVID Microchipping - $30 Ear Mite …" at bounding box center [203, 138] width 307 height 127
click at [209, 157] on button "scrollable content" at bounding box center [208, 159] width 5 height 5
click at [81, 9] on span "Post-Op Sheet" at bounding box center [72, 9] width 31 height 6
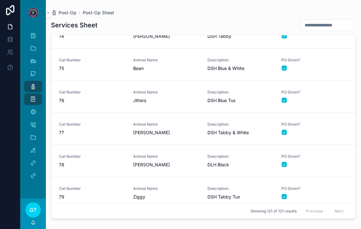
scroll to position [2377, 0]
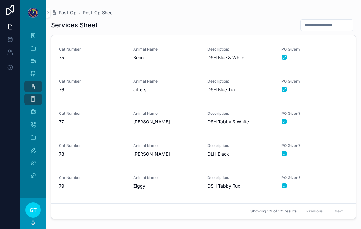
click at [142, 119] on span "[PERSON_NAME]" at bounding box center [166, 122] width 67 height 6
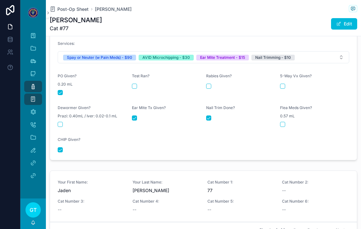
scroll to position [307, 0]
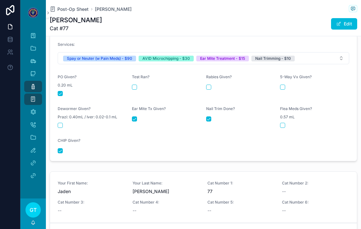
click at [84, 11] on span "Post-Op Sheet" at bounding box center [72, 9] width 31 height 6
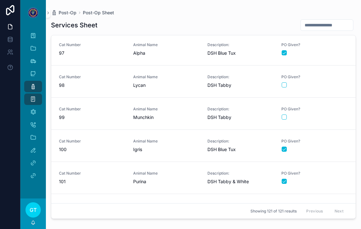
scroll to position [3090, 0]
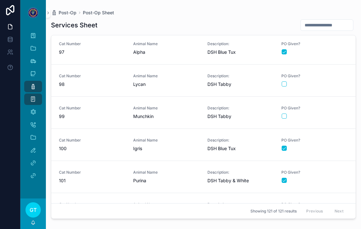
click at [173, 111] on div "Animal Name Munchkin" at bounding box center [166, 113] width 67 height 14
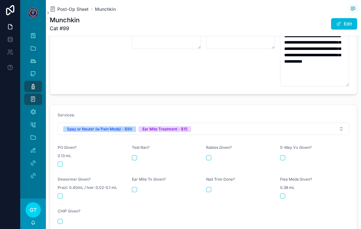
scroll to position [250, 0]
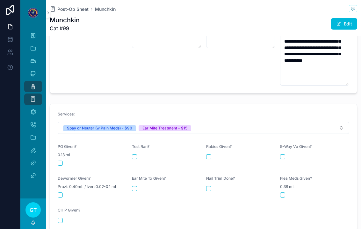
click at [65, 161] on div "scrollable content" at bounding box center [92, 163] width 69 height 5
click at [59, 164] on form "Services: Spay or Neuter (w Pain Meds) - $90 Ear Mite Treatment - $15 PO Given?…" at bounding box center [203, 167] width 307 height 127
click at [61, 161] on button "scrollable content" at bounding box center [60, 163] width 5 height 5
click at [133, 186] on button "scrollable content" at bounding box center [134, 188] width 5 height 5
click at [67, 9] on span "Post-Op Sheet" at bounding box center [72, 9] width 31 height 6
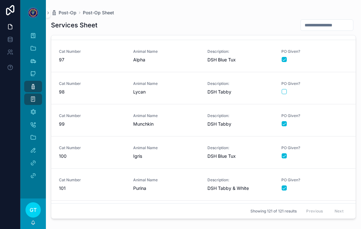
scroll to position [3083, 0]
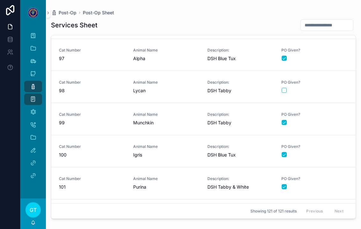
click at [160, 84] on span "Animal Name" at bounding box center [166, 82] width 67 height 5
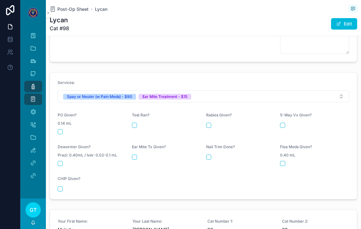
scroll to position [279, 0]
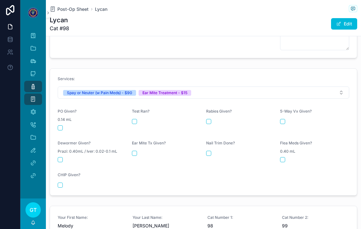
click at [59, 125] on button "scrollable content" at bounding box center [60, 127] width 5 height 5
click at [136, 151] on button "scrollable content" at bounding box center [134, 153] width 5 height 5
click at [74, 11] on span "Post-Op Sheet" at bounding box center [72, 9] width 31 height 6
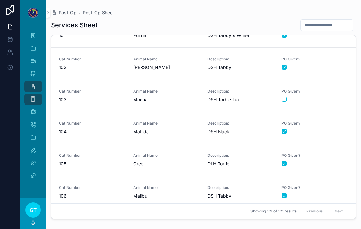
scroll to position [3236, 0]
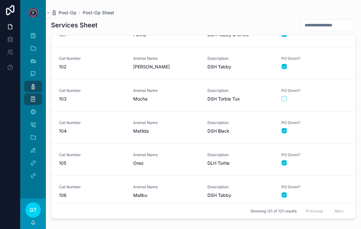
click at [118, 92] on span "Cat Number" at bounding box center [92, 90] width 67 height 5
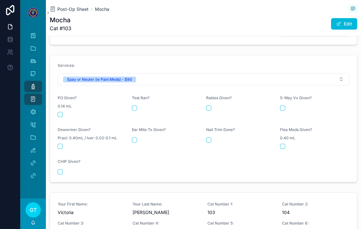
scroll to position [254, 0]
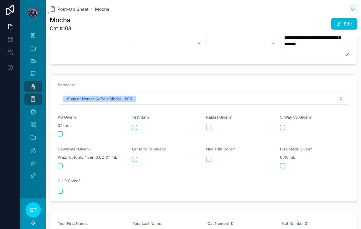
click at [64, 131] on div "scrollable content" at bounding box center [92, 133] width 69 height 5
click at [59, 131] on button "scrollable content" at bounding box center [60, 133] width 5 height 5
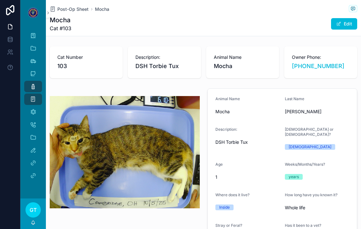
scroll to position [0, 0]
click at [60, 6] on span "Post-Op Sheet" at bounding box center [72, 9] width 31 height 6
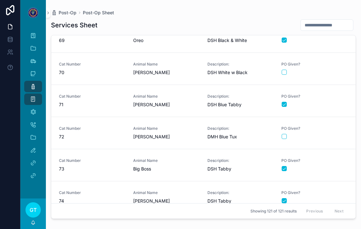
scroll to position [2201, 0]
click at [160, 133] on span "[PERSON_NAME]" at bounding box center [166, 136] width 67 height 6
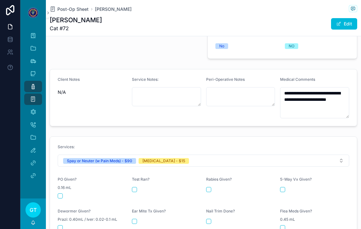
scroll to position [247, 0]
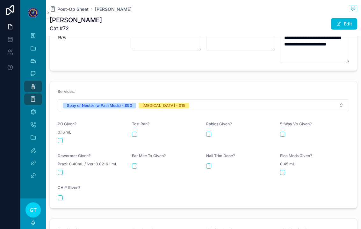
click at [64, 138] on div "scrollable content" at bounding box center [92, 140] width 69 height 5
click at [57, 143] on form "Services: Spay or Neuter (w Pain Meds) - $90 Rabies Vaccine - $15 PO Given? 0.1…" at bounding box center [203, 145] width 307 height 127
click at [60, 138] on button "scrollable content" at bounding box center [60, 140] width 5 height 5
click at [207, 132] on button "scrollable content" at bounding box center [208, 134] width 5 height 5
click at [69, 7] on span "Post-Op Sheet" at bounding box center [72, 9] width 31 height 6
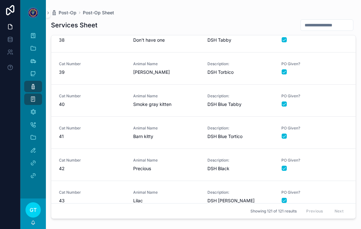
scroll to position [1459, 0]
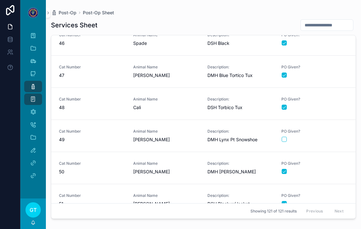
click at [187, 133] on span "Animal Name" at bounding box center [166, 131] width 67 height 5
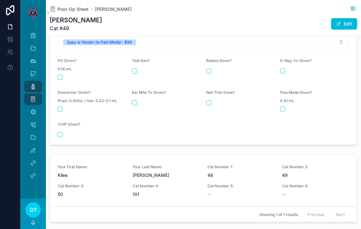
scroll to position [297, 0]
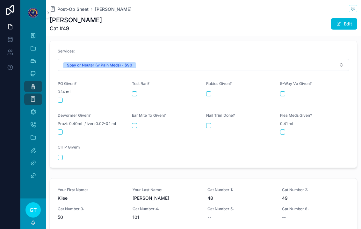
click at [62, 98] on button "scrollable content" at bounding box center [60, 100] width 5 height 5
click at [71, 8] on span "Post-Op Sheet" at bounding box center [72, 9] width 31 height 6
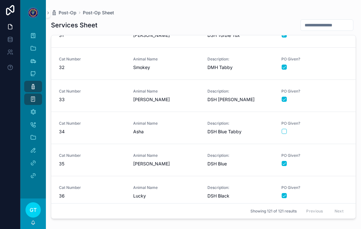
scroll to position [985, 0]
click at [285, 130] on button "scrollable content" at bounding box center [283, 131] width 5 height 5
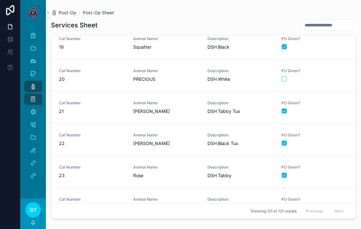
scroll to position [587, 0]
click at [286, 78] on button "scrollable content" at bounding box center [283, 78] width 5 height 5
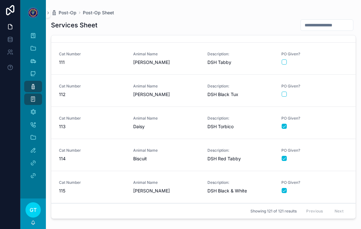
scroll to position [3530, 0]
click at [284, 61] on button "scrollable content" at bounding box center [283, 61] width 5 height 5
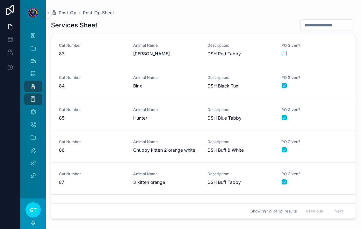
scroll to position [2639, 0]
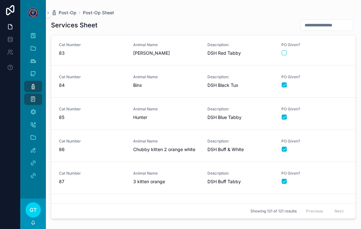
click at [175, 47] on div "Animal Name Adley" at bounding box center [166, 49] width 67 height 14
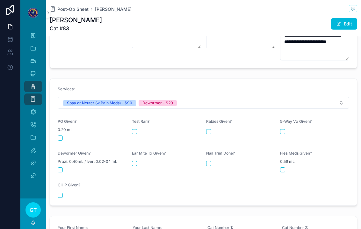
scroll to position [249, 0]
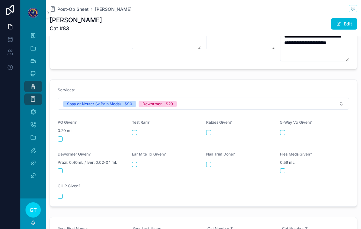
click at [60, 137] on button "scrollable content" at bounding box center [60, 139] width 5 height 5
click at [61, 162] on div "Dewormer Given? Prazi: 0.40mL / Iver: 0.02-0.1 mL" at bounding box center [92, 163] width 69 height 22
click at [61, 168] on button "scrollable content" at bounding box center [60, 170] width 5 height 5
click at [31, 87] on icon "scrollable content" at bounding box center [33, 86] width 6 height 6
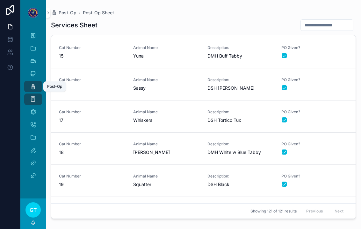
scroll to position [506, 0]
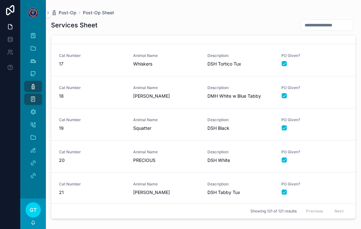
click at [330, 152] on span "PO Given?" at bounding box center [314, 152] width 67 height 5
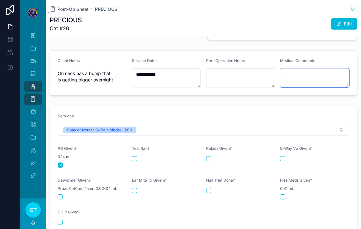
click at [322, 77] on textarea "scrollable content" at bounding box center [314, 77] width 69 height 19
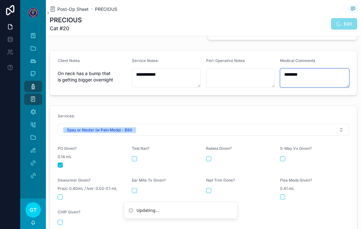
type textarea "********"
click at [272, 58] on div "Peri-Operative Notes" at bounding box center [240, 62] width 69 height 8
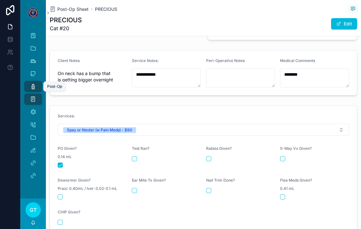
click at [32, 87] on icon "scrollable content" at bounding box center [33, 86] width 6 height 6
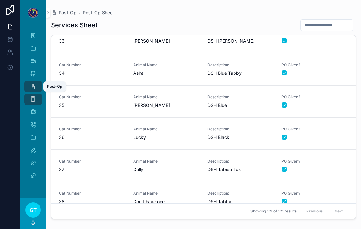
scroll to position [1139, 0]
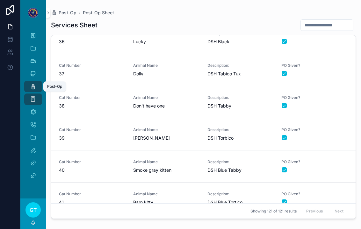
click at [322, 100] on span "PO Given?" at bounding box center [314, 97] width 67 height 5
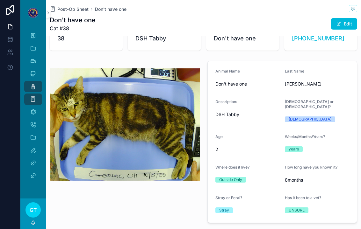
scroll to position [22, 0]
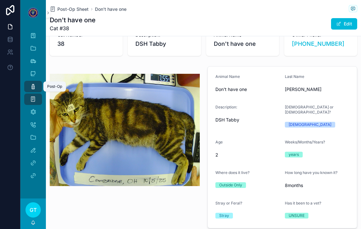
click at [35, 88] on icon "scrollable content" at bounding box center [33, 86] width 6 height 6
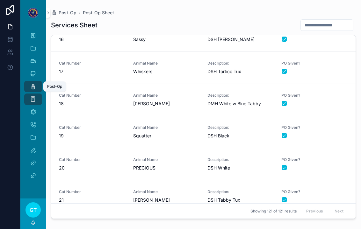
scroll to position [498, 0]
click at [332, 152] on link "Cat Number 20 Animal Name PRECIOUS Description: DSH White PO Given?" at bounding box center [203, 164] width 304 height 32
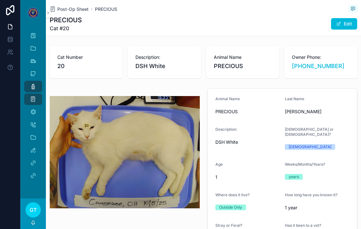
click at [73, 9] on span "Post-Op Sheet" at bounding box center [72, 9] width 31 height 6
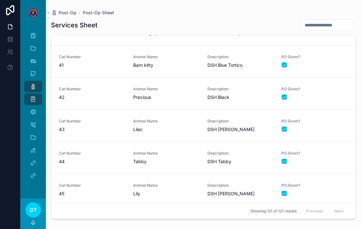
scroll to position [1352, 0]
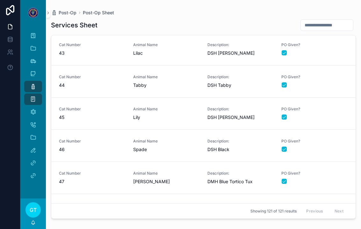
click at [159, 145] on div "Animal Name Spade" at bounding box center [166, 146] width 67 height 14
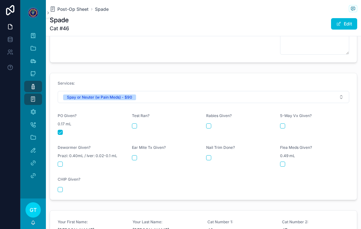
scroll to position [297, 0]
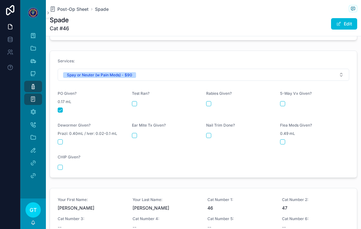
click at [32, 85] on icon "scrollable content" at bounding box center [33, 86] width 6 height 6
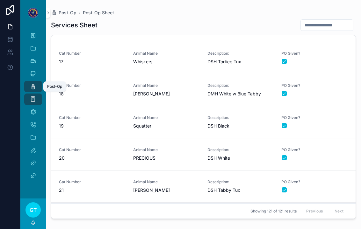
scroll to position [508, 0]
click at [326, 164] on link "Cat Number 20 Animal Name PRECIOUS Description: DSH White PO Given?" at bounding box center [203, 154] width 304 height 32
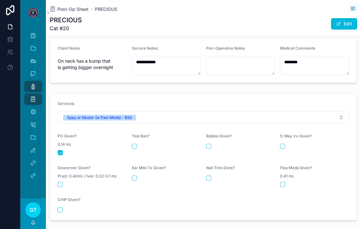
scroll to position [226, 0]
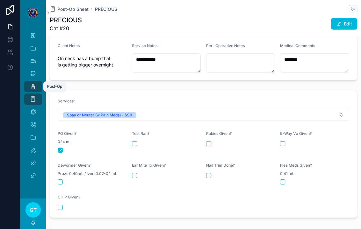
click at [32, 110] on icon "scrollable content" at bounding box center [33, 112] width 6 height 6
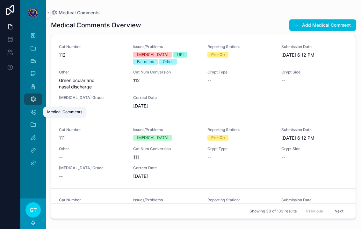
click at [330, 27] on button "Add Medical Comment" at bounding box center [322, 24] width 67 height 11
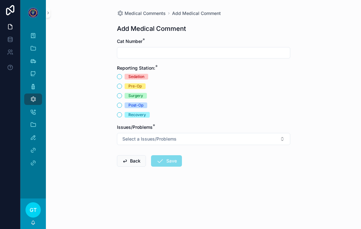
click at [132, 57] on input "scrollable content" at bounding box center [203, 52] width 173 height 9
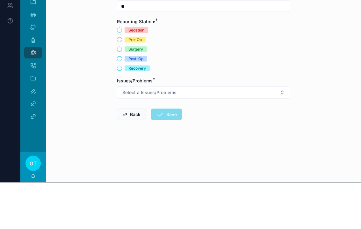
type input "**"
click at [122, 103] on button "Post-Op" at bounding box center [119, 105] width 5 height 5
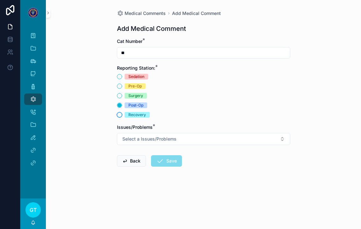
click at [120, 112] on button "Recovery" at bounding box center [119, 114] width 5 height 5
click at [124, 136] on span "Select a Issues/Problems" at bounding box center [149, 139] width 54 height 6
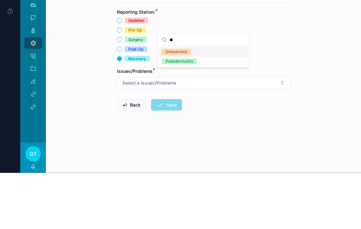
type input "**"
click at [172, 105] on div "Dehydrated" at bounding box center [176, 108] width 21 height 6
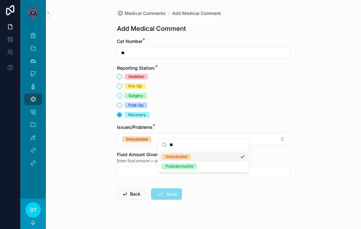
click at [128, 168] on input "scrollable content" at bounding box center [203, 172] width 173 height 9
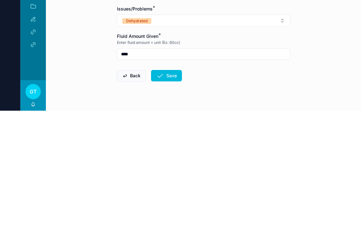
type input "****"
click at [164, 188] on button "Save" at bounding box center [166, 193] width 31 height 11
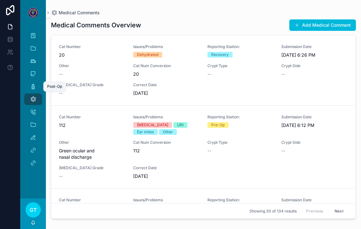
click at [33, 87] on icon "scrollable content" at bounding box center [33, 86] width 6 height 6
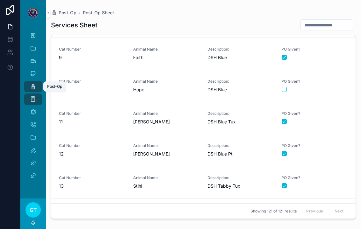
scroll to position [265, 0]
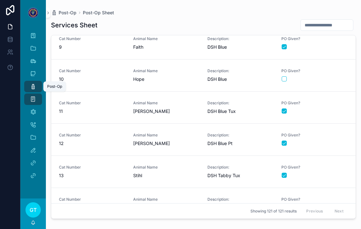
click at [170, 71] on span "Animal Name" at bounding box center [166, 70] width 67 height 5
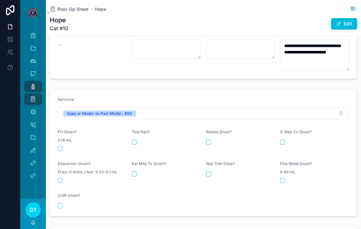
scroll to position [262, 0]
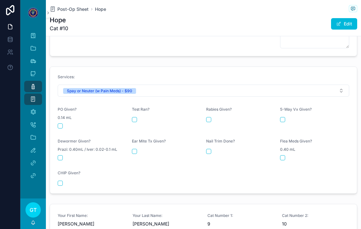
click at [62, 124] on button "scrollable content" at bounding box center [60, 126] width 5 height 5
click at [73, 10] on span "Post-Op Sheet" at bounding box center [72, 9] width 31 height 6
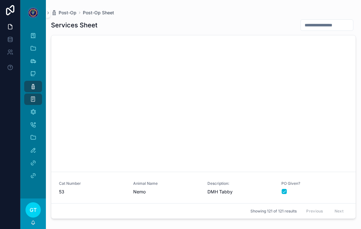
scroll to position [2180, 0]
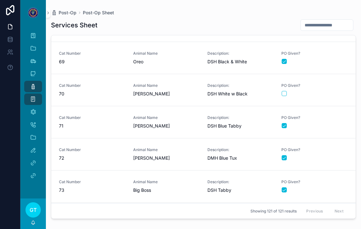
click at [170, 100] on link "Cat Number 70 Animal Name Ringo Description: DSH White w Black PO Given?" at bounding box center [203, 90] width 304 height 32
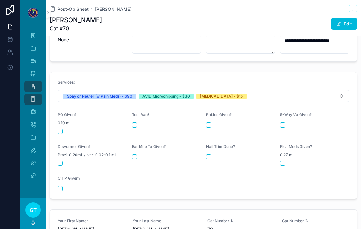
scroll to position [245, 0]
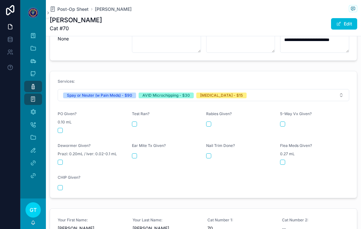
click at [67, 128] on div "scrollable content" at bounding box center [92, 130] width 69 height 5
click at [61, 128] on button "scrollable content" at bounding box center [60, 130] width 5 height 5
click at [206, 122] on button "scrollable content" at bounding box center [208, 124] width 5 height 5
click at [59, 185] on button "scrollable content" at bounding box center [60, 187] width 5 height 5
click at [33, 88] on icon "scrollable content" at bounding box center [33, 86] width 6 height 6
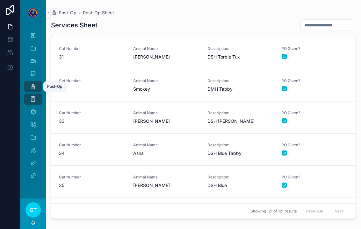
scroll to position [963, 0]
click at [337, 146] on span "PO Given?" at bounding box center [314, 145] width 67 height 5
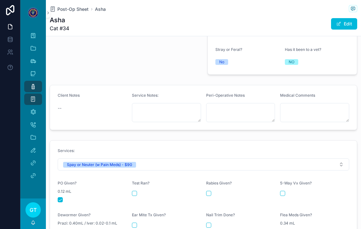
scroll to position [169, 0]
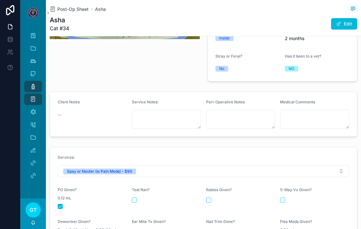
click at [35, 89] on icon "scrollable content" at bounding box center [33, 86] width 6 height 6
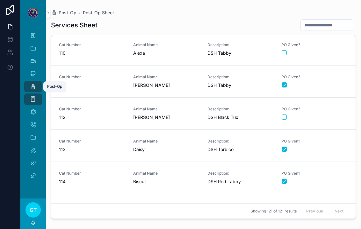
scroll to position [3507, 0]
click at [332, 109] on span "PO Given?" at bounding box center [314, 108] width 67 height 5
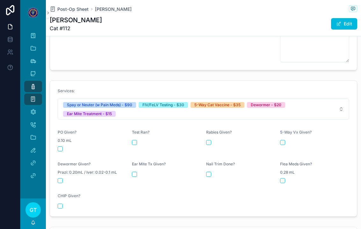
scroll to position [294, 0]
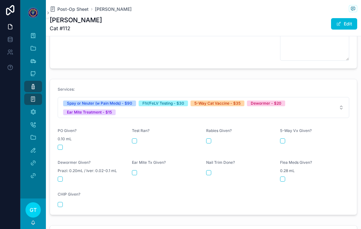
click at [60, 149] on form "Services: Spay or Neuter (w Pain Meds) - $90 FIV/FeLV Testing - $30 5-Way Cat V…" at bounding box center [203, 147] width 307 height 136
click at [61, 145] on button "scrollable content" at bounding box center [60, 147] width 5 height 5
click at [62, 145] on button "scrollable content" at bounding box center [60, 147] width 5 height 5
click at [61, 145] on button "scrollable content" at bounding box center [60, 147] width 5 height 5
click at [135, 170] on button "scrollable content" at bounding box center [134, 172] width 5 height 5
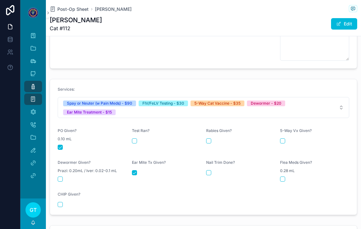
click at [284, 134] on div "5-Way Vx Given?" at bounding box center [314, 139] width 69 height 22
click at [64, 177] on div "scrollable content" at bounding box center [92, 179] width 69 height 5
click at [59, 177] on button "scrollable content" at bounding box center [60, 179] width 5 height 5
click at [70, 3] on div "Post-Op Sheet Lucy Lu Lucy Lu Cat #112 Edit" at bounding box center [203, 18] width 307 height 36
click at [73, 10] on span "Post-Op Sheet" at bounding box center [72, 9] width 31 height 6
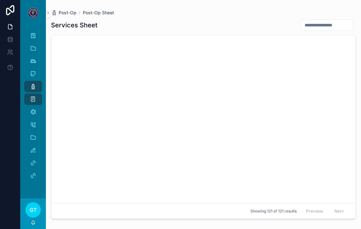
scroll to position [2904, 0]
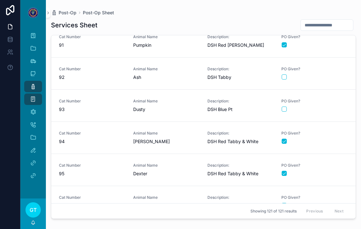
click at [153, 80] on span "Ash" at bounding box center [166, 77] width 67 height 6
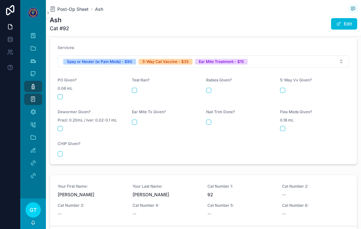
scroll to position [283, 0]
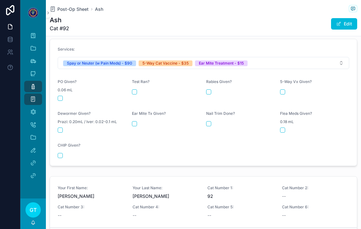
click at [61, 96] on button "scrollable content" at bounding box center [60, 98] width 5 height 5
click at [139, 121] on div "scrollable content" at bounding box center [166, 123] width 69 height 5
click at [137, 121] on button "scrollable content" at bounding box center [134, 123] width 5 height 5
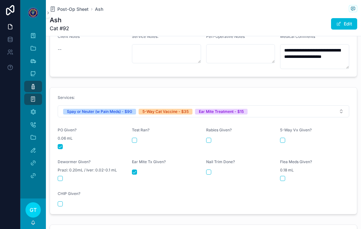
scroll to position [239, 0]
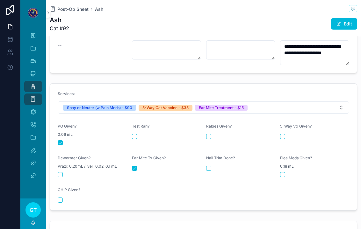
click at [281, 134] on button "scrollable content" at bounding box center [282, 136] width 5 height 5
click at [32, 87] on icon "scrollable content" at bounding box center [33, 86] width 6 height 6
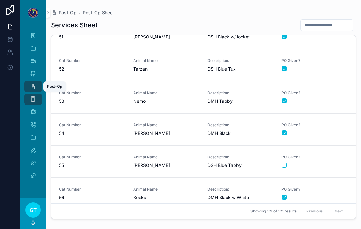
scroll to position [1651, 0]
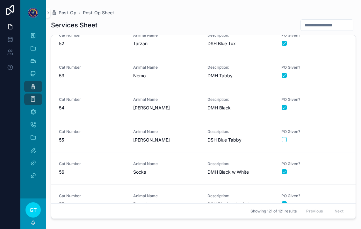
click at [320, 137] on div "scrollable content" at bounding box center [314, 139] width 66 height 5
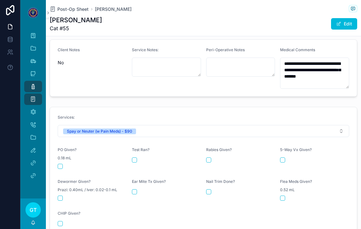
click at [62, 164] on button "scrollable content" at bounding box center [60, 166] width 5 height 5
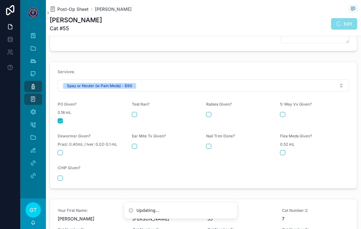
scroll to position [267, 0]
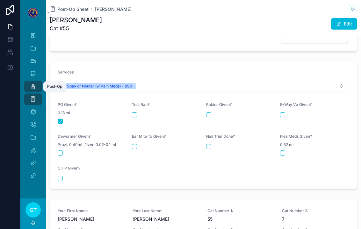
click at [32, 86] on icon "scrollable content" at bounding box center [33, 86] width 6 height 6
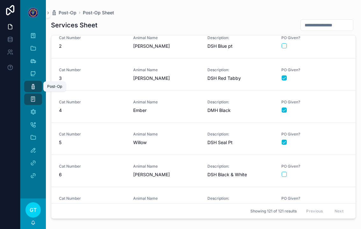
scroll to position [96, 0]
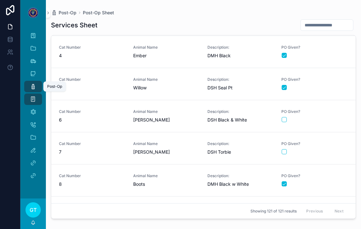
click at [330, 149] on div "scrollable content" at bounding box center [314, 151] width 66 height 5
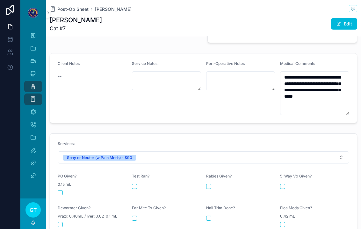
scroll to position [208, 0]
click at [58, 190] on button "scrollable content" at bounding box center [60, 192] width 5 height 5
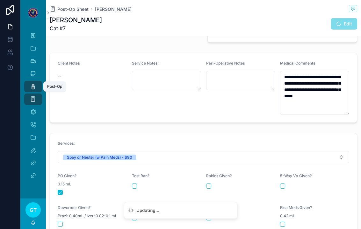
click at [30, 85] on icon "scrollable content" at bounding box center [33, 86] width 6 height 6
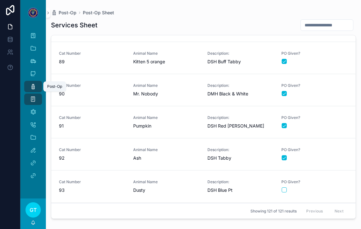
scroll to position [2858, 0]
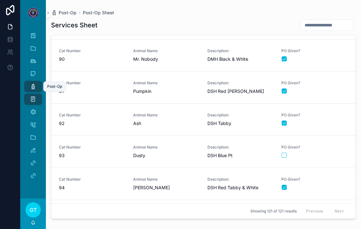
click at [330, 152] on form "scrollable content" at bounding box center [314, 155] width 67 height 6
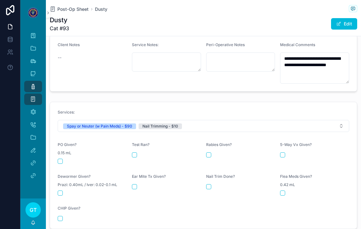
scroll to position [245, 0]
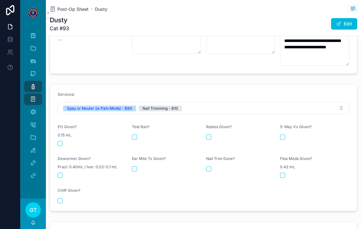
click at [65, 141] on div "scrollable content" at bounding box center [92, 143] width 69 height 5
click at [61, 141] on button "scrollable content" at bounding box center [60, 143] width 5 height 5
click at [60, 198] on button "scrollable content" at bounding box center [60, 200] width 5 height 5
click at [62, 198] on button "scrollable content" at bounding box center [60, 200] width 5 height 5
click at [210, 167] on button "scrollable content" at bounding box center [208, 169] width 5 height 5
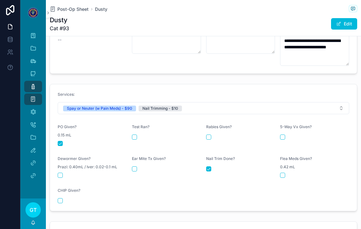
click at [67, 9] on span "Post-Op Sheet" at bounding box center [72, 9] width 31 height 6
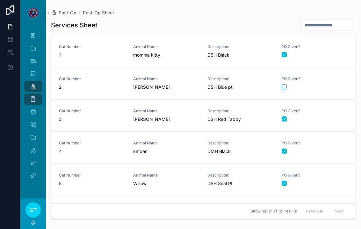
click at [75, 15] on span "Post-Op" at bounding box center [68, 13] width 18 height 6
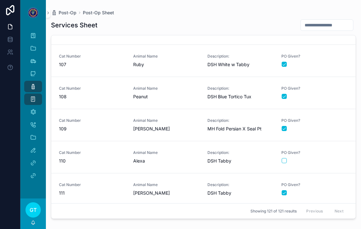
scroll to position [3495, 0]
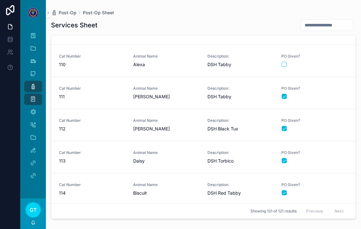
click at [160, 103] on link "Cat Number 111 Animal Name Rosie Description: DSH Tabby PO Given?" at bounding box center [203, 93] width 304 height 32
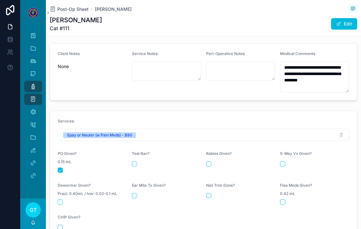
scroll to position [255, 0]
